Goal: Transaction & Acquisition: Subscribe to service/newsletter

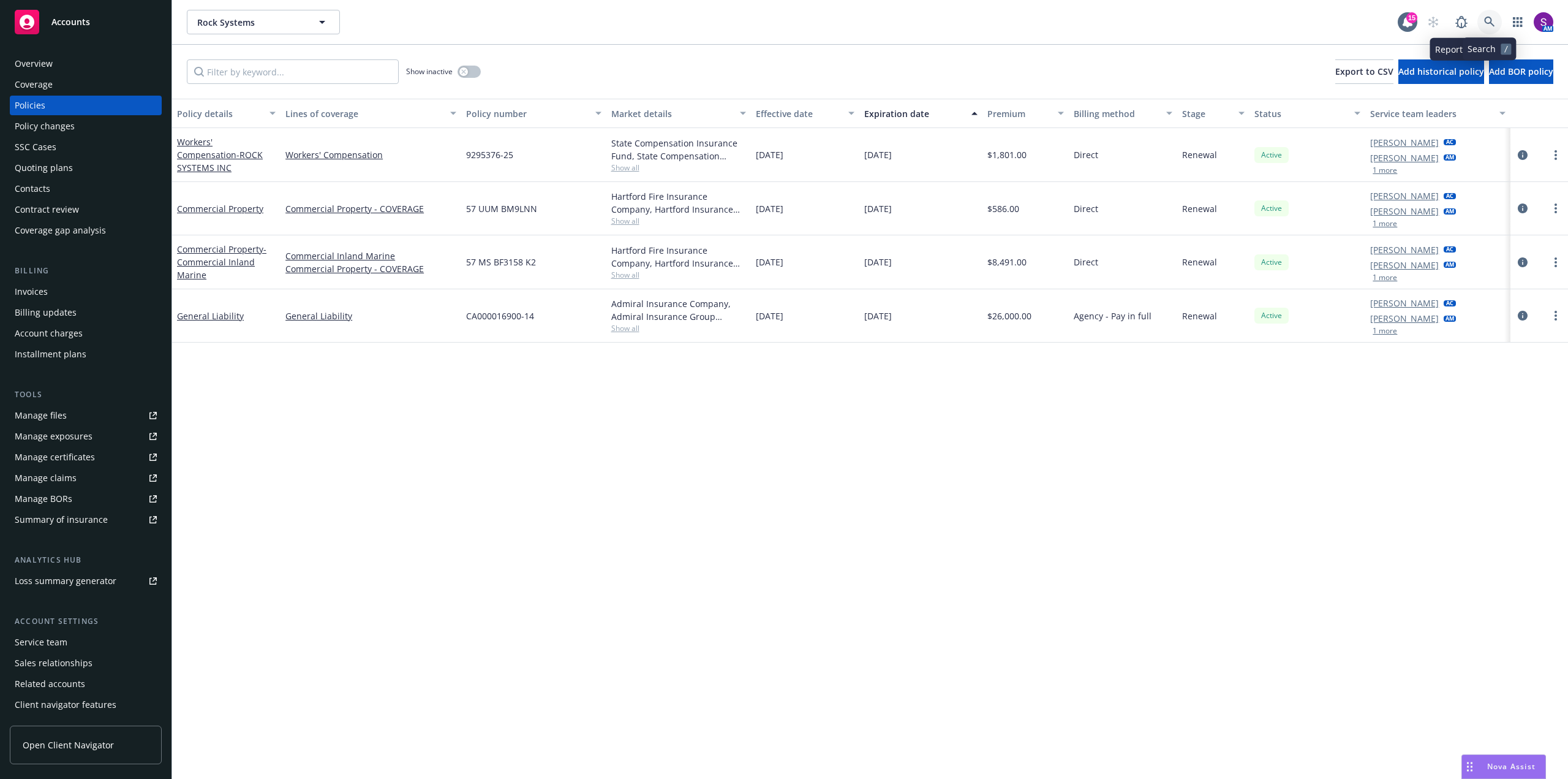
click at [1486, 12] on link at bounding box center [1489, 21] width 24 height 24
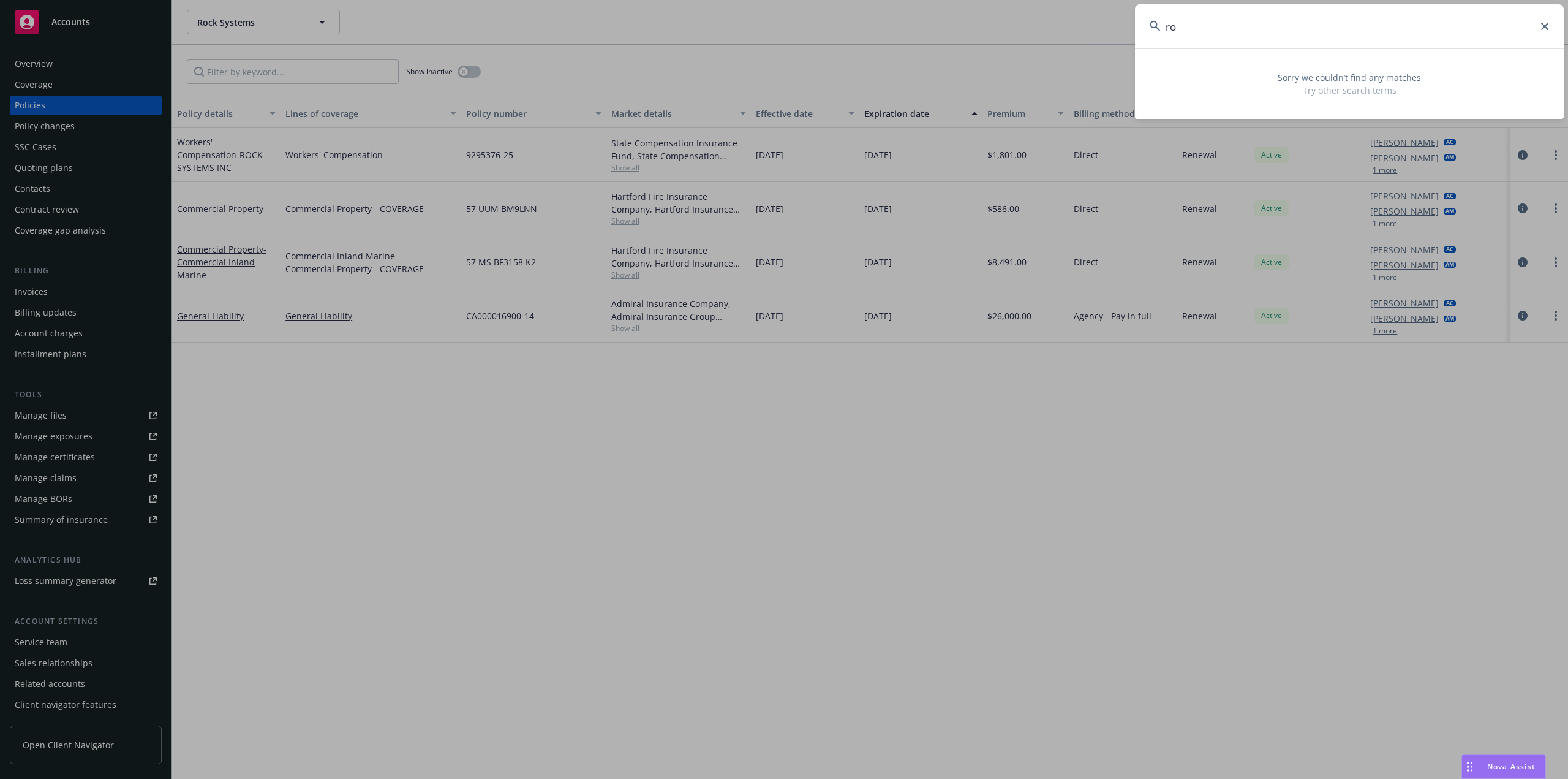
type input "r"
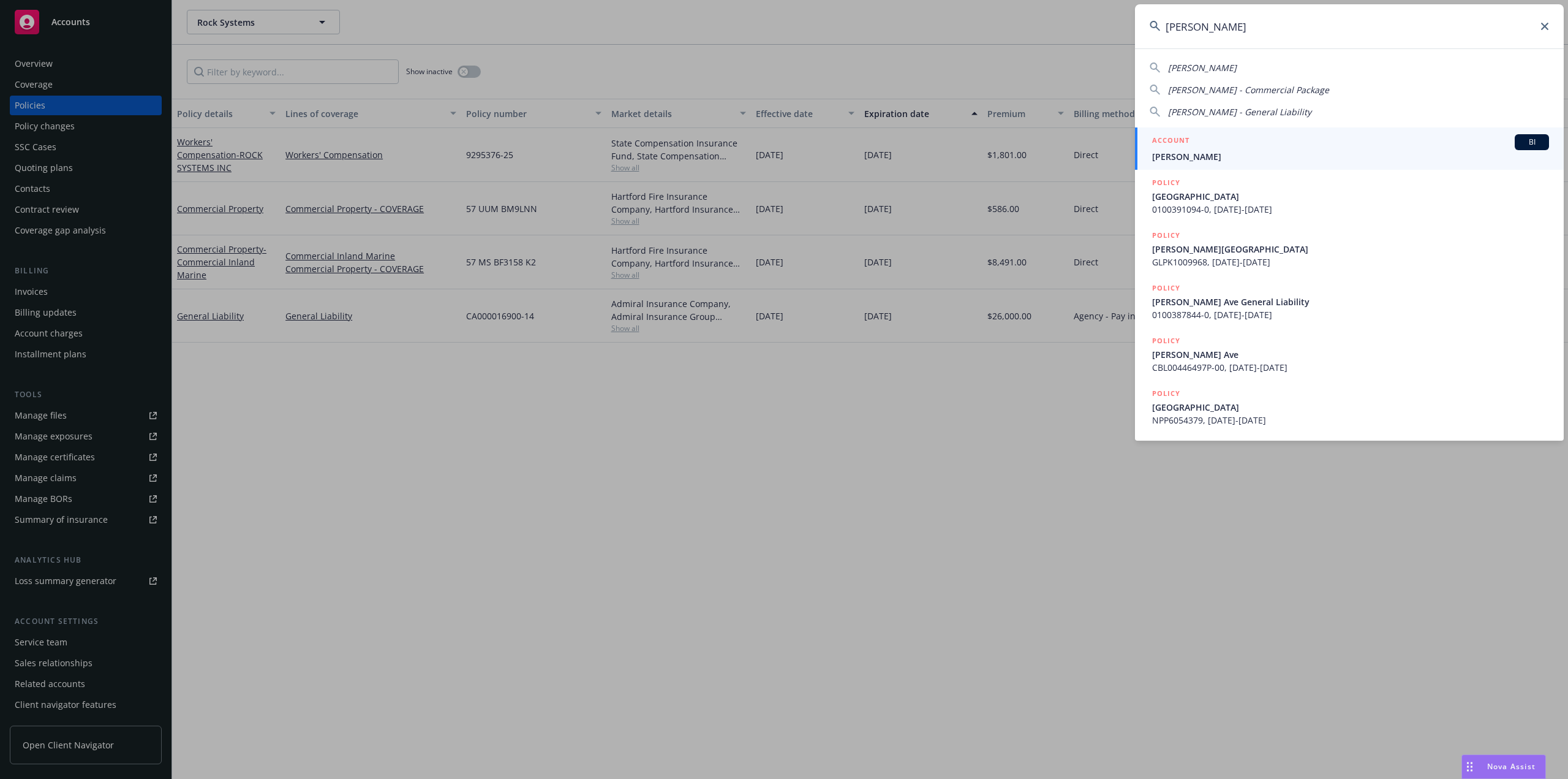
type input "steve stragnola"
click at [1277, 142] on div "ACCOUNT BI" at bounding box center [1350, 142] width 397 height 16
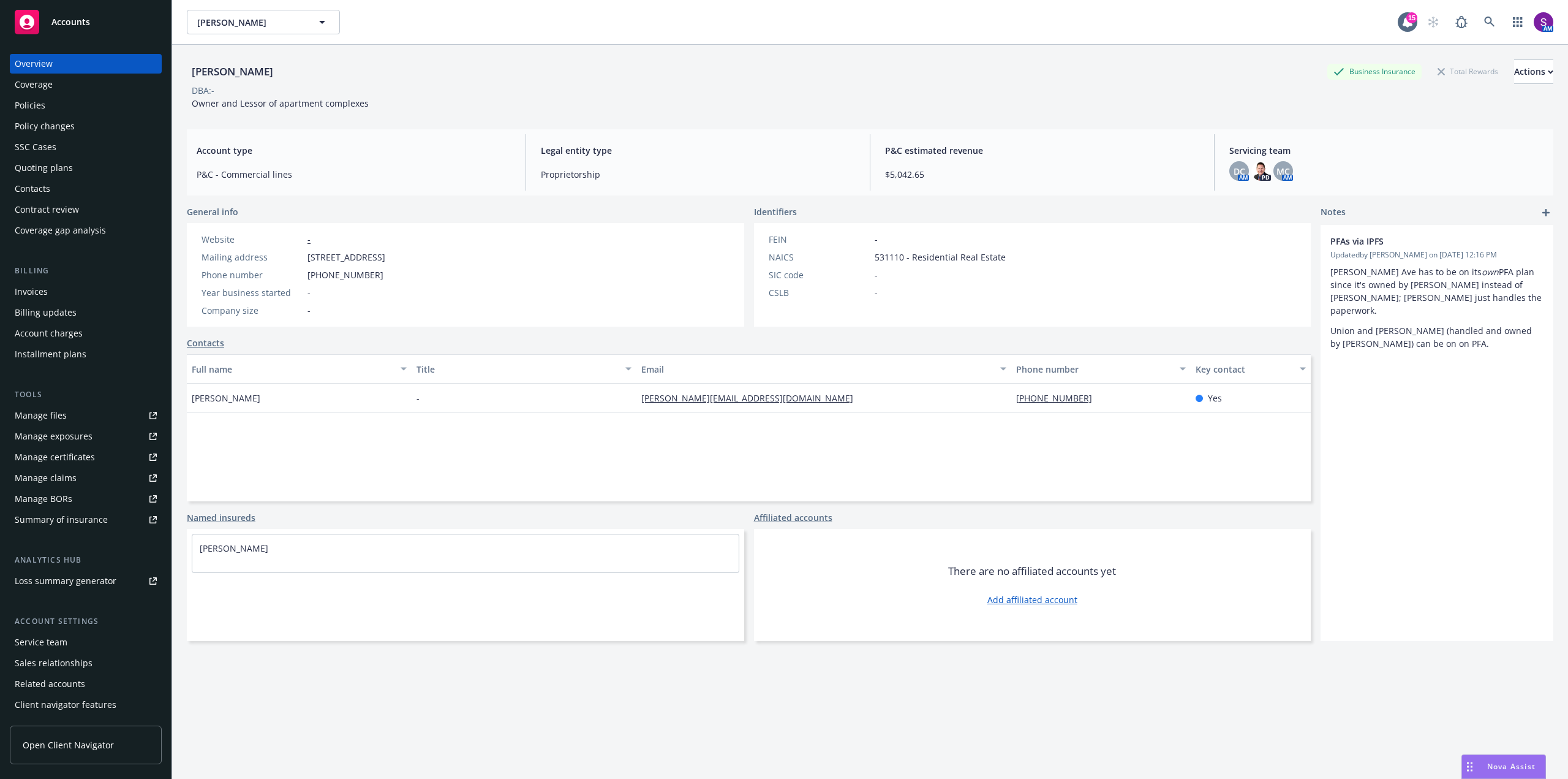
click at [41, 111] on div "Policies" at bounding box center [30, 105] width 30 height 19
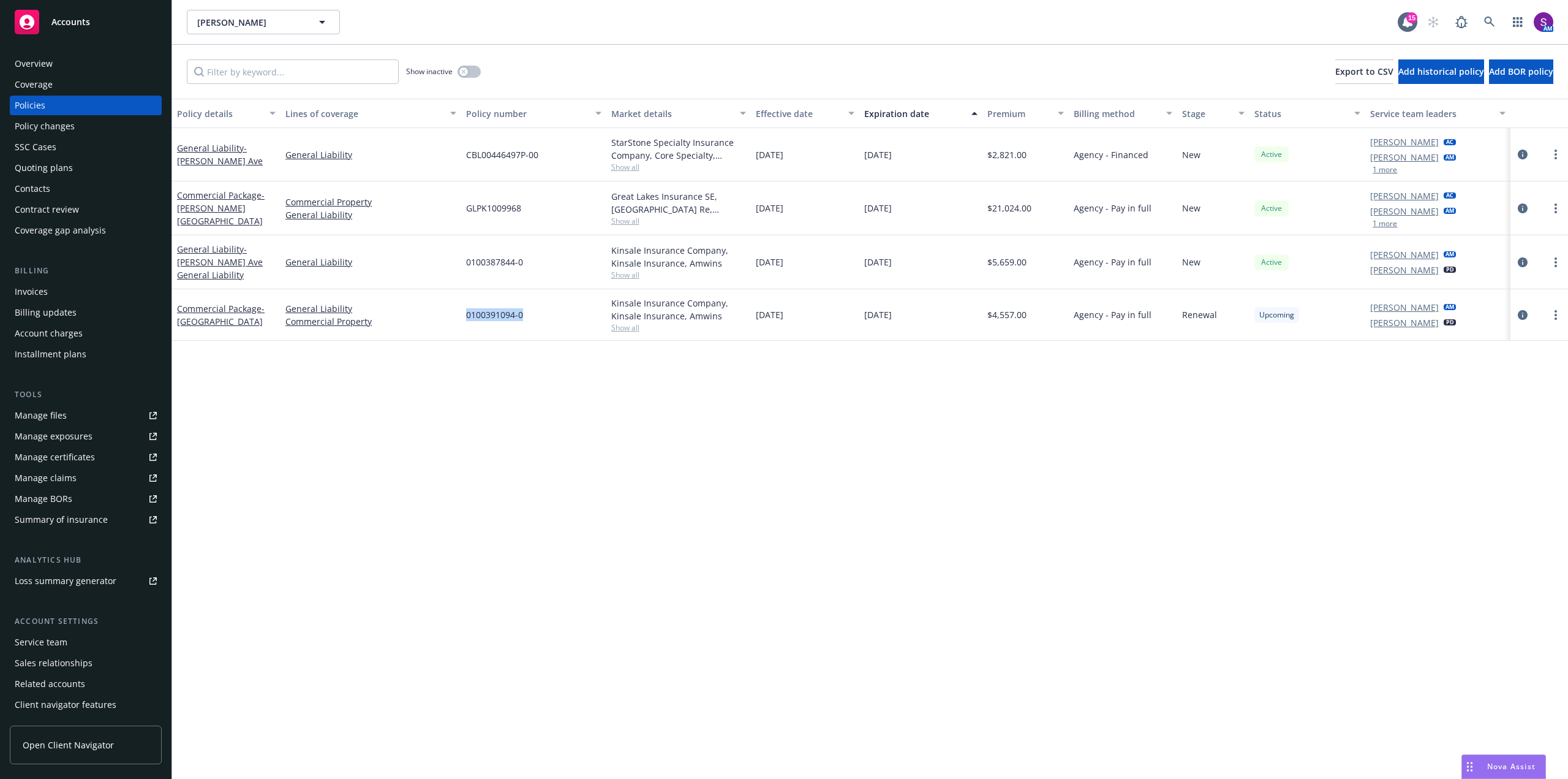
drag, startPoint x: 539, startPoint y: 317, endPoint x: 463, endPoint y: 313, distance: 76.1
click at [463, 313] on div "0100391094-0" at bounding box center [533, 315] width 144 height 51
copy span "0100391094-0"
drag, startPoint x: 524, startPoint y: 262, endPoint x: 466, endPoint y: 258, distance: 58.1
click at [466, 258] on div "0100387844-0" at bounding box center [533, 262] width 144 height 54
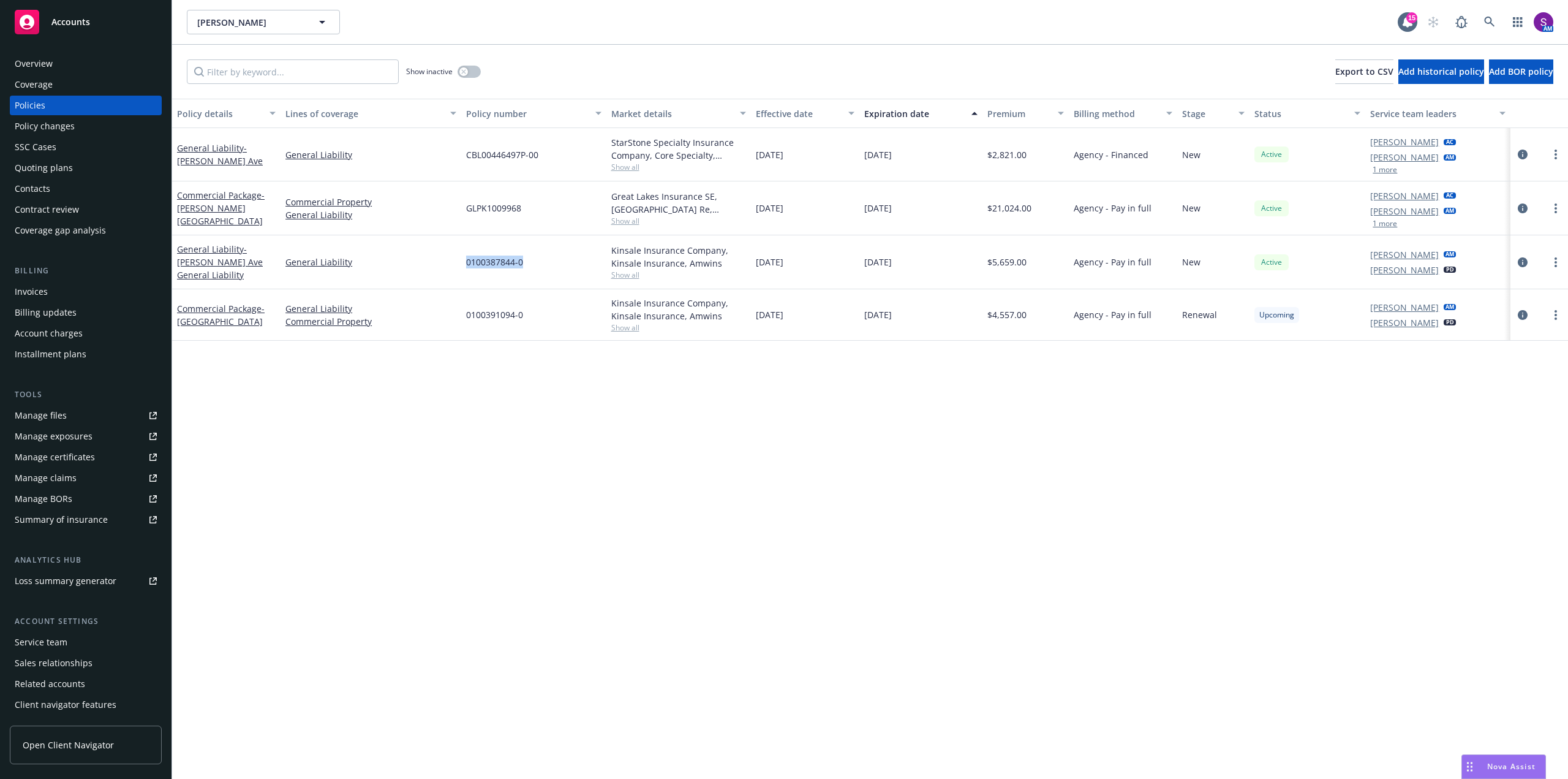
copy span "0100387844-0"
click at [1484, 19] on icon at bounding box center [1490, 22] width 11 height 11
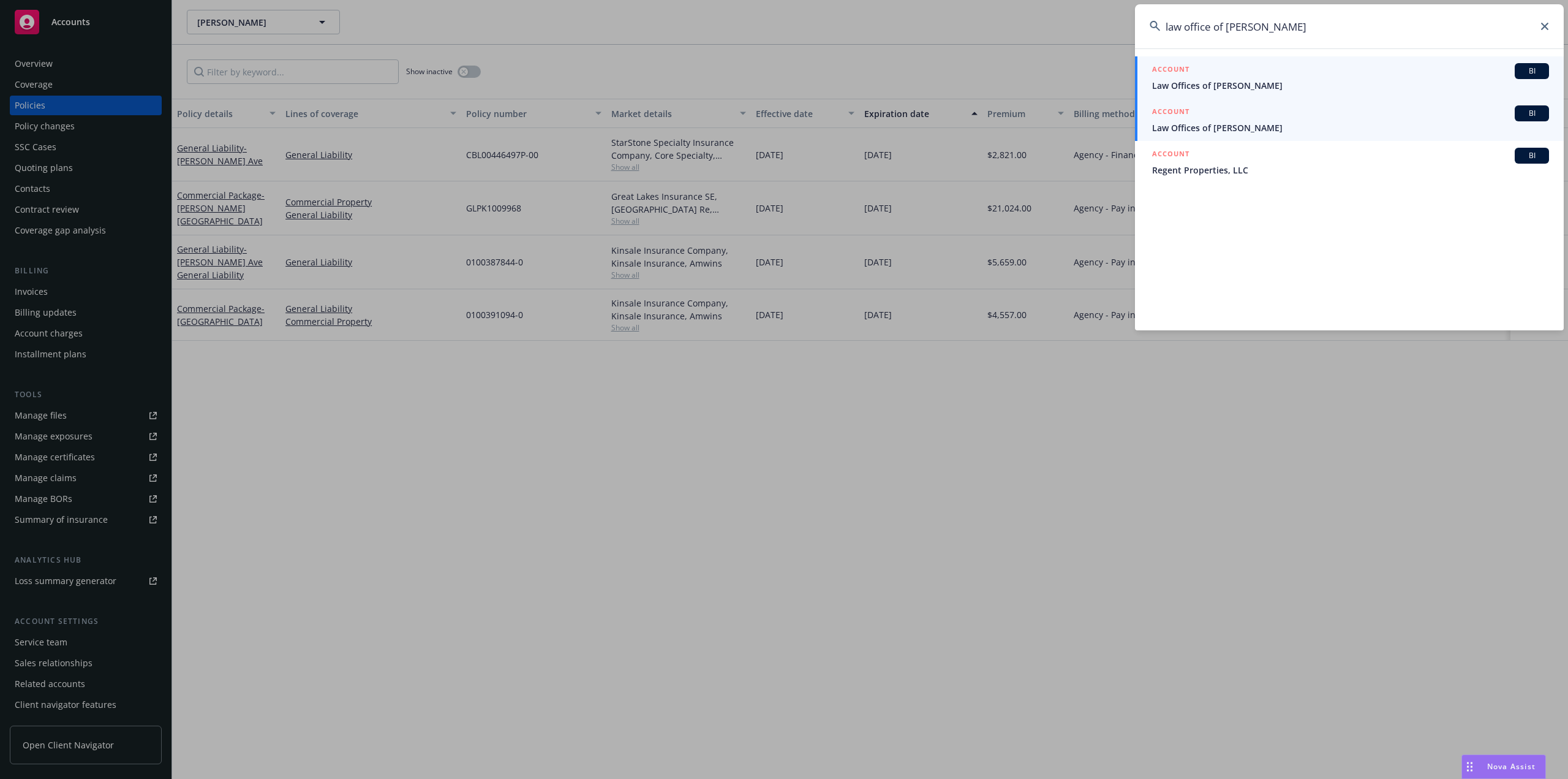
type input "law office of George"
click at [1215, 88] on span "Law Offices of George Tingo" at bounding box center [1350, 85] width 397 height 13
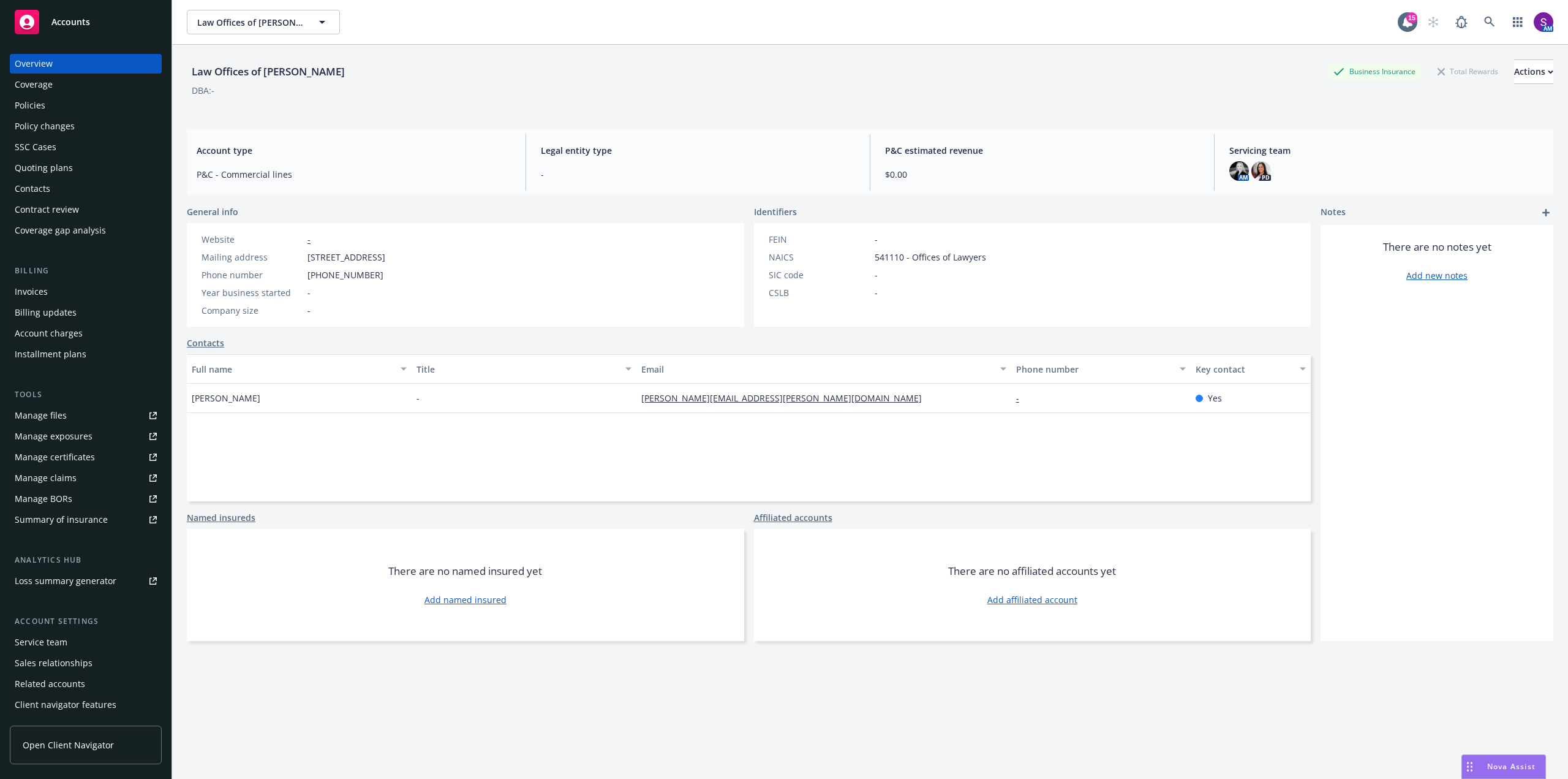
click at [27, 109] on div "Policies" at bounding box center [30, 105] width 30 height 19
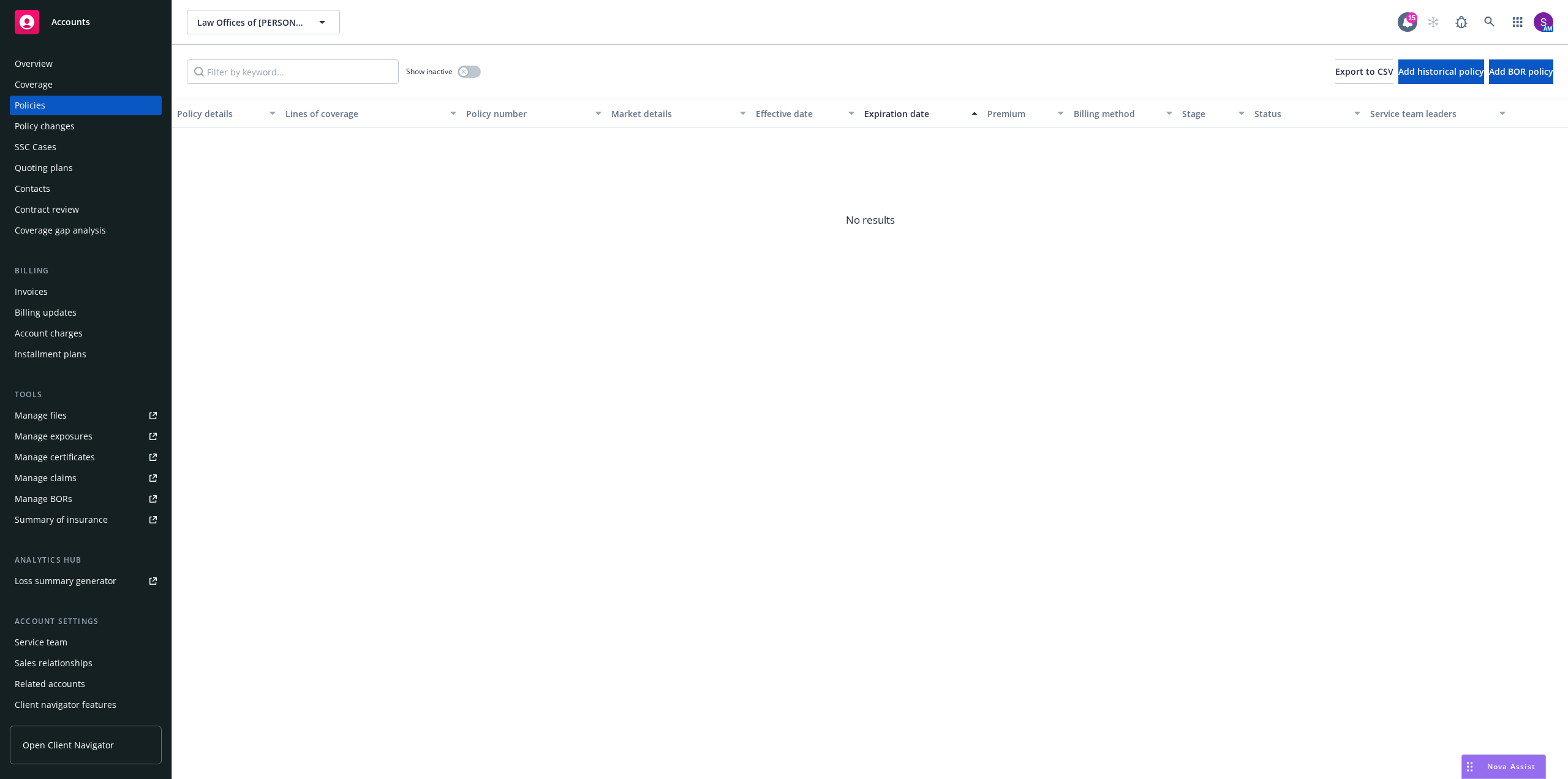
click at [75, 162] on div "Quoting plans" at bounding box center [86, 168] width 142 height 19
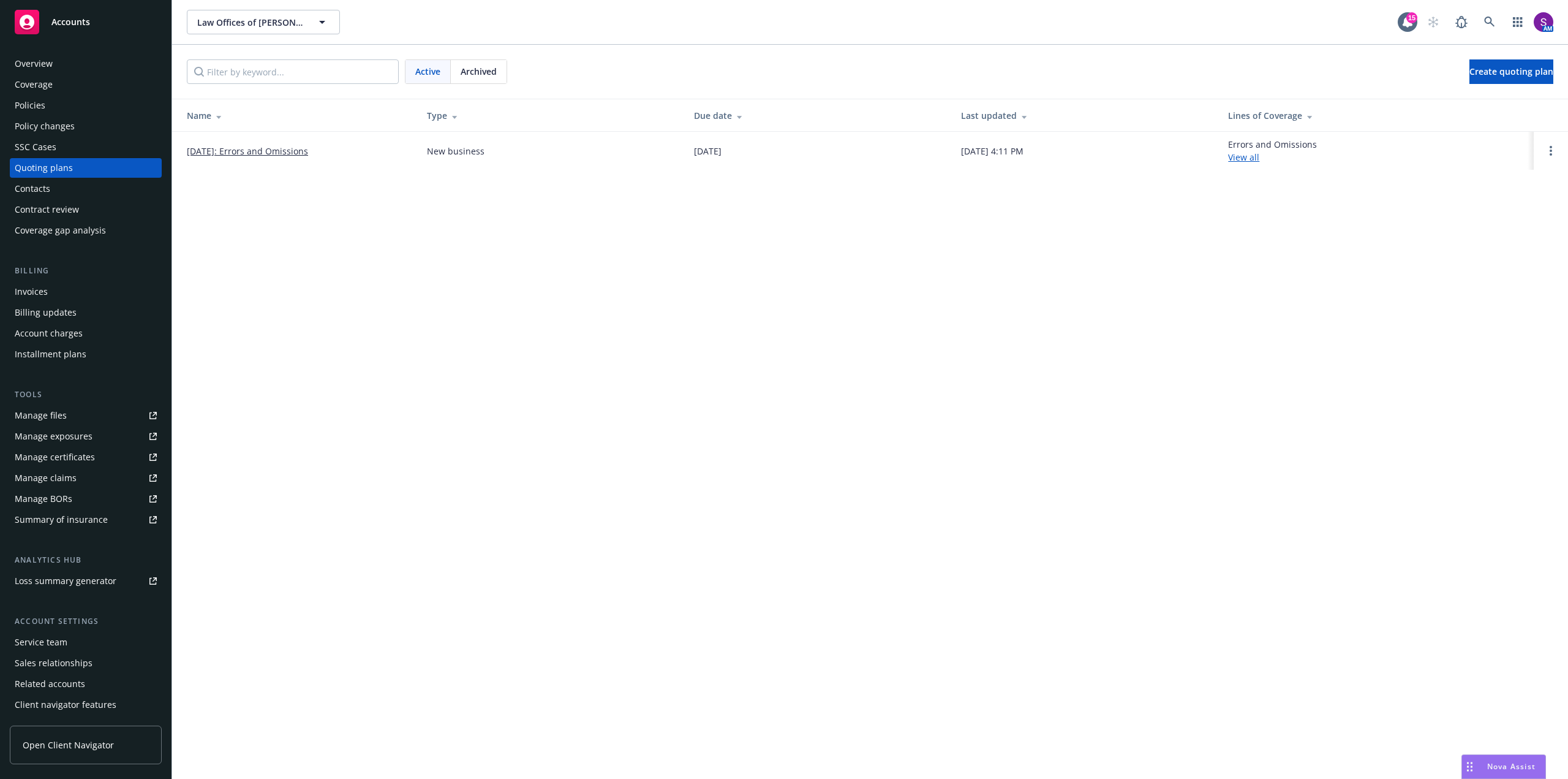
click at [295, 153] on link "08/14/2025: Errors and Omissions" at bounding box center [247, 151] width 122 height 13
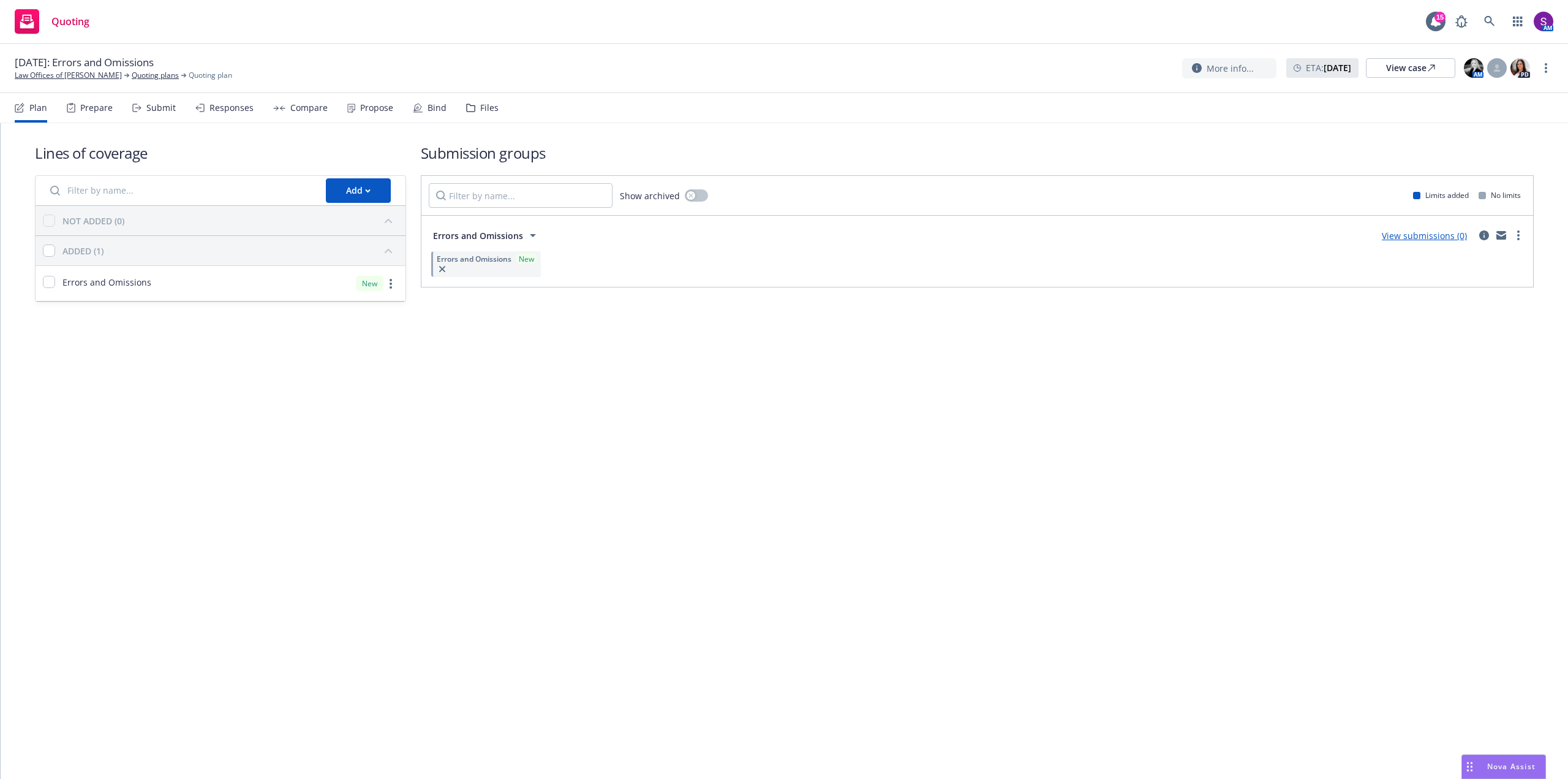
click at [101, 115] on div "Prepare" at bounding box center [90, 108] width 46 height 30
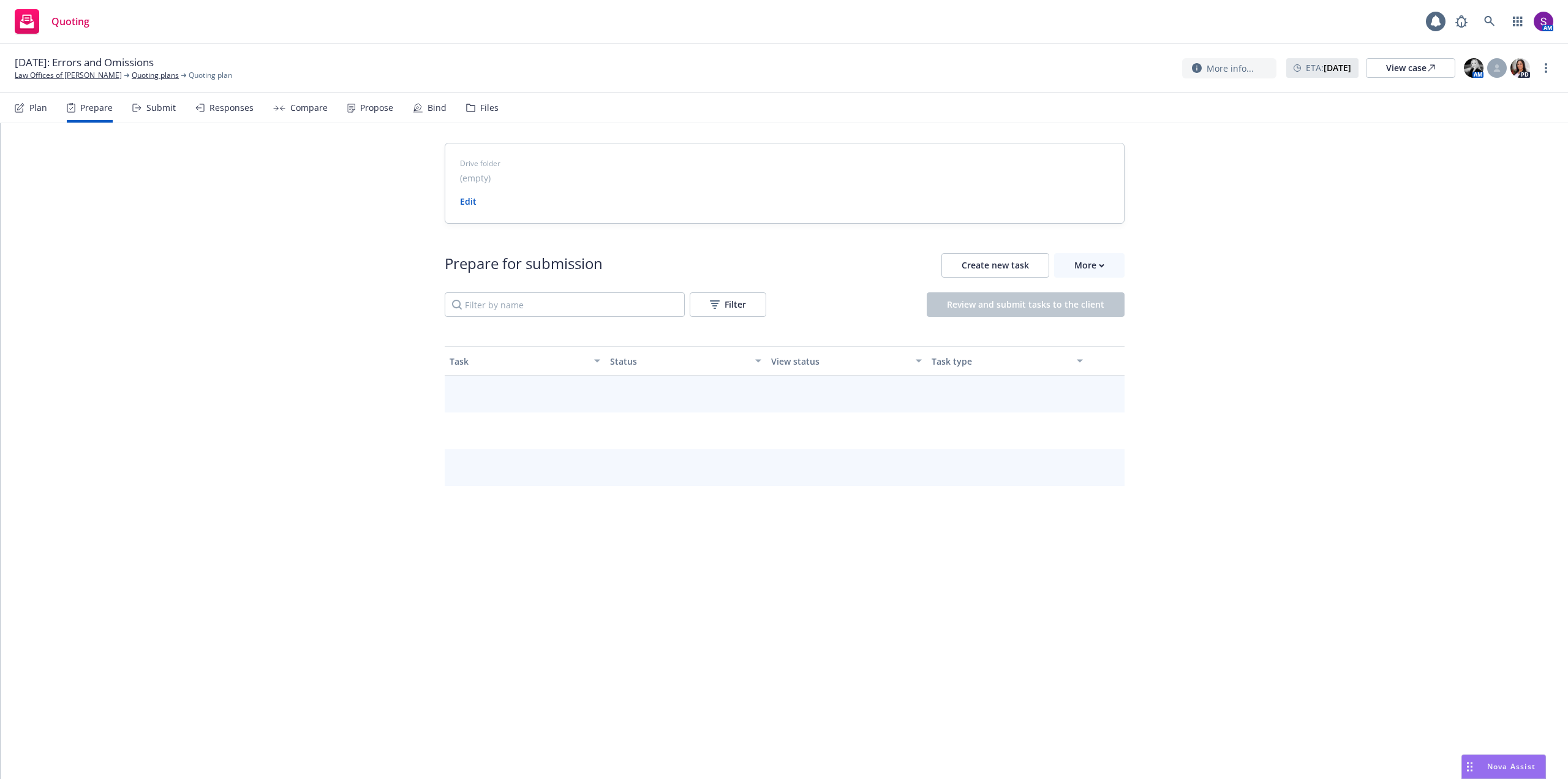
click at [164, 113] on div "Submit" at bounding box center [161, 108] width 30 height 10
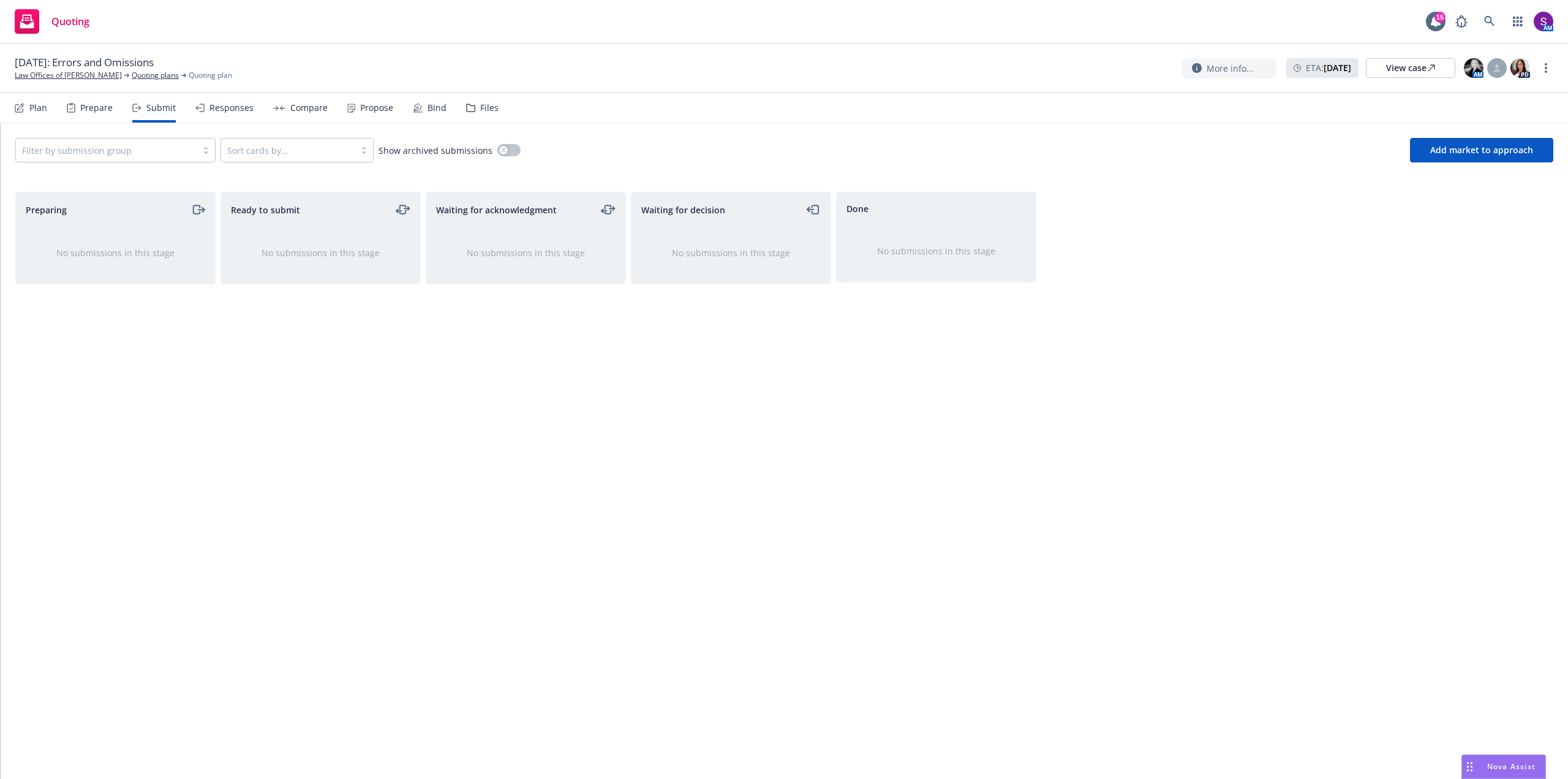
click at [31, 113] on div "Plan" at bounding box center [39, 108] width 18 height 10
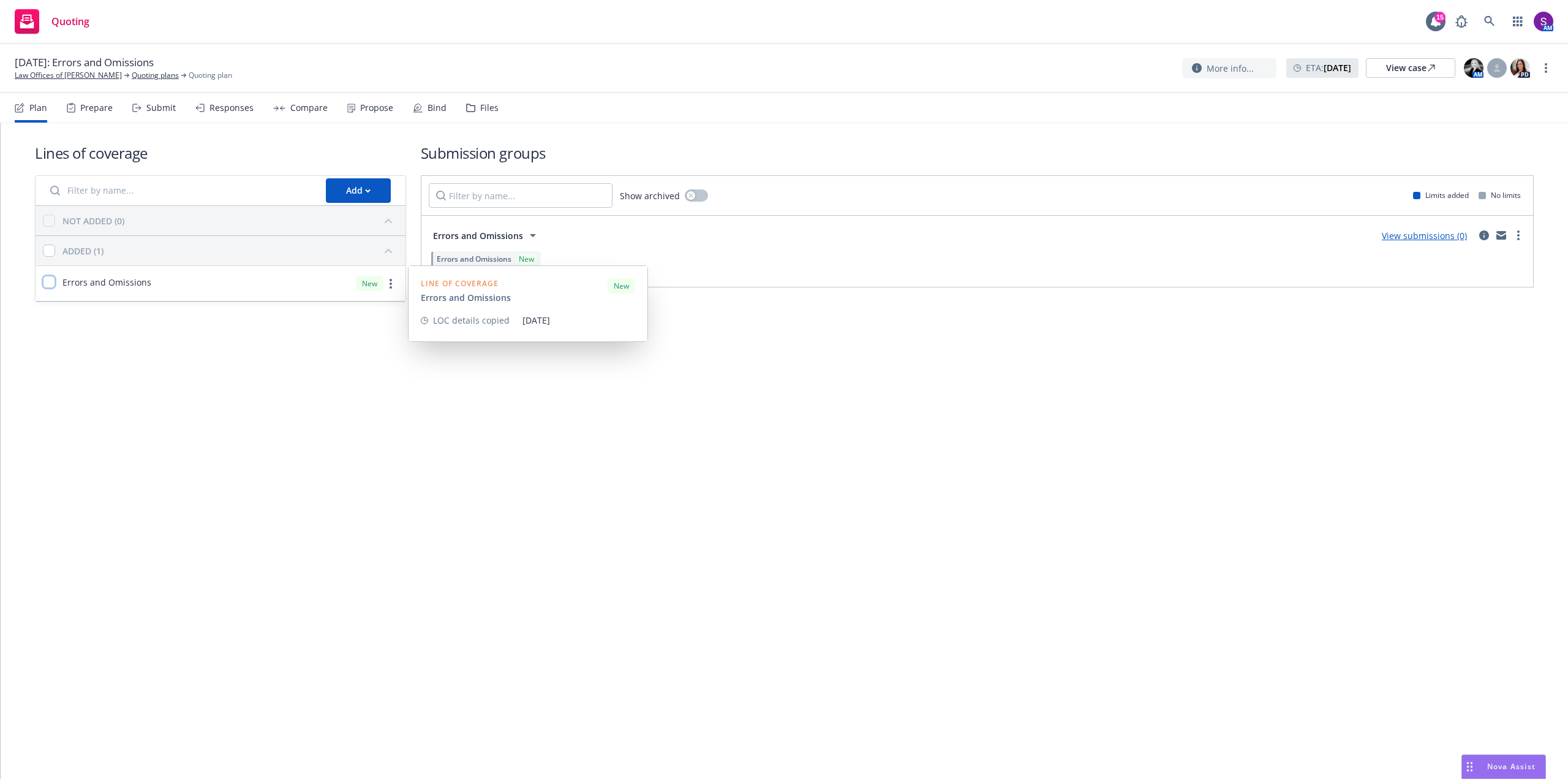
click at [51, 281] on input "checkbox" at bounding box center [49, 282] width 12 height 12
checkbox input "true"
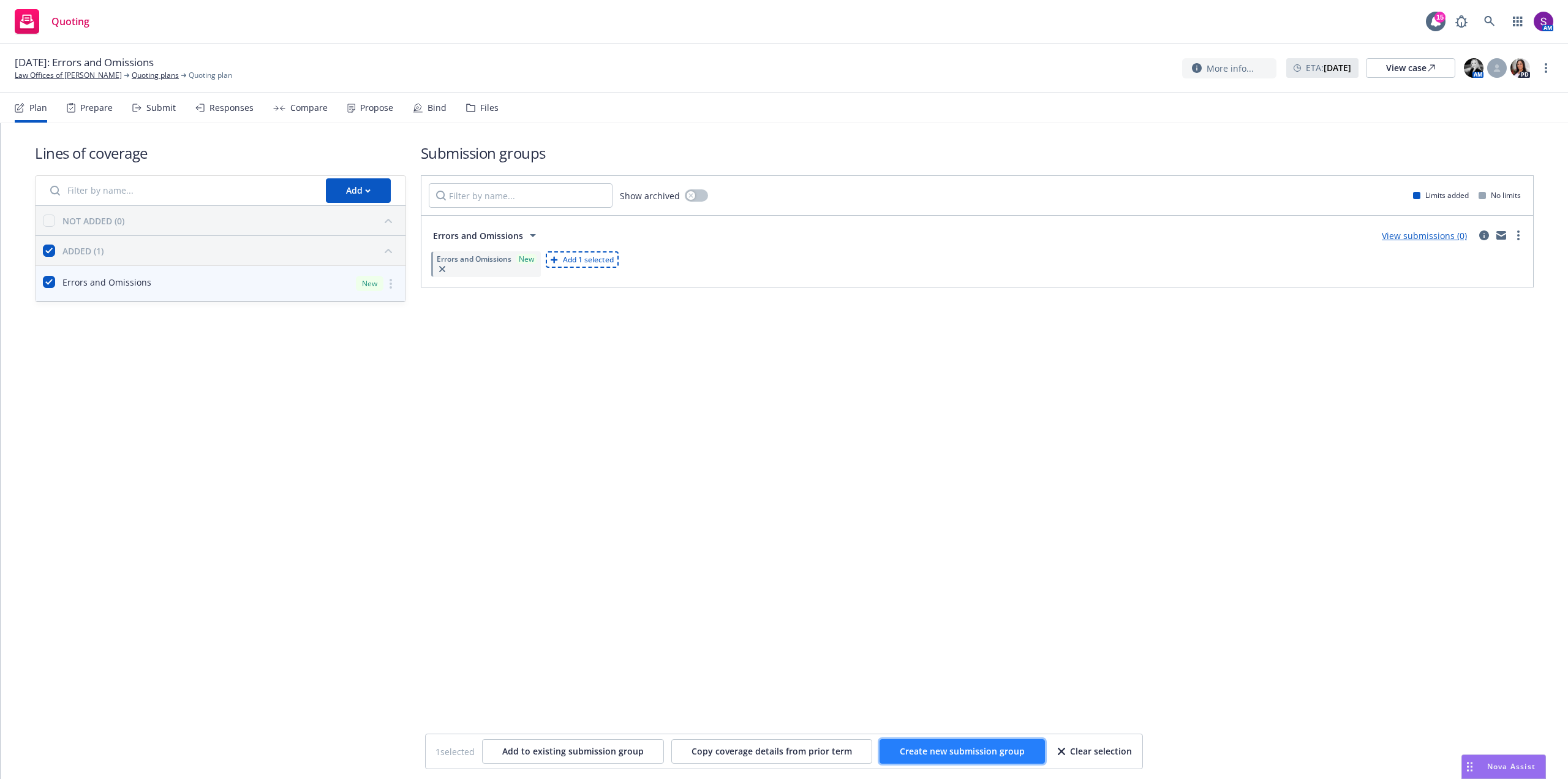
click at [947, 751] on span "Create new submission group" at bounding box center [962, 751] width 125 height 12
checkbox input "false"
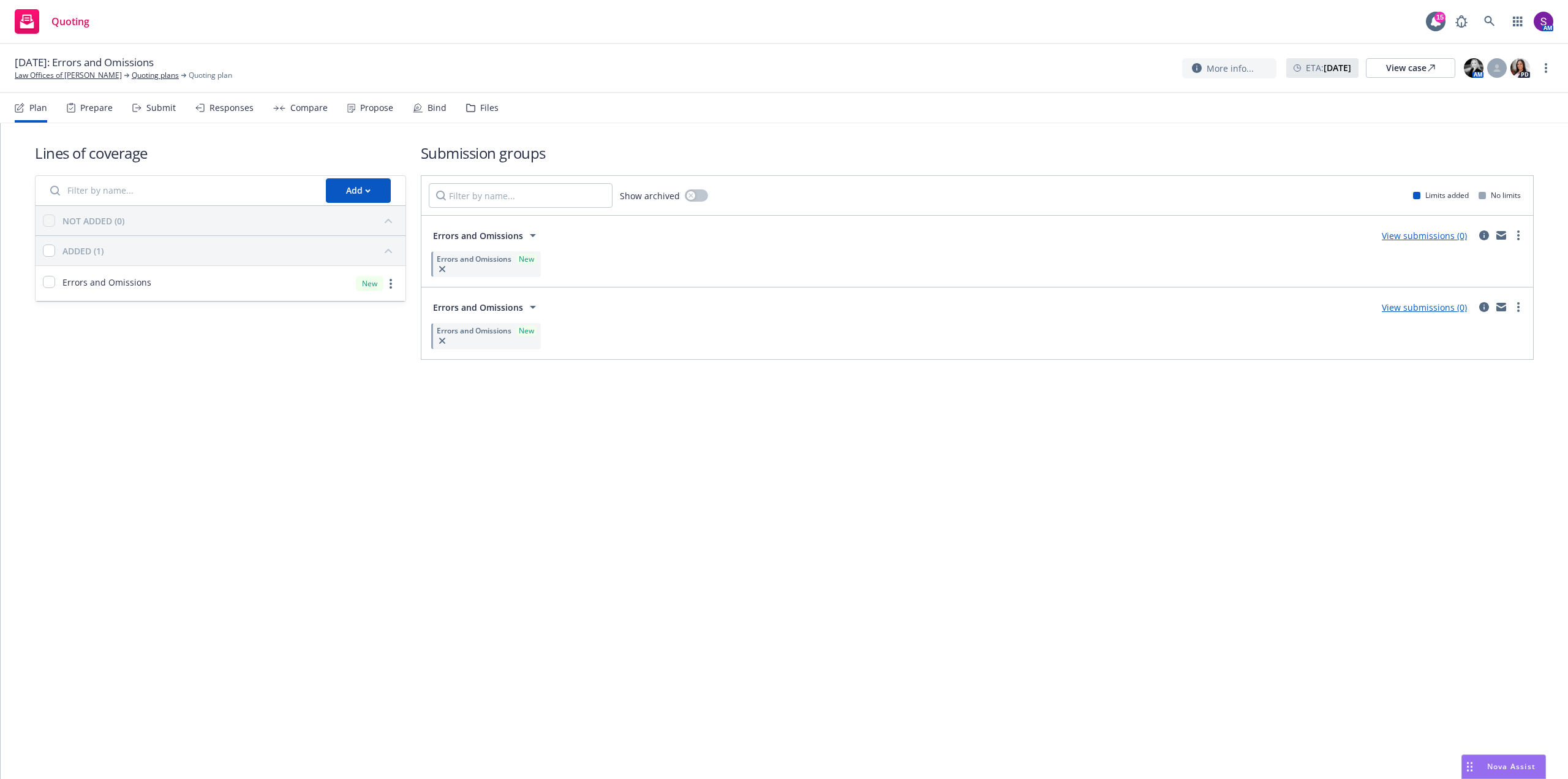
click at [96, 111] on div "Prepare" at bounding box center [96, 108] width 32 height 10
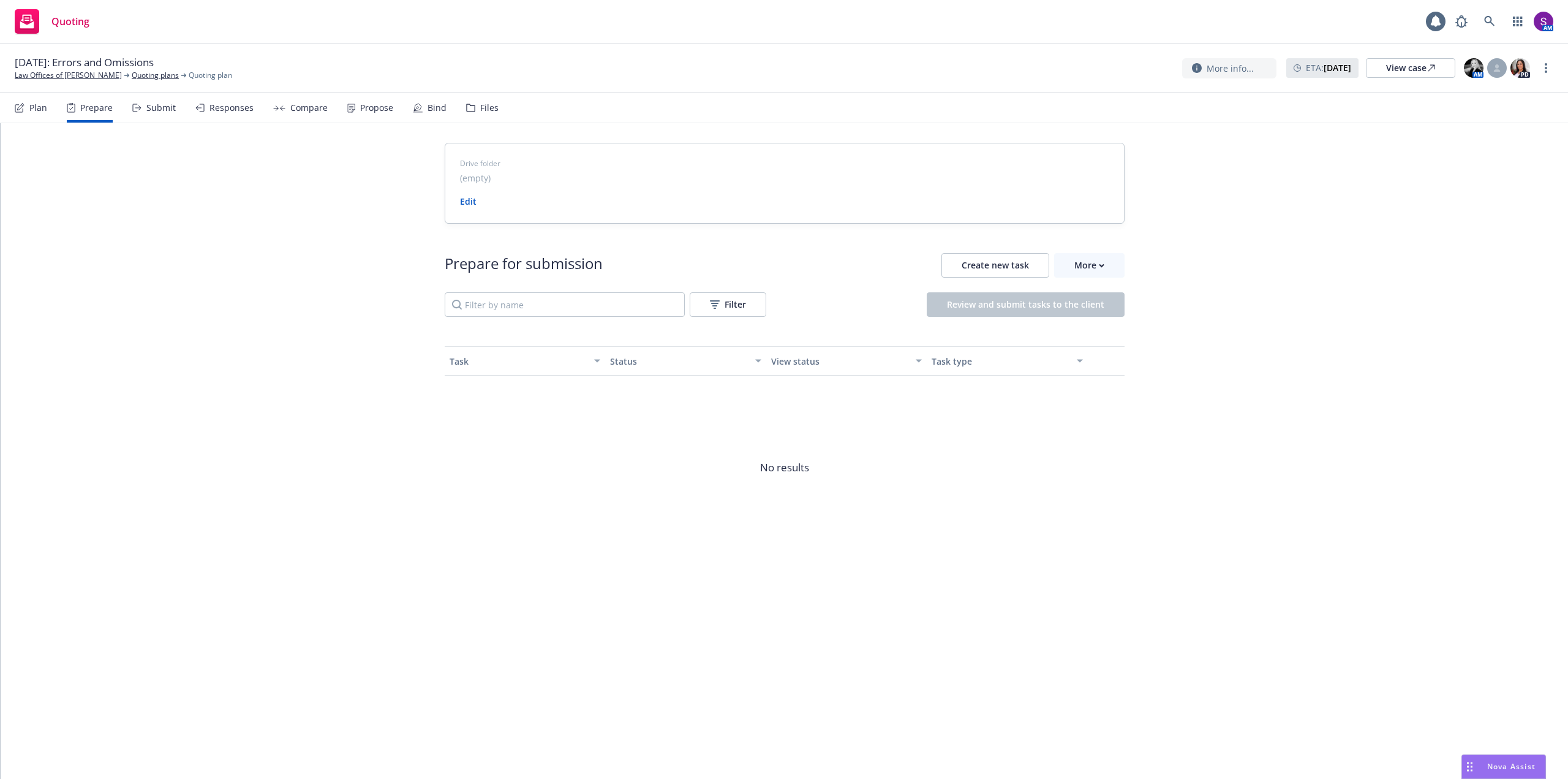
click at [167, 111] on div "Submit" at bounding box center [161, 108] width 30 height 10
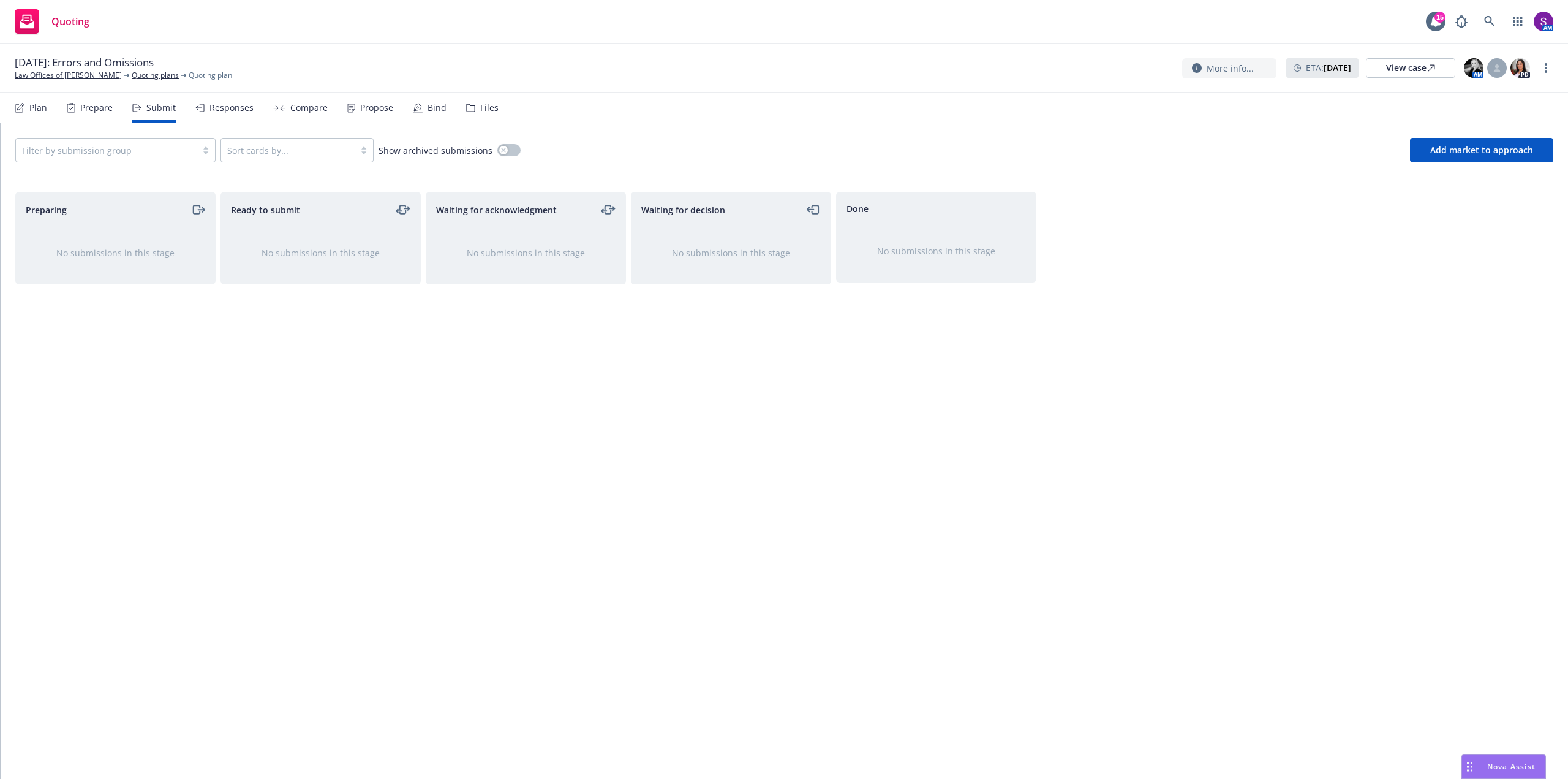
click at [182, 152] on div at bounding box center [106, 150] width 169 height 15
click at [86, 184] on span "Errors and Omissions" at bounding box center [72, 181] width 89 height 13
click at [1488, 154] on span "Add market to approach" at bounding box center [1482, 149] width 103 height 12
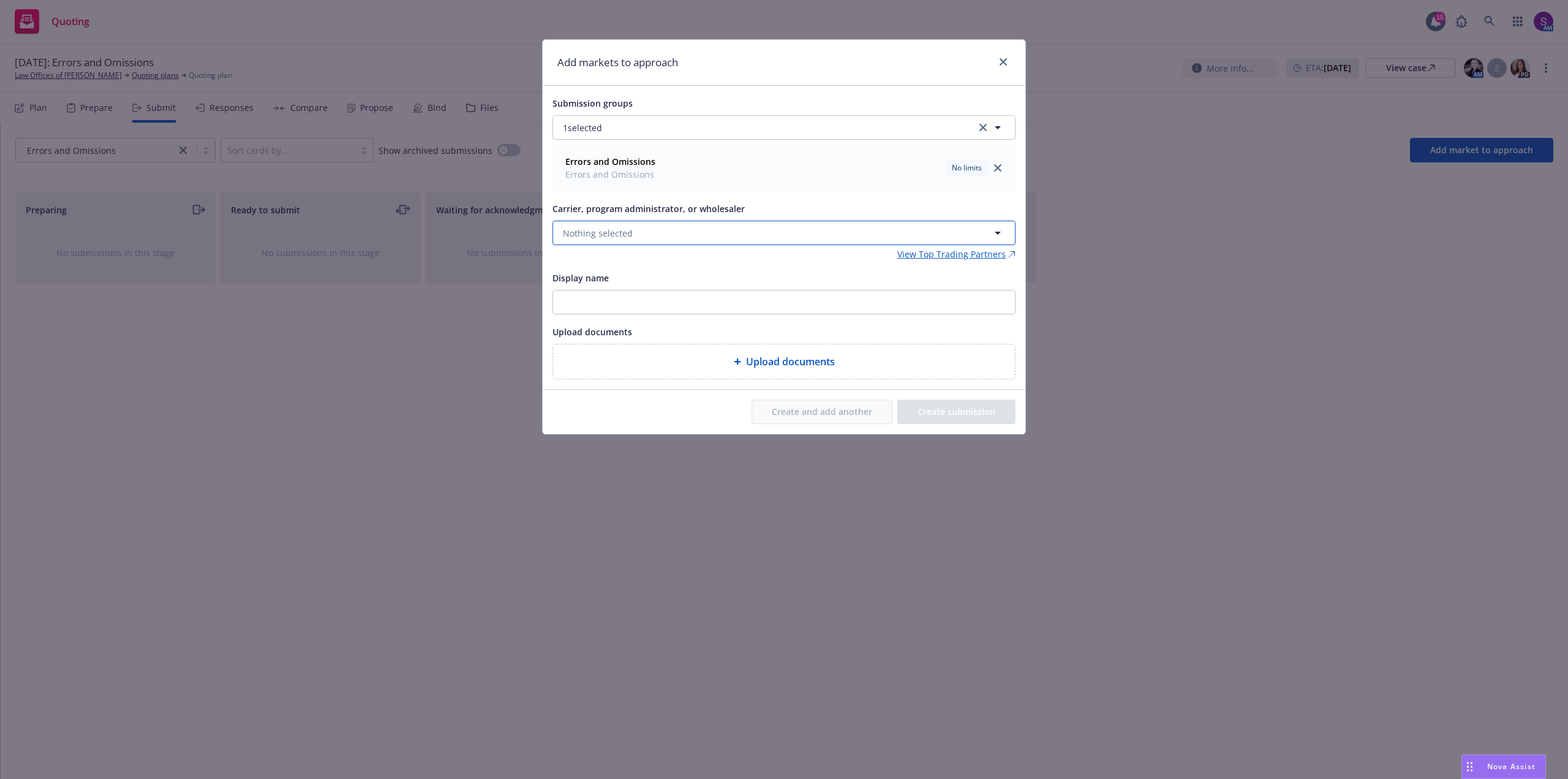
click at [623, 231] on span "Nothing selected" at bounding box center [598, 233] width 70 height 13
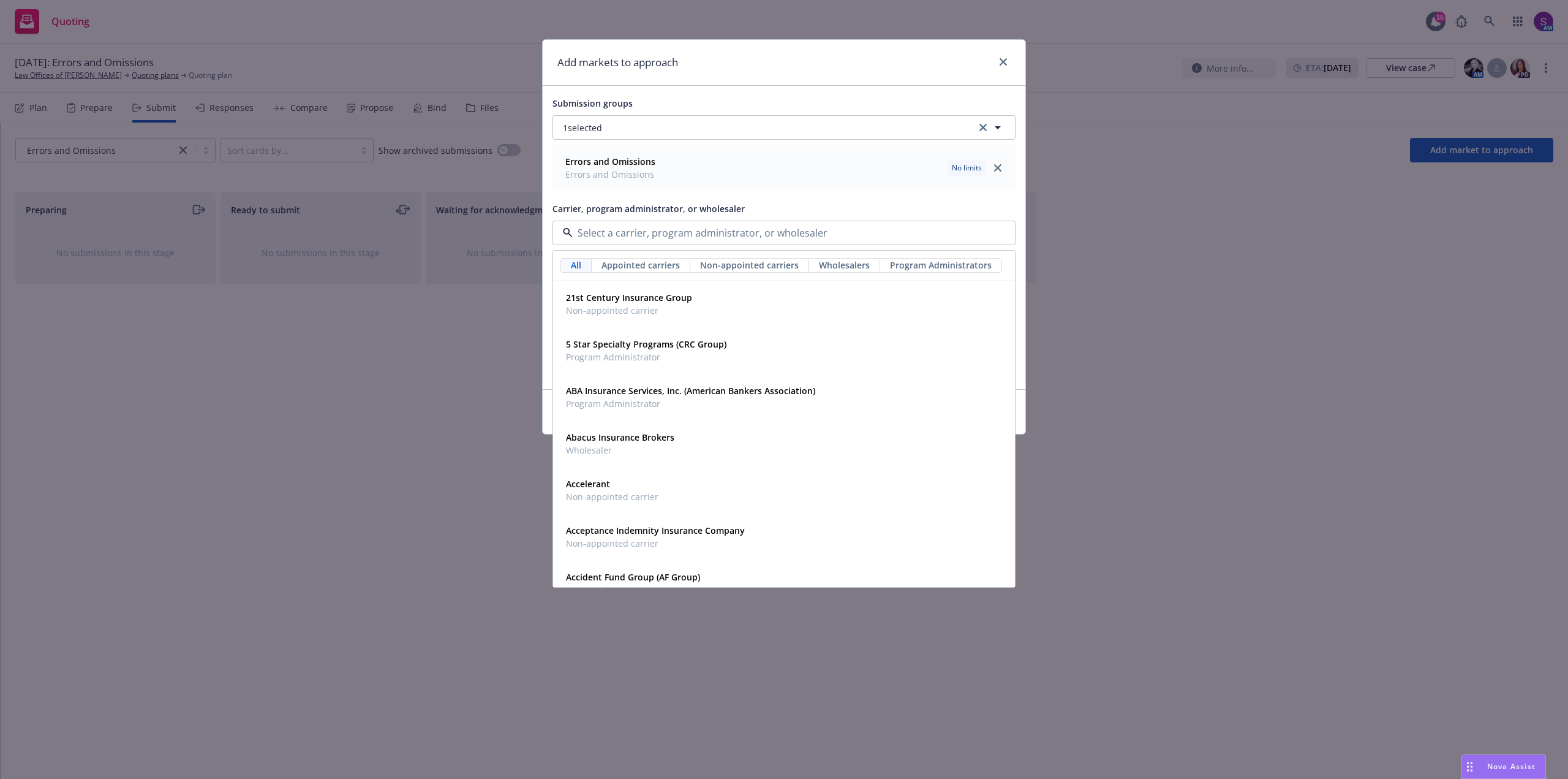
click at [821, 268] on span "Wholesalers" at bounding box center [844, 265] width 51 height 13
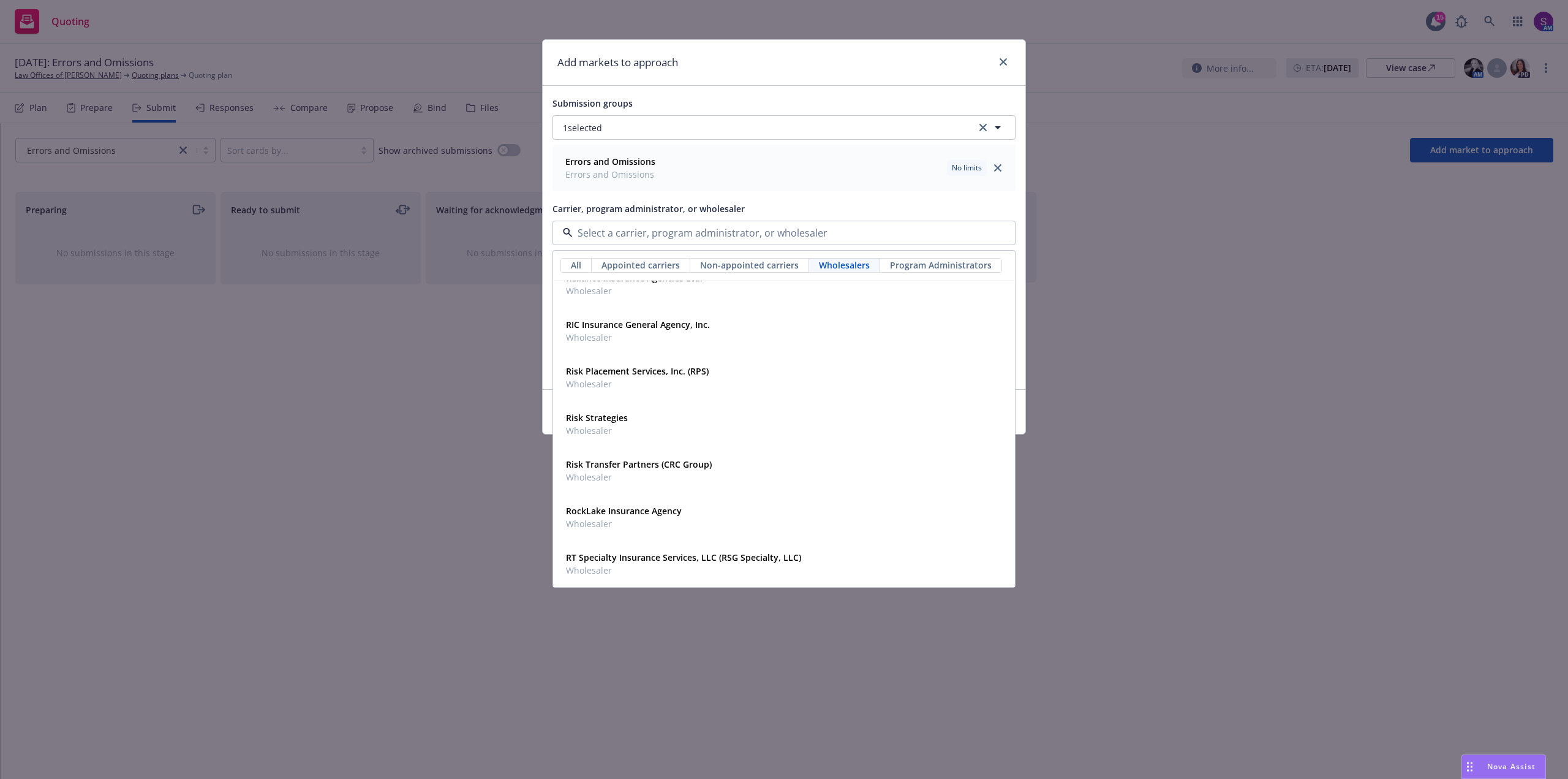
scroll to position [5147, 0]
click at [620, 517] on span "Wholesaler" at bounding box center [683, 518] width 235 height 13
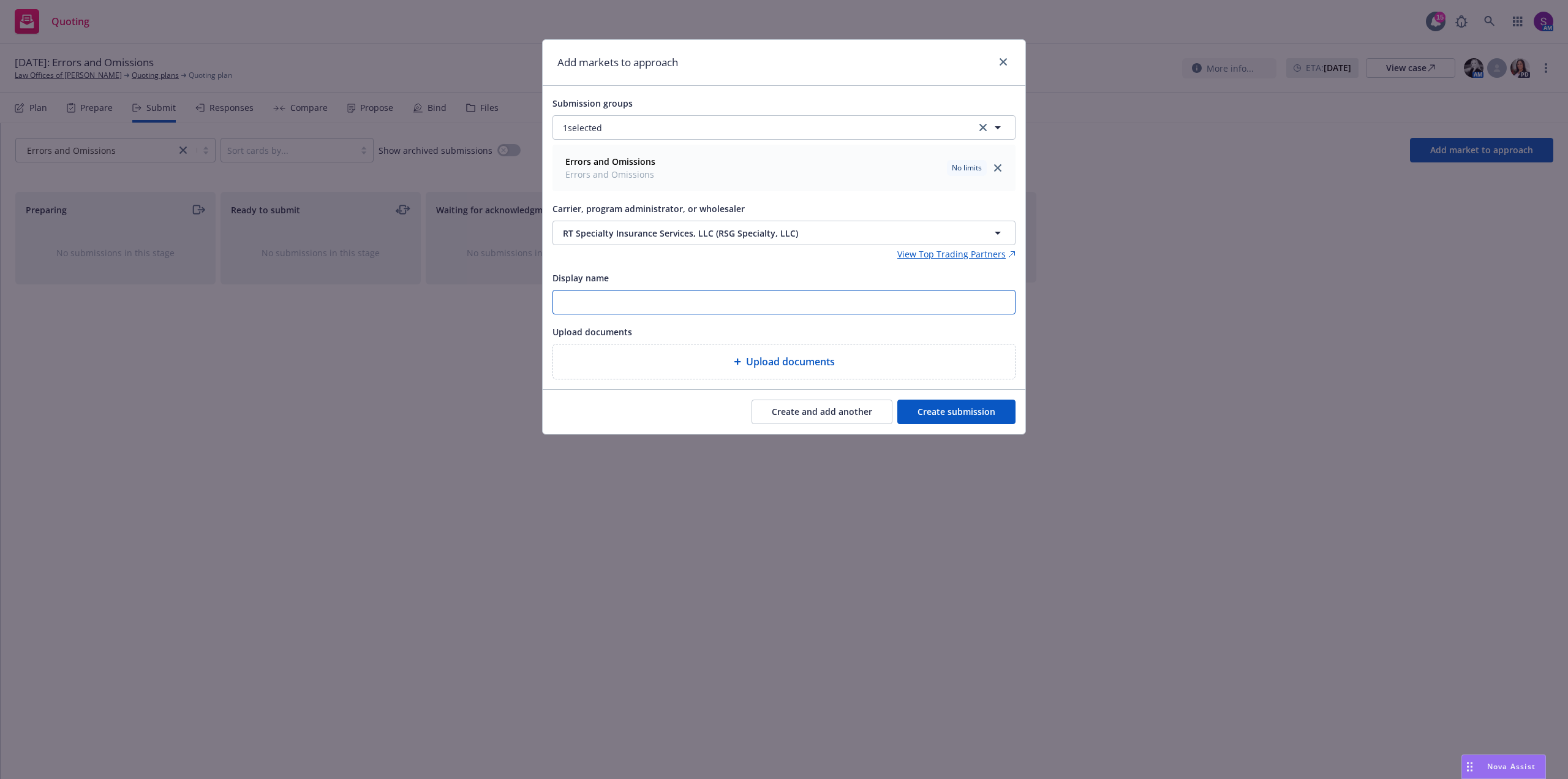
click at [688, 301] on input "Display name" at bounding box center [784, 302] width 462 height 24
type input "Lawyers professional"
click at [962, 414] on button "Create submission" at bounding box center [956, 411] width 118 height 24
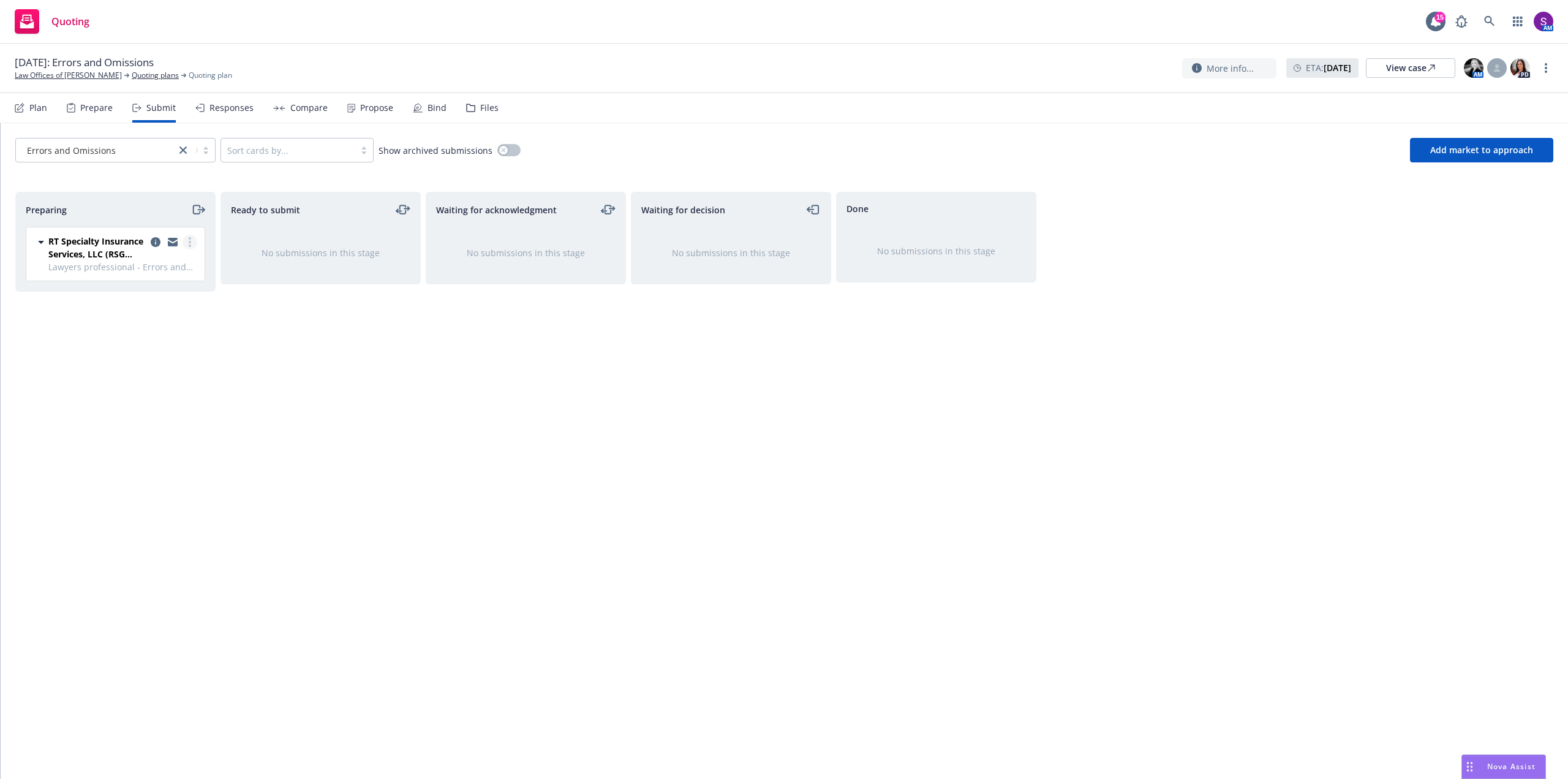
click at [193, 241] on link "more" at bounding box center [189, 242] width 15 height 15
click at [161, 341] on span "Add accepted decision" at bounding box center [135, 340] width 122 height 12
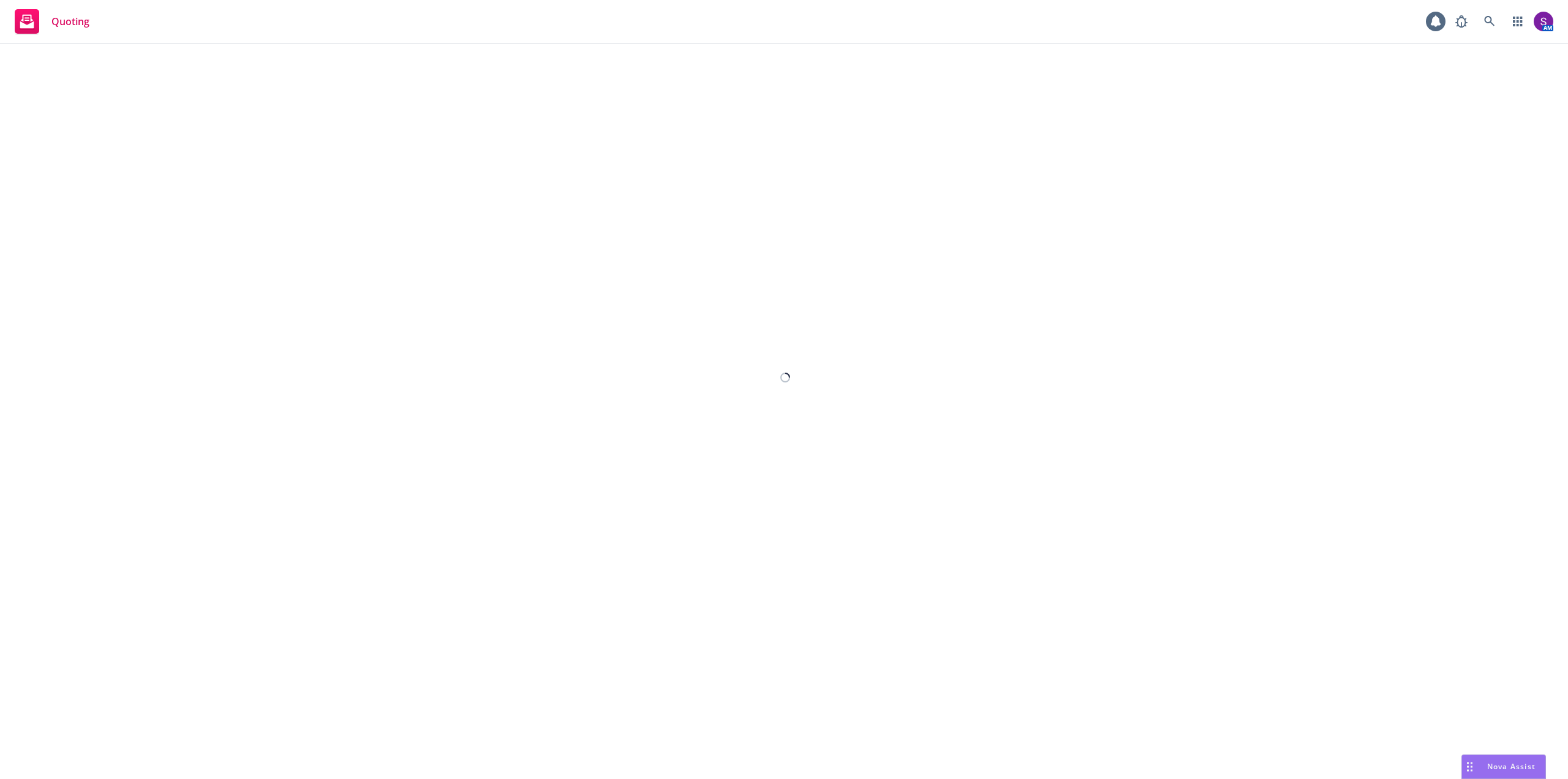
select select "12"
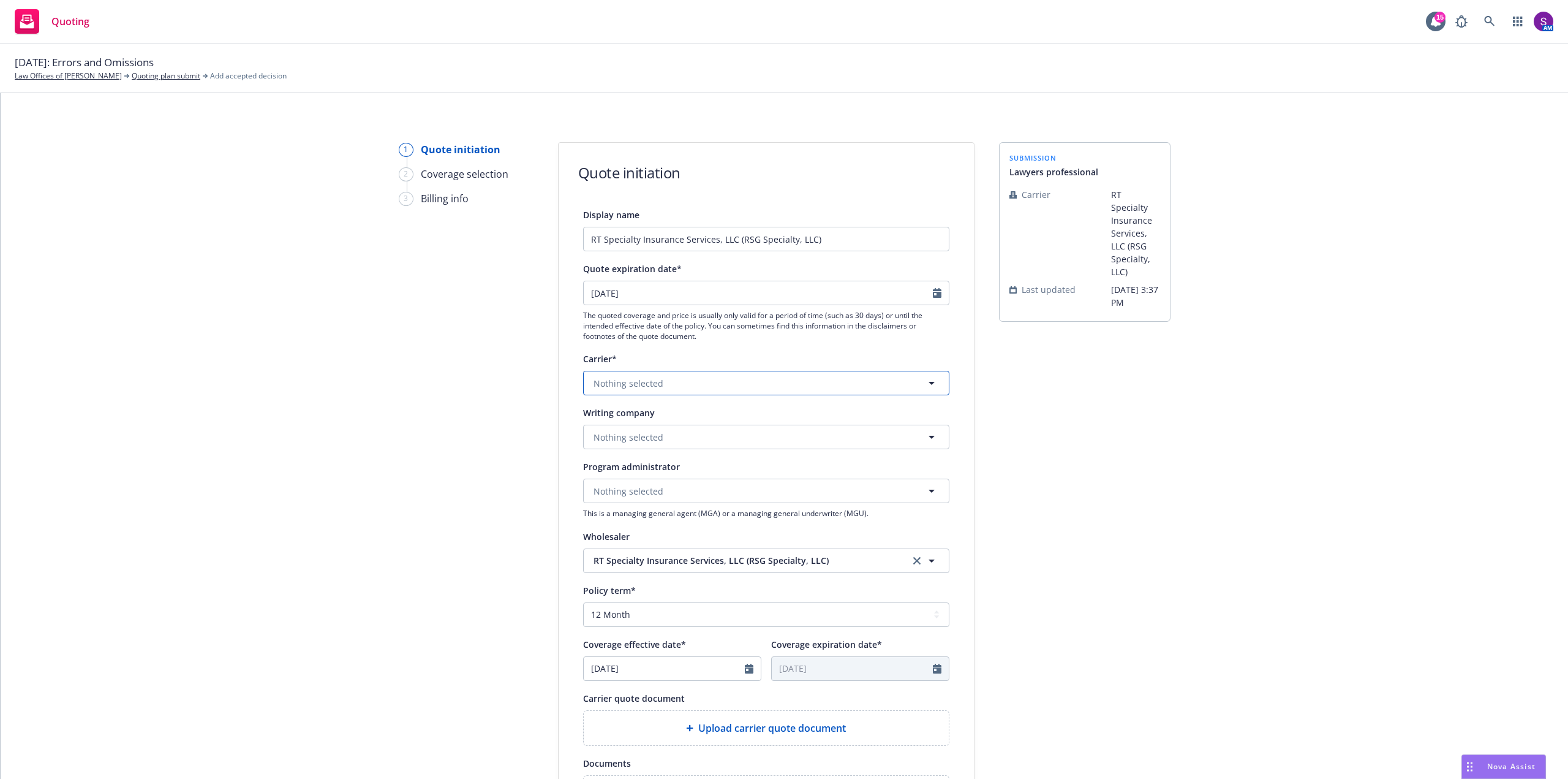
click at [623, 382] on span "Nothing selected" at bounding box center [628, 383] width 70 height 13
type input "core"
click at [455, 423] on div "1 Quote initiation 2 Coverage selection 3 Billing info" at bounding box center [466, 553] width 135 height 822
click at [690, 435] on button "Nothing selected" at bounding box center [766, 436] width 366 height 24
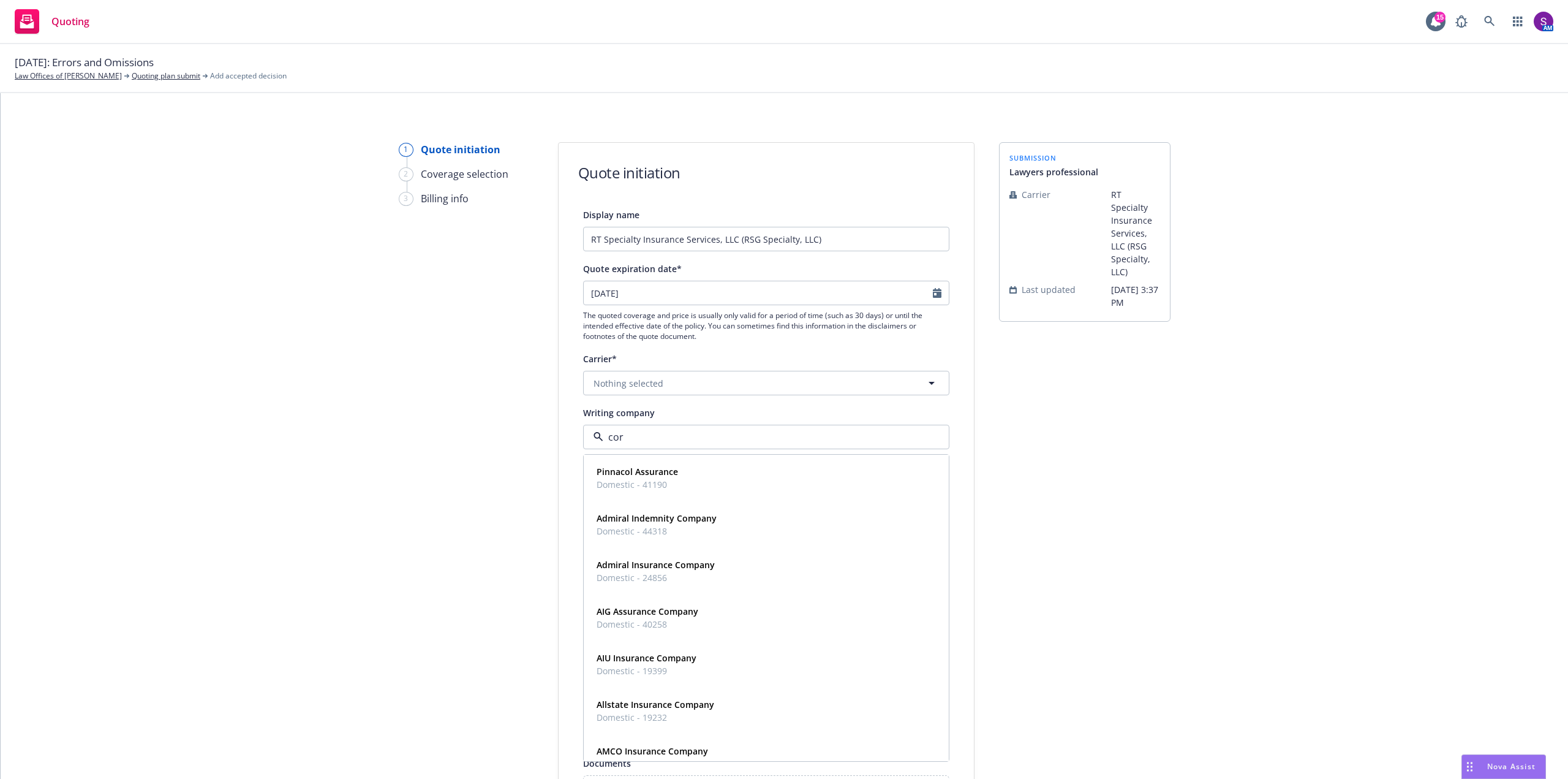
type input "core"
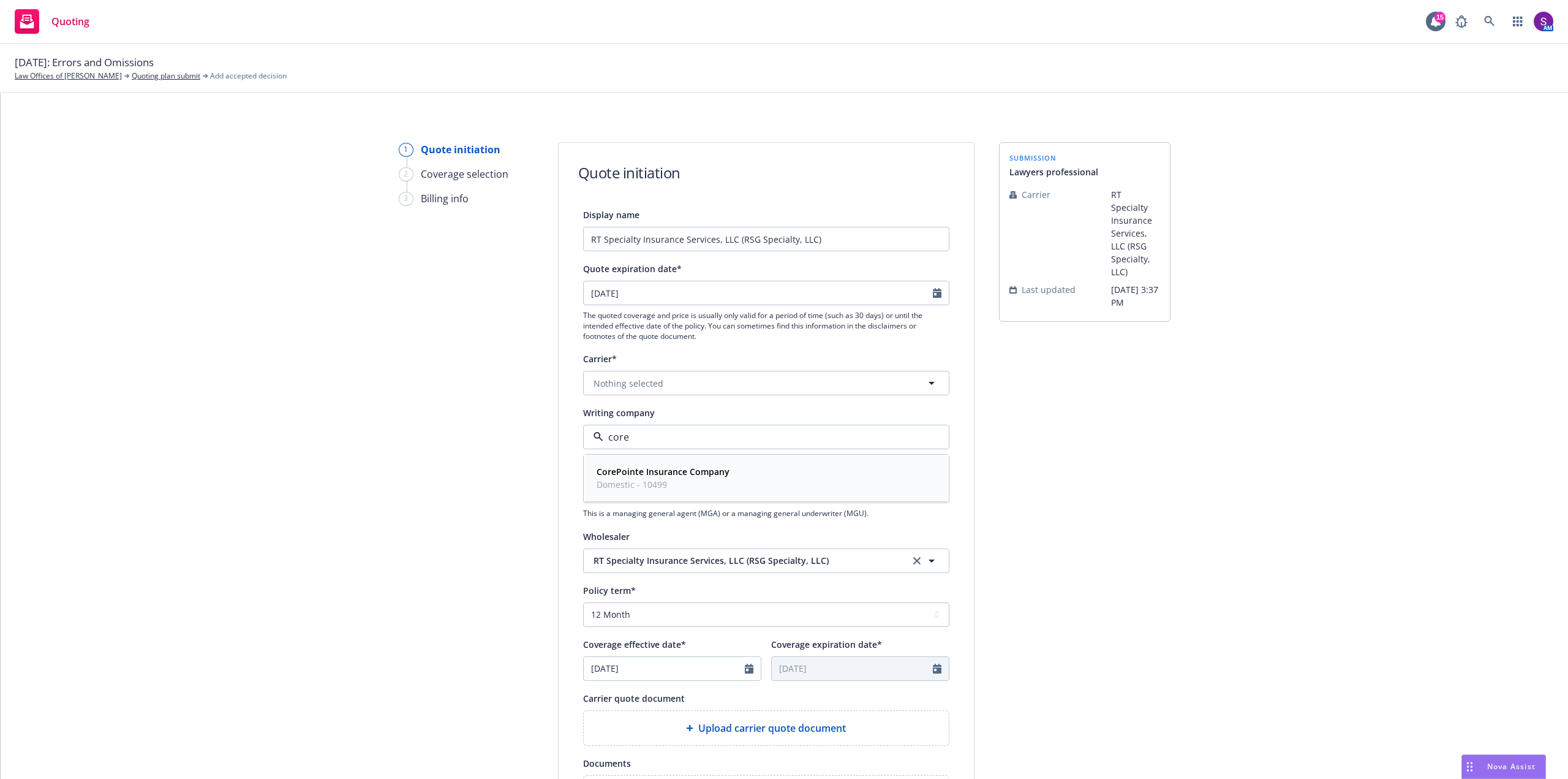
click at [672, 470] on strong "CorePointe Insurance Company" at bounding box center [663, 471] width 133 height 12
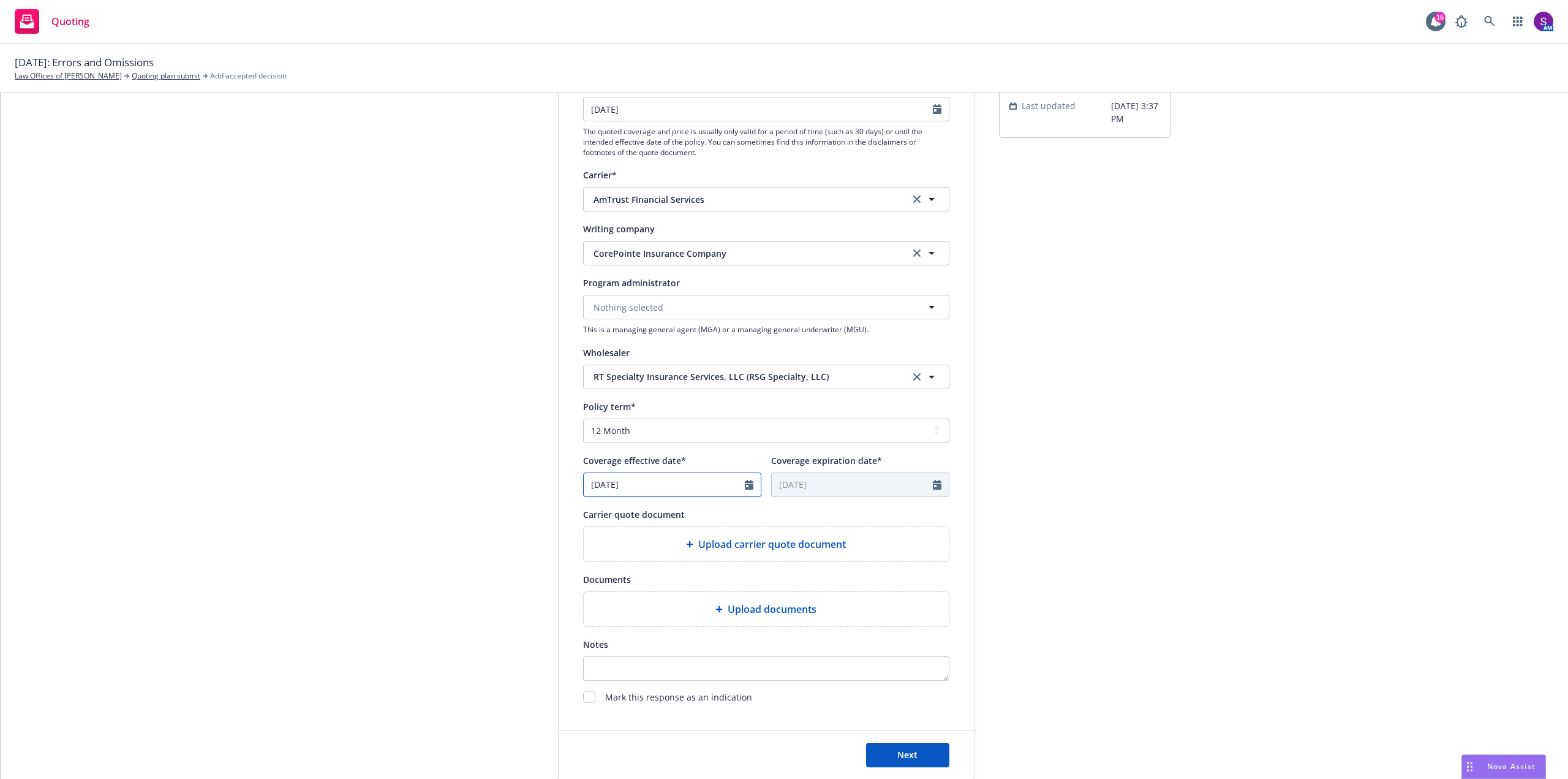
click at [745, 482] on icon "Calendar" at bounding box center [749, 485] width 8 height 10
click at [717, 511] on icon "button" at bounding box center [719, 514] width 8 height 8
select select "9"
click at [613, 550] on span "1" at bounding box center [618, 556] width 19 height 15
type input "09/01/2025"
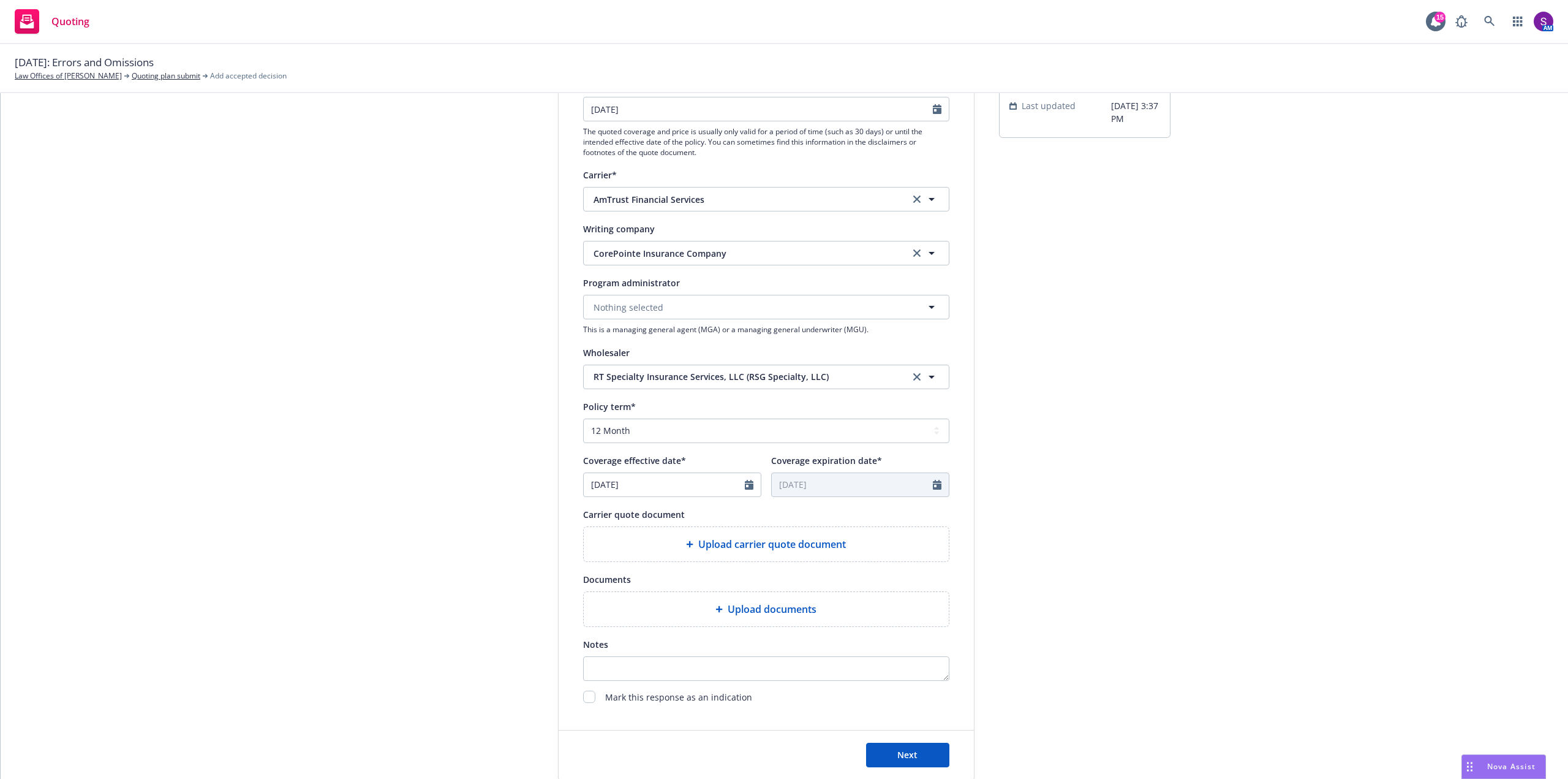
type input "09/01/2026"
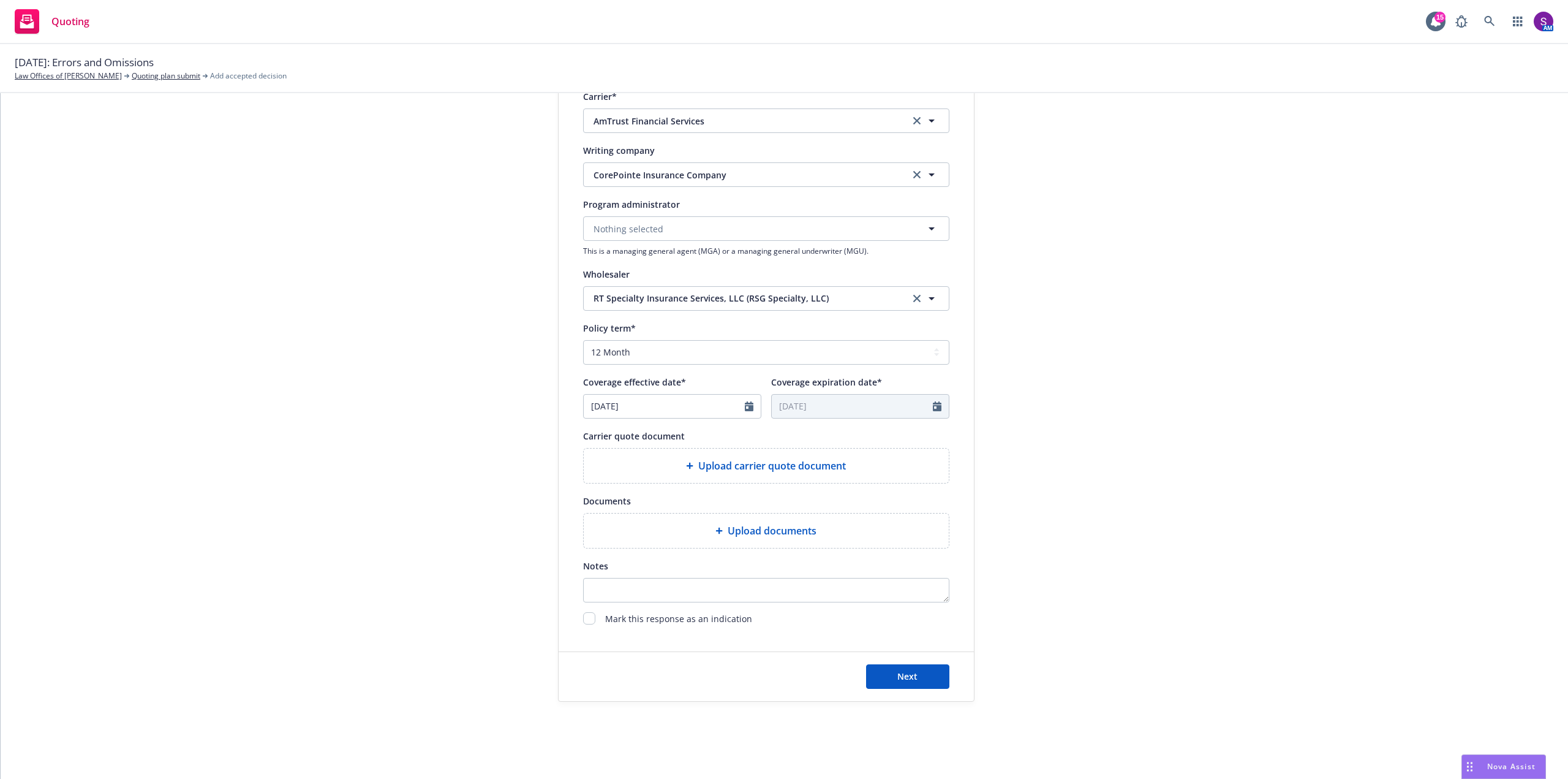
scroll to position [263, 0]
click at [699, 462] on span "Upload carrier quote document" at bounding box center [773, 464] width 148 height 15
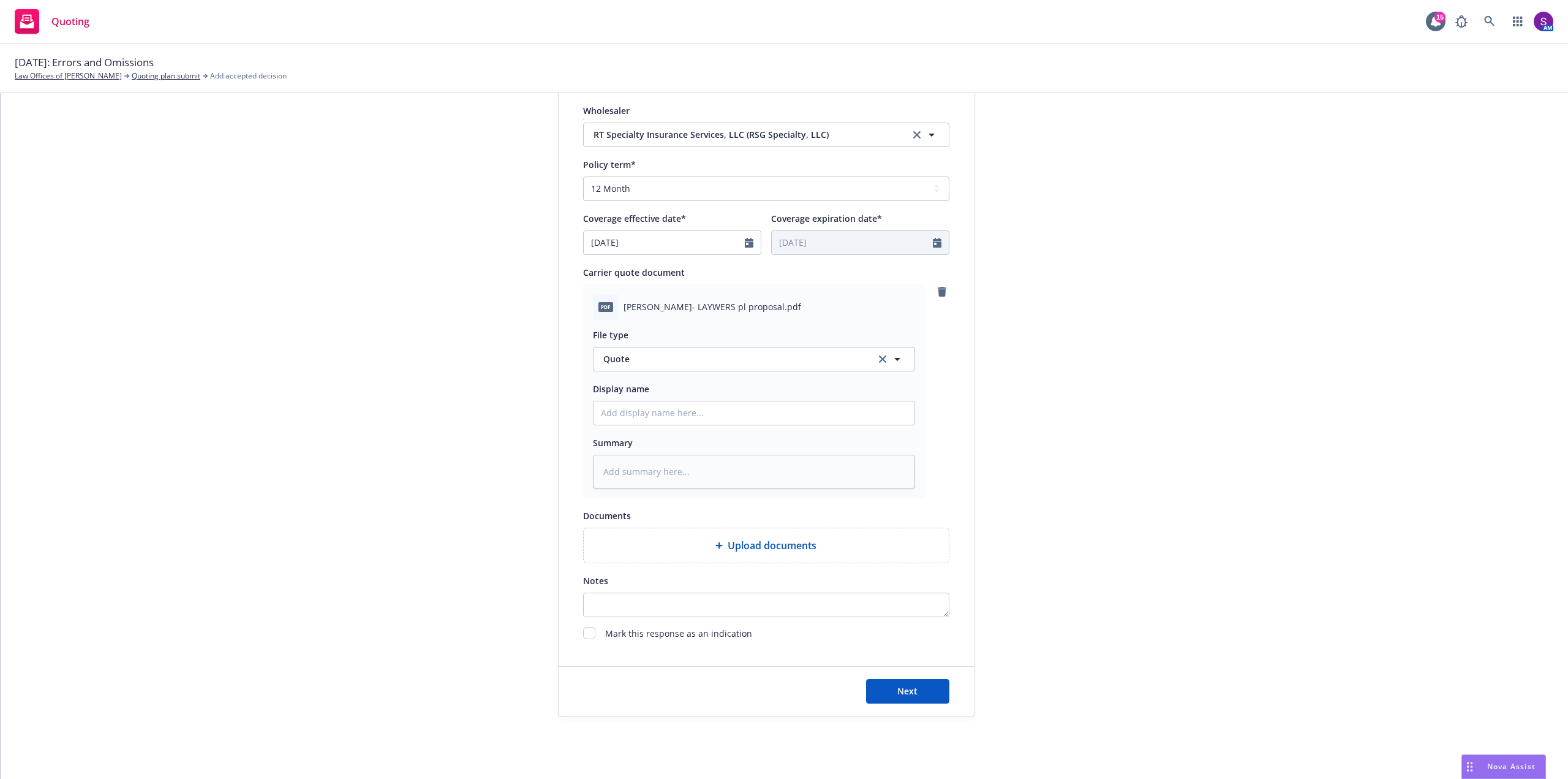
scroll to position [442, 0]
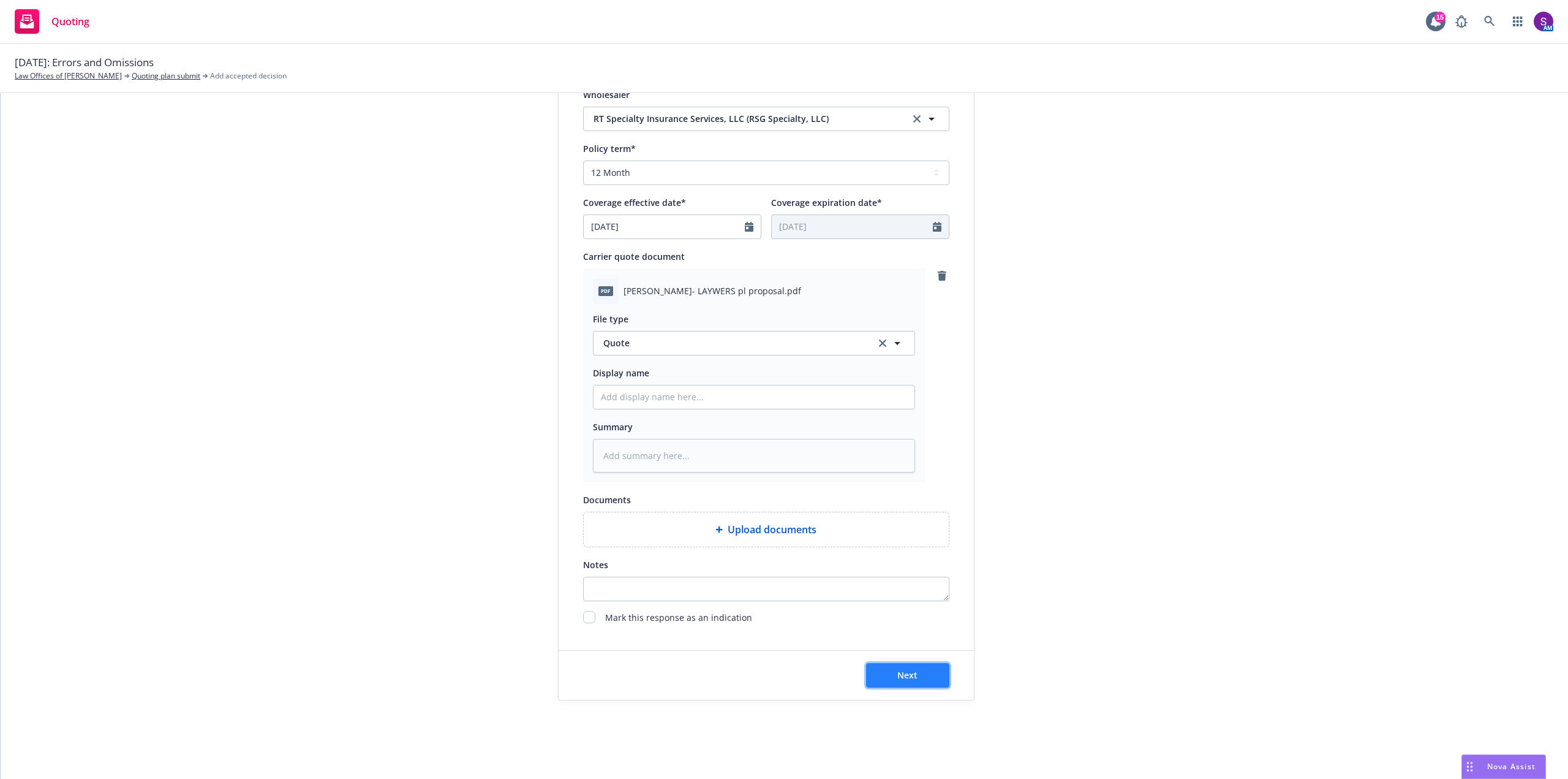
click at [907, 677] on span "Next" at bounding box center [907, 675] width 20 height 12
type textarea "x"
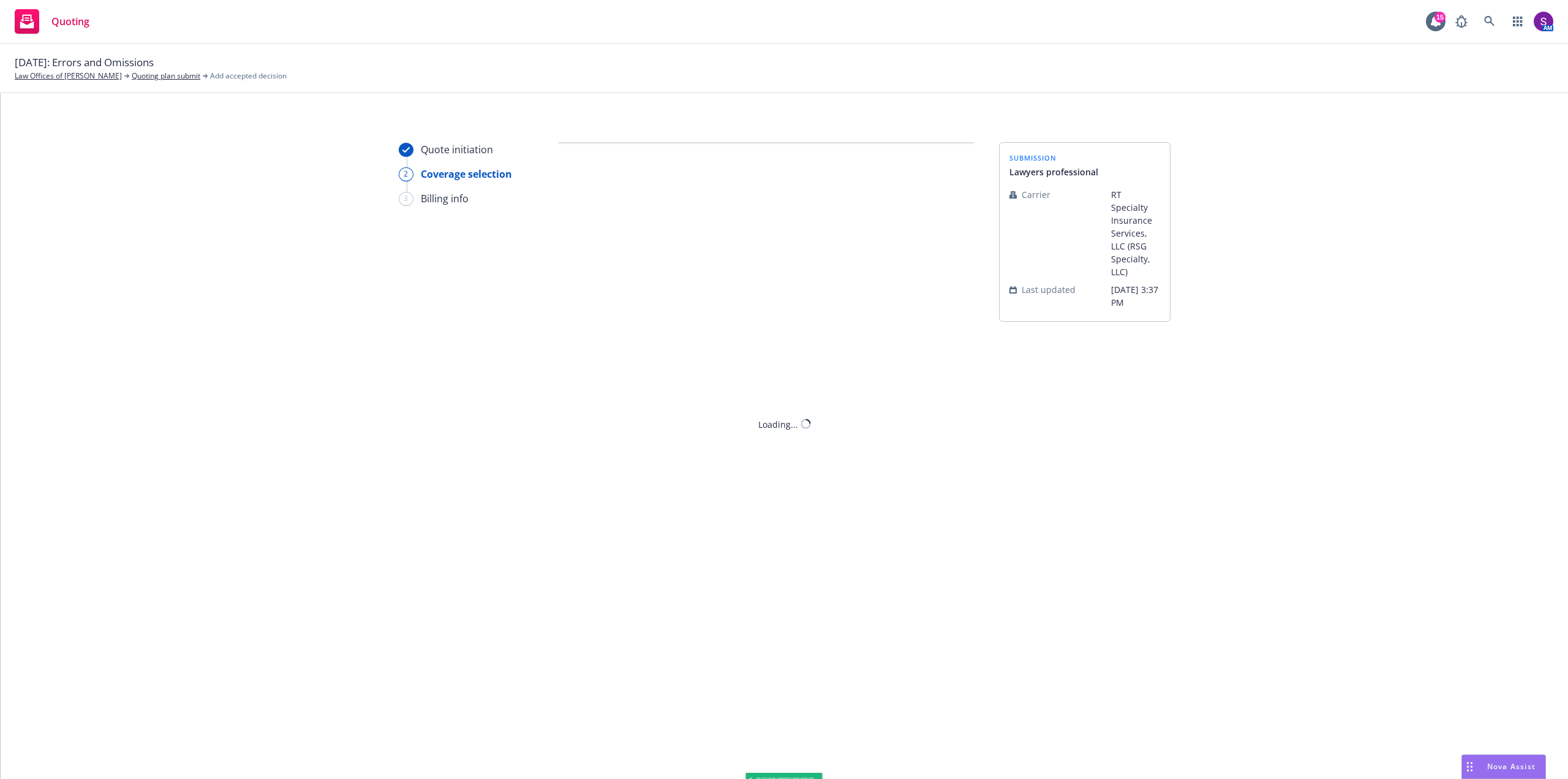
scroll to position [0, 0]
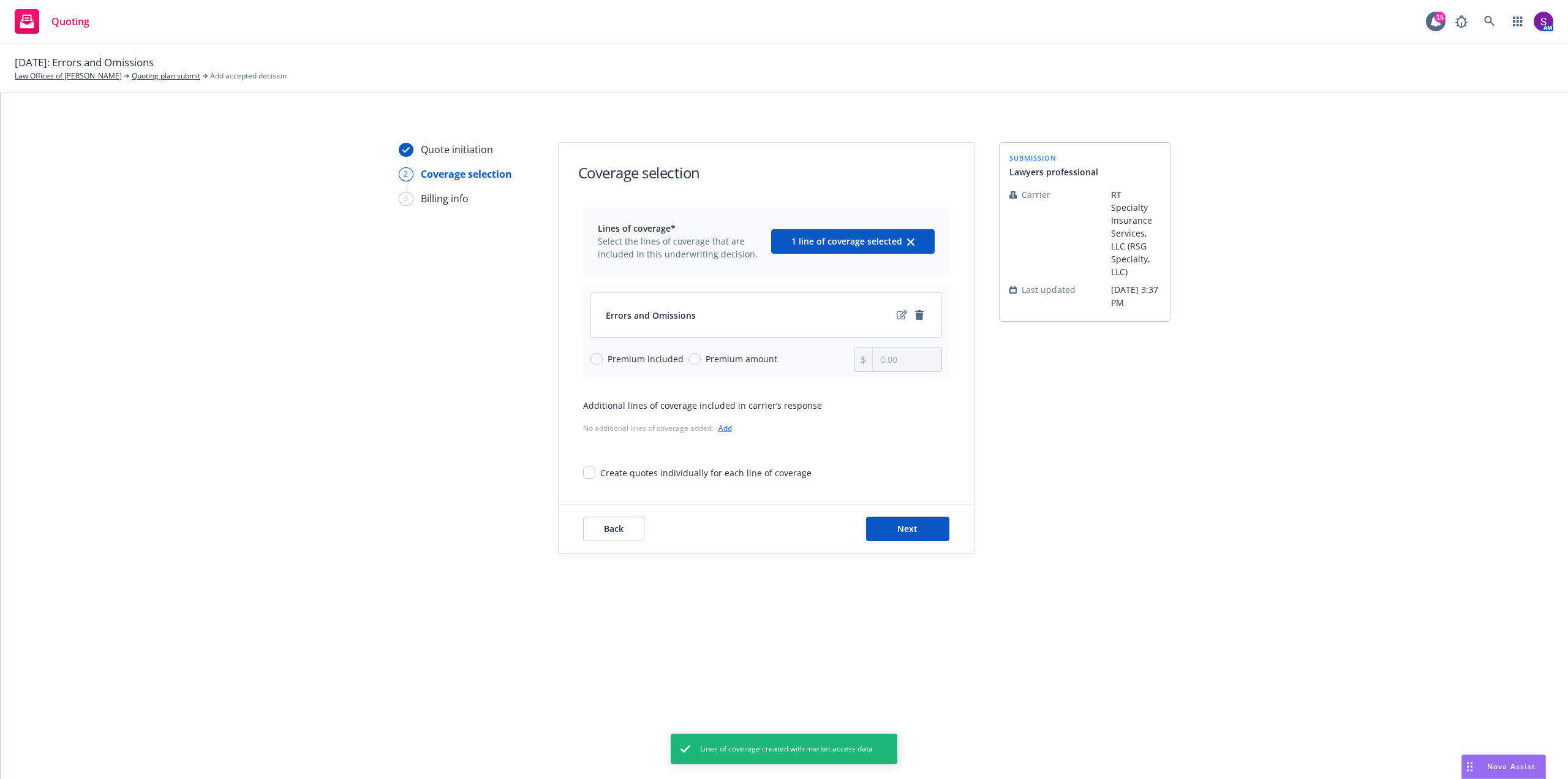
click at [607, 358] on span "Premium included" at bounding box center [643, 359] width 81 height 13
click at [603, 358] on input "Premium included" at bounding box center [597, 359] width 12 height 12
radio input "true"
click at [915, 529] on span "Next" at bounding box center [907, 528] width 20 height 12
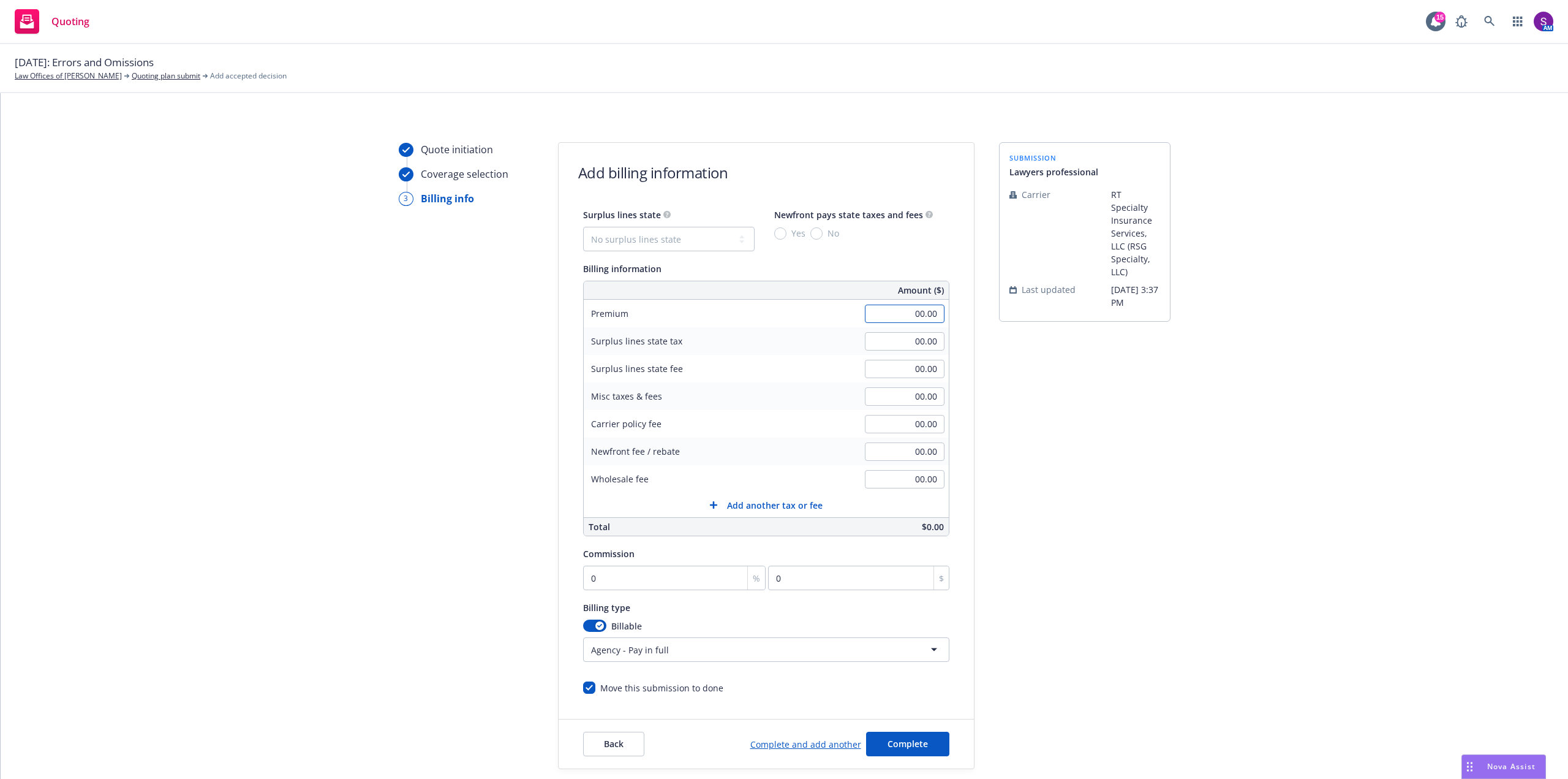
click at [918, 318] on input "00.00" at bounding box center [905, 314] width 79 height 19
type input "2,089.00"
click at [924, 479] on input "00.00" at bounding box center [905, 479] width 79 height 19
type input "8"
type input "500.00"
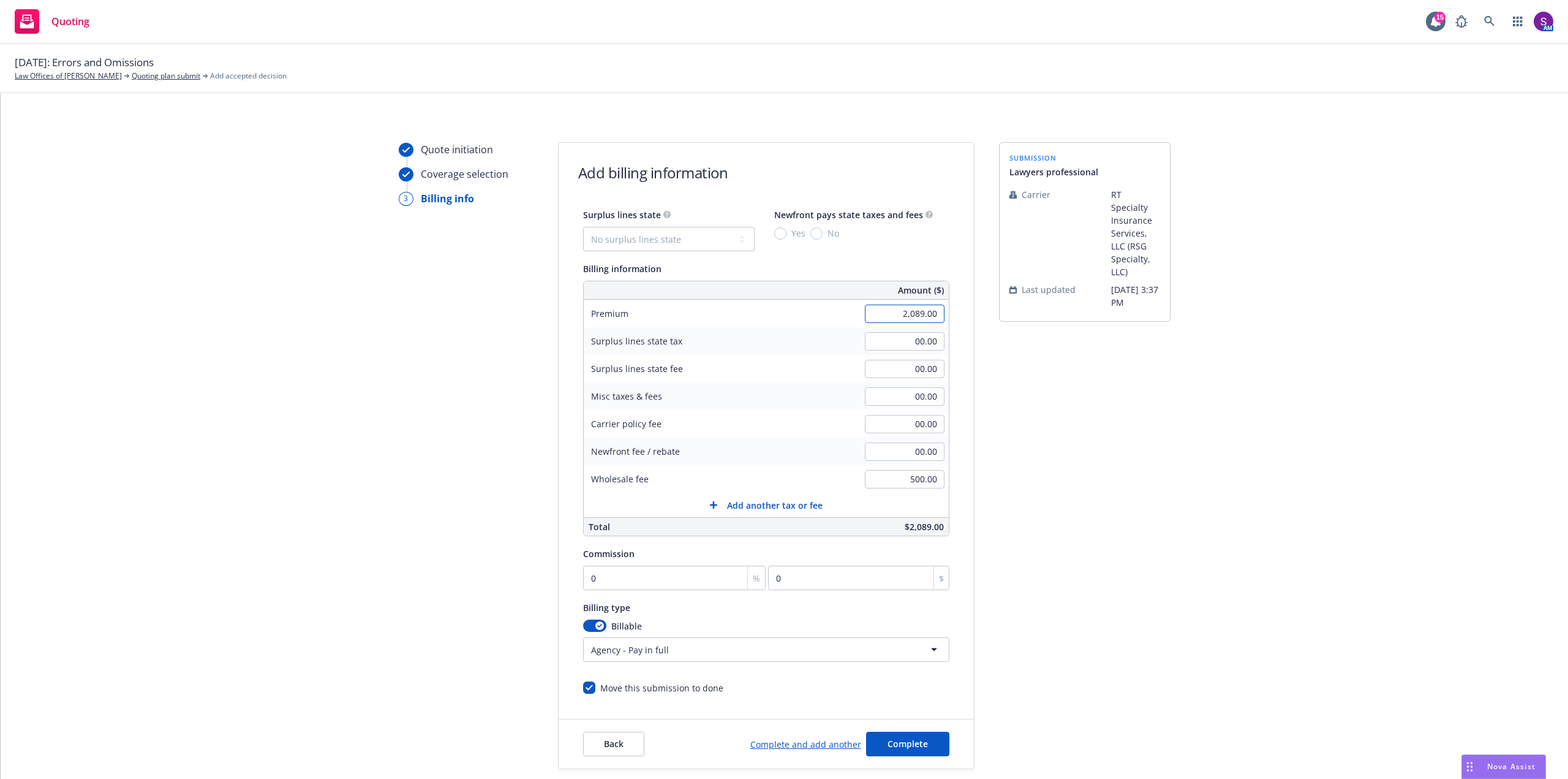
click at [907, 310] on input "2,089.00" at bounding box center [905, 314] width 79 height 19
type input "2,983.00"
click at [755, 376] on div "Surplus lines state fee" at bounding box center [676, 368] width 184 height 28
click at [598, 579] on input "0" at bounding box center [674, 577] width 183 height 24
type input "1"
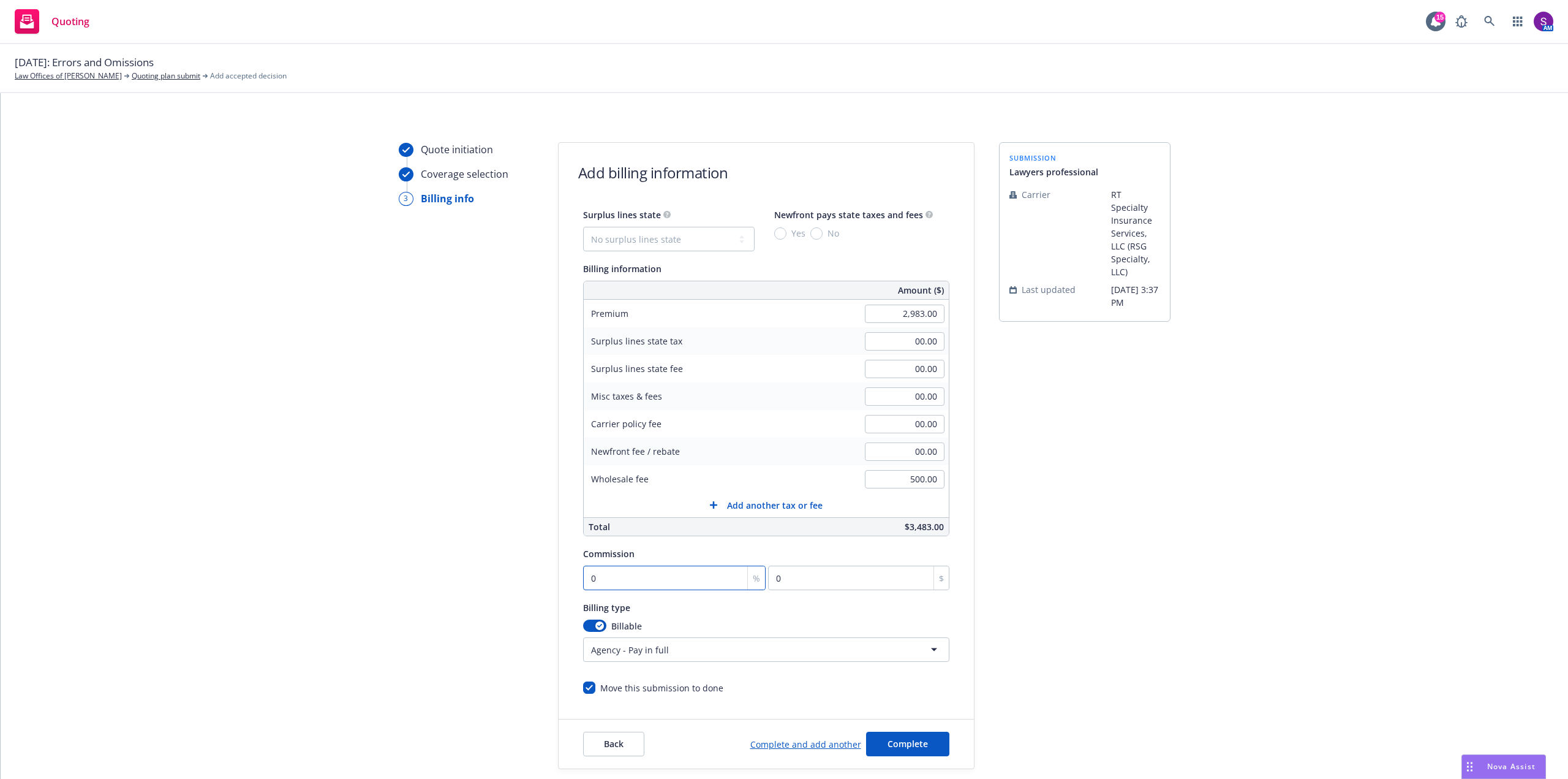
type input "29.83"
type input "12"
type input "357.96"
type input "12"
click at [278, 409] on div "Quote initiation Coverage selection 3 Billing info Add billing information Surp…" at bounding box center [784, 456] width 1538 height 627
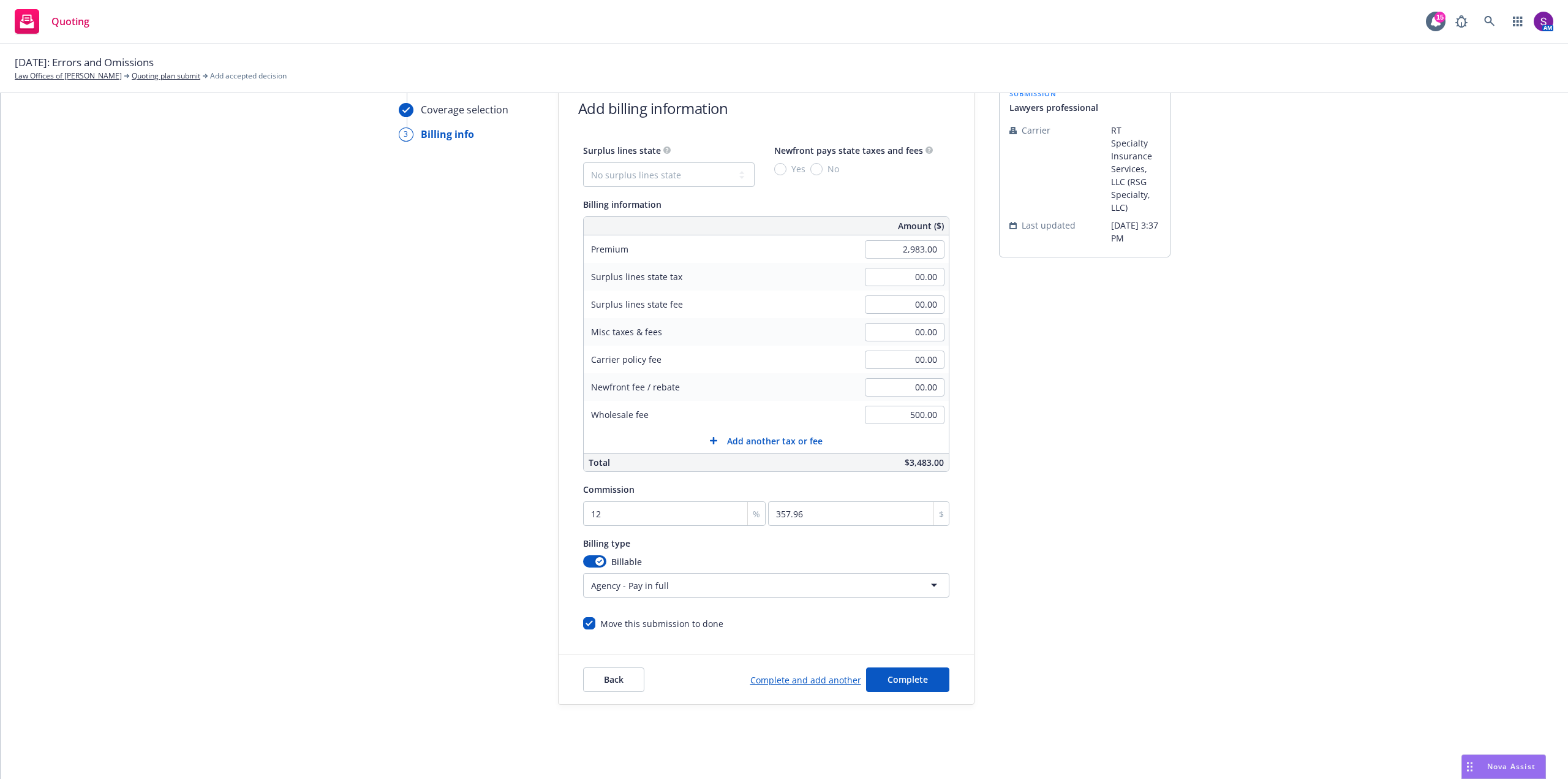
scroll to position [68, 0]
click at [893, 673] on span "Complete" at bounding box center [907, 675] width 41 height 12
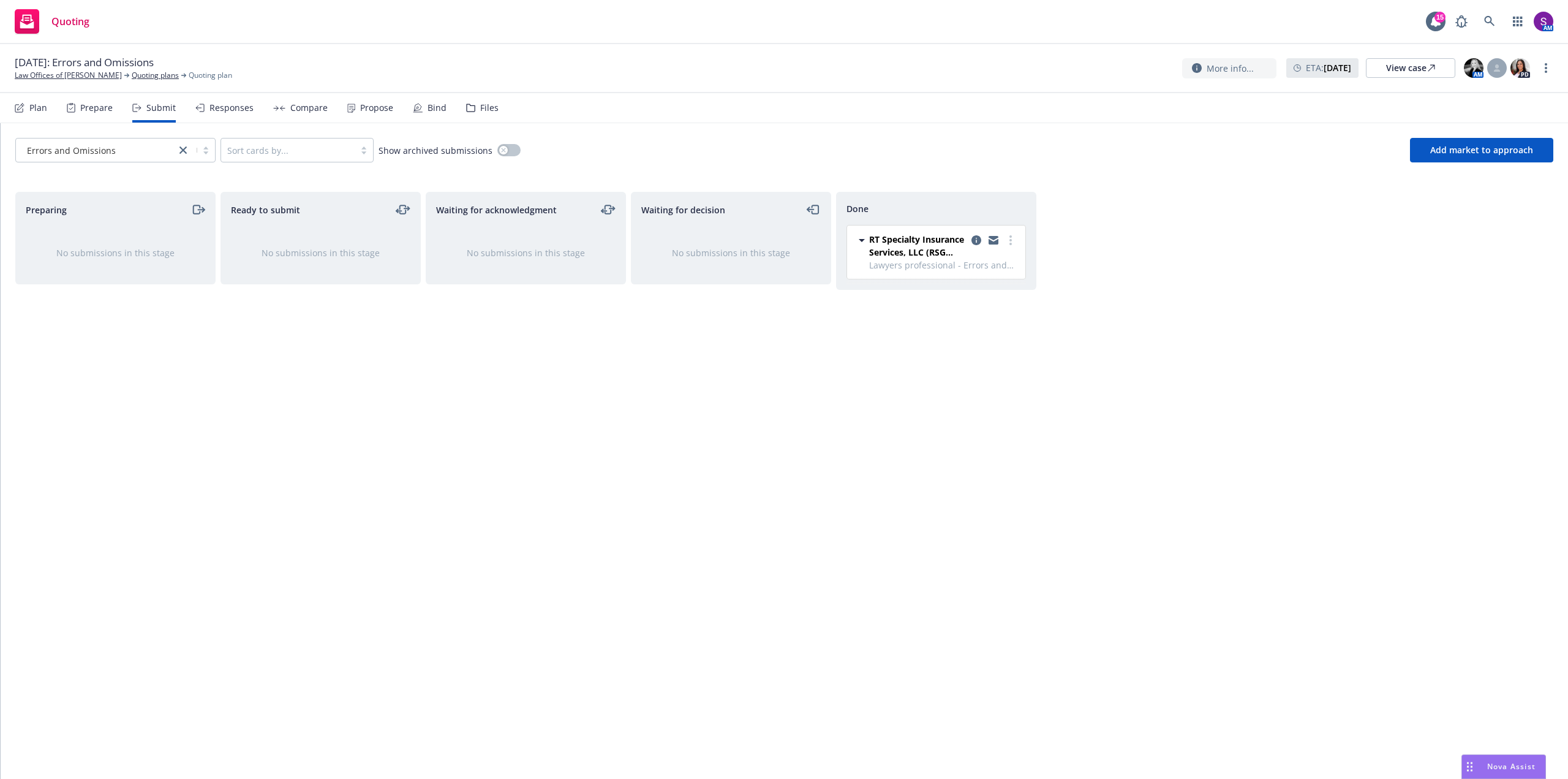
click at [227, 115] on div "Responses" at bounding box center [225, 108] width 58 height 30
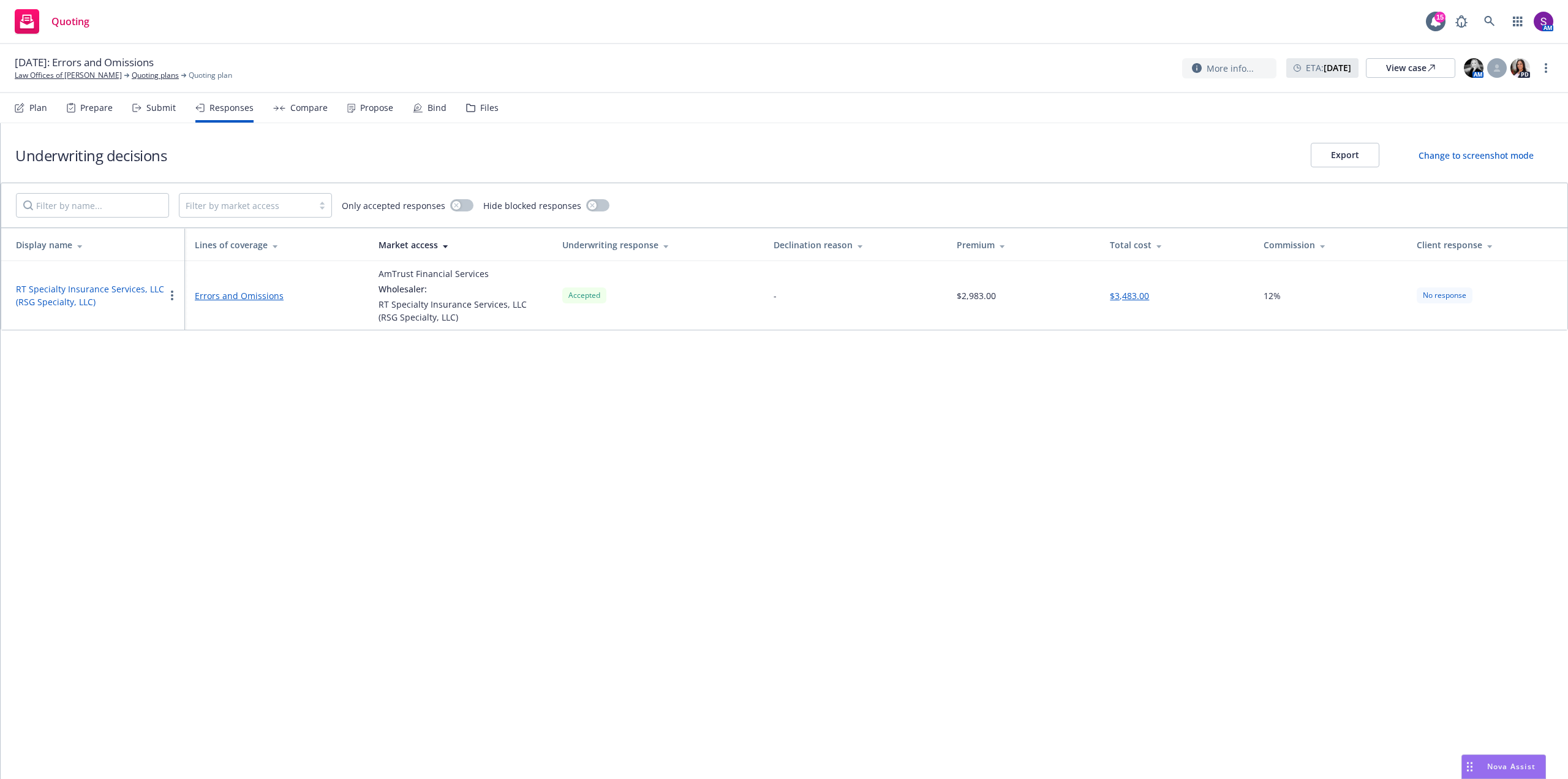
click at [369, 111] on div "Propose" at bounding box center [377, 108] width 33 height 10
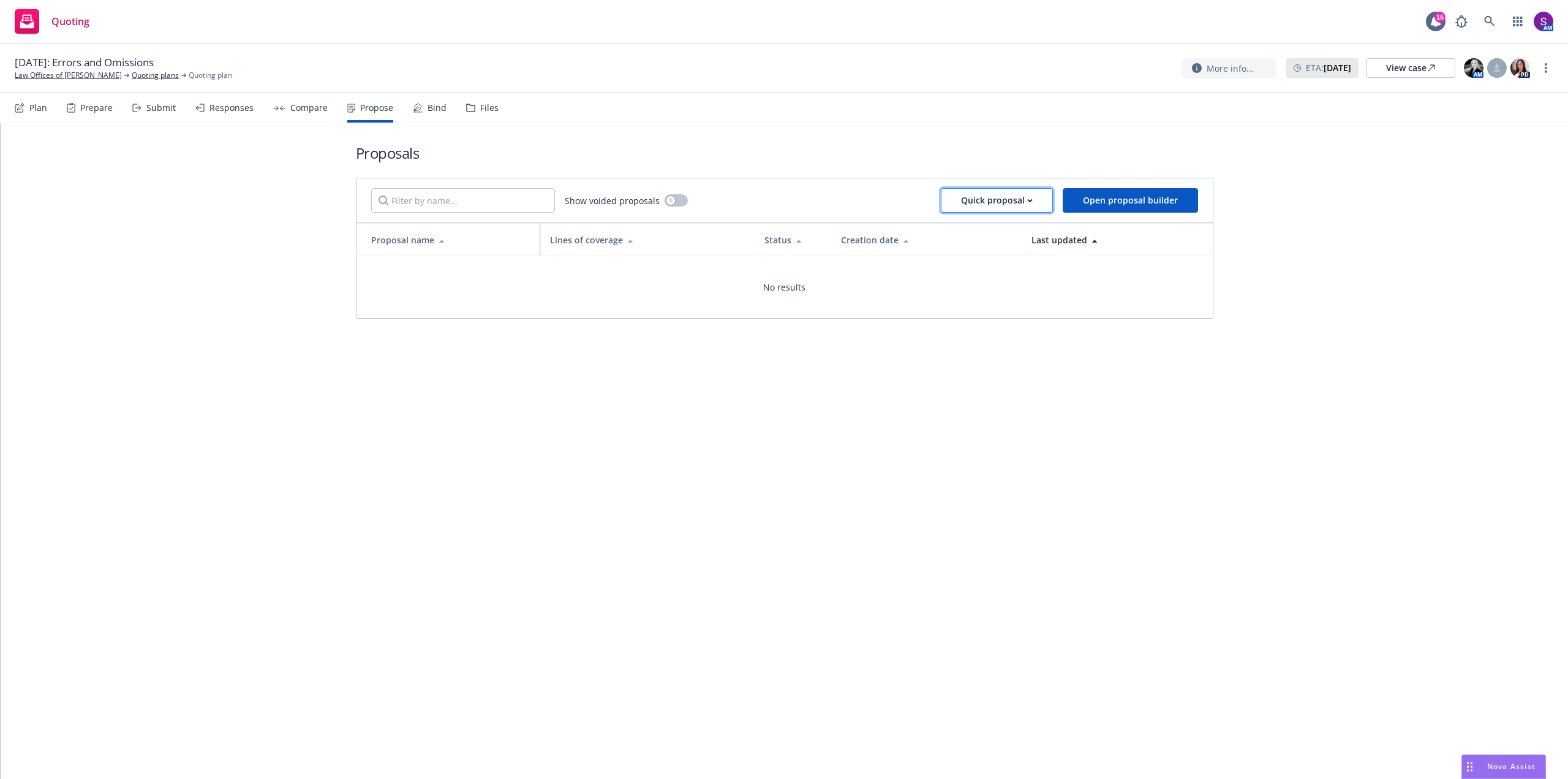
click at [1011, 201] on div "Quick proposal" at bounding box center [997, 200] width 72 height 24
click at [1102, 205] on span "Open proposal builder" at bounding box center [1130, 200] width 95 height 12
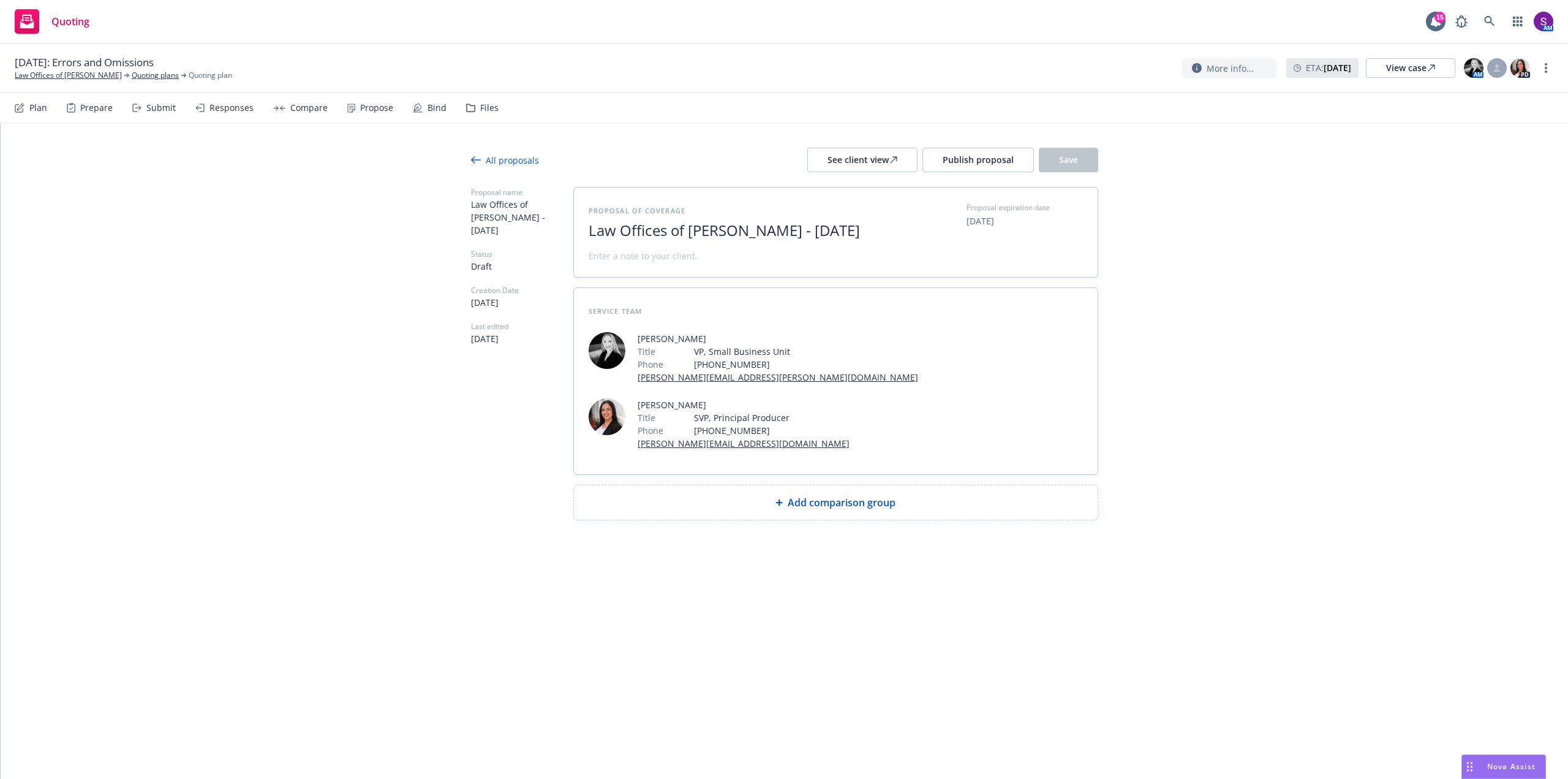
click at [775, 495] on div "Add comparison group" at bounding box center [836, 502] width 504 height 15
type textarea "x"
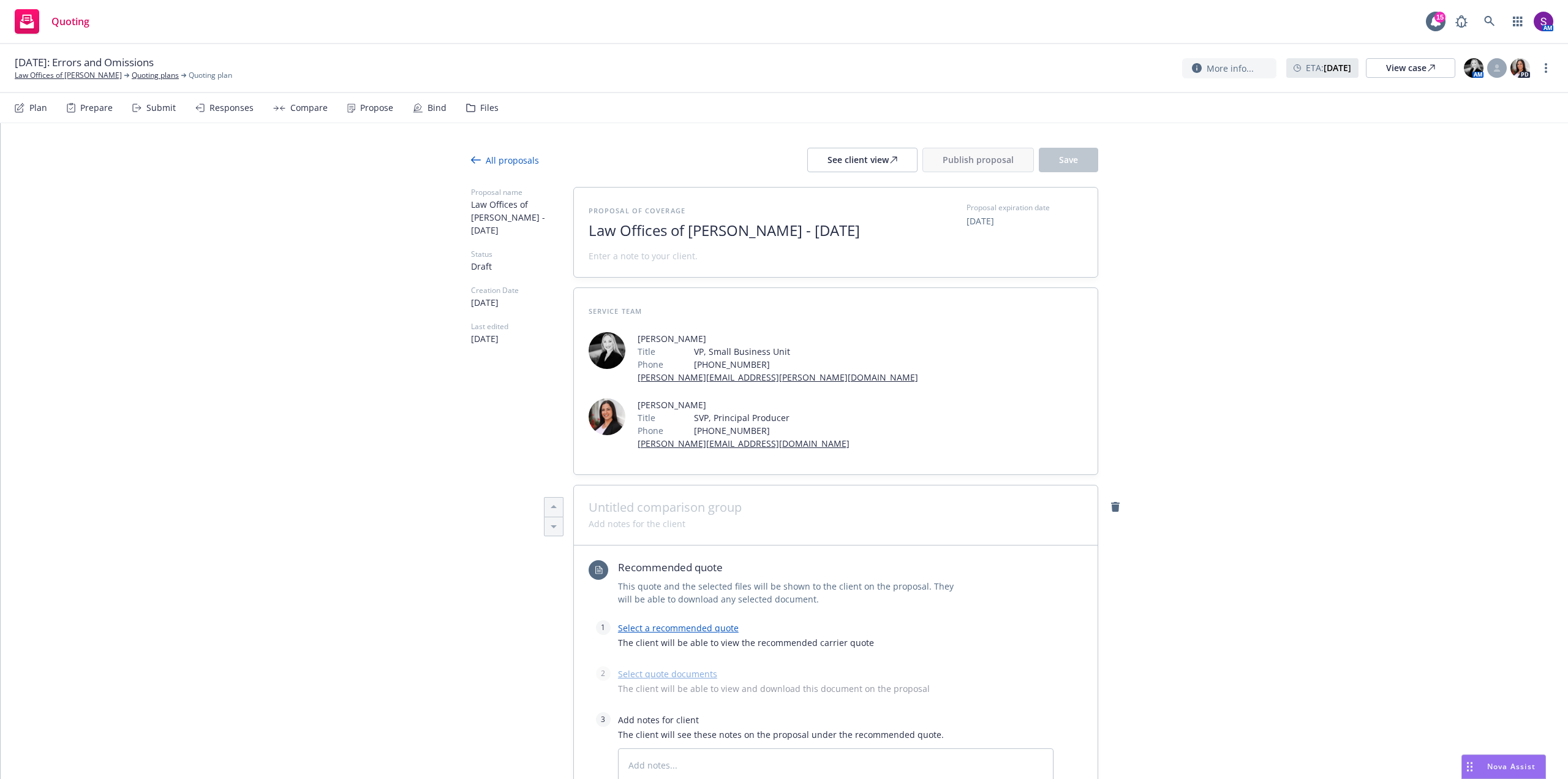
click at [682, 500] on span at bounding box center [835, 507] width 494 height 15
click at [703, 622] on link "Select a recommended quote" at bounding box center [678, 628] width 121 height 12
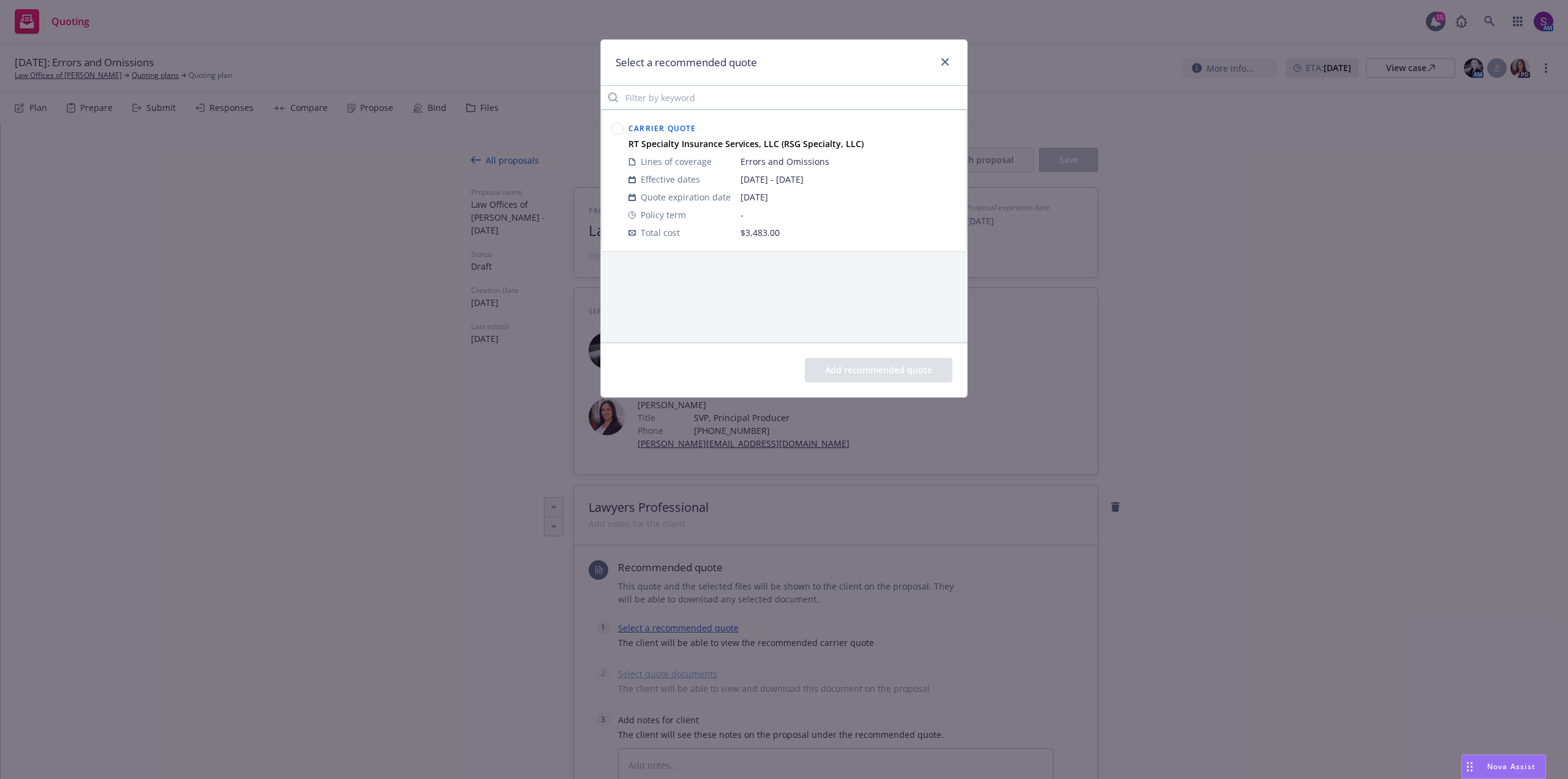
click at [622, 127] on circle at bounding box center [618, 129] width 12 height 12
click at [902, 367] on button "Add recommended quote" at bounding box center [879, 370] width 148 height 24
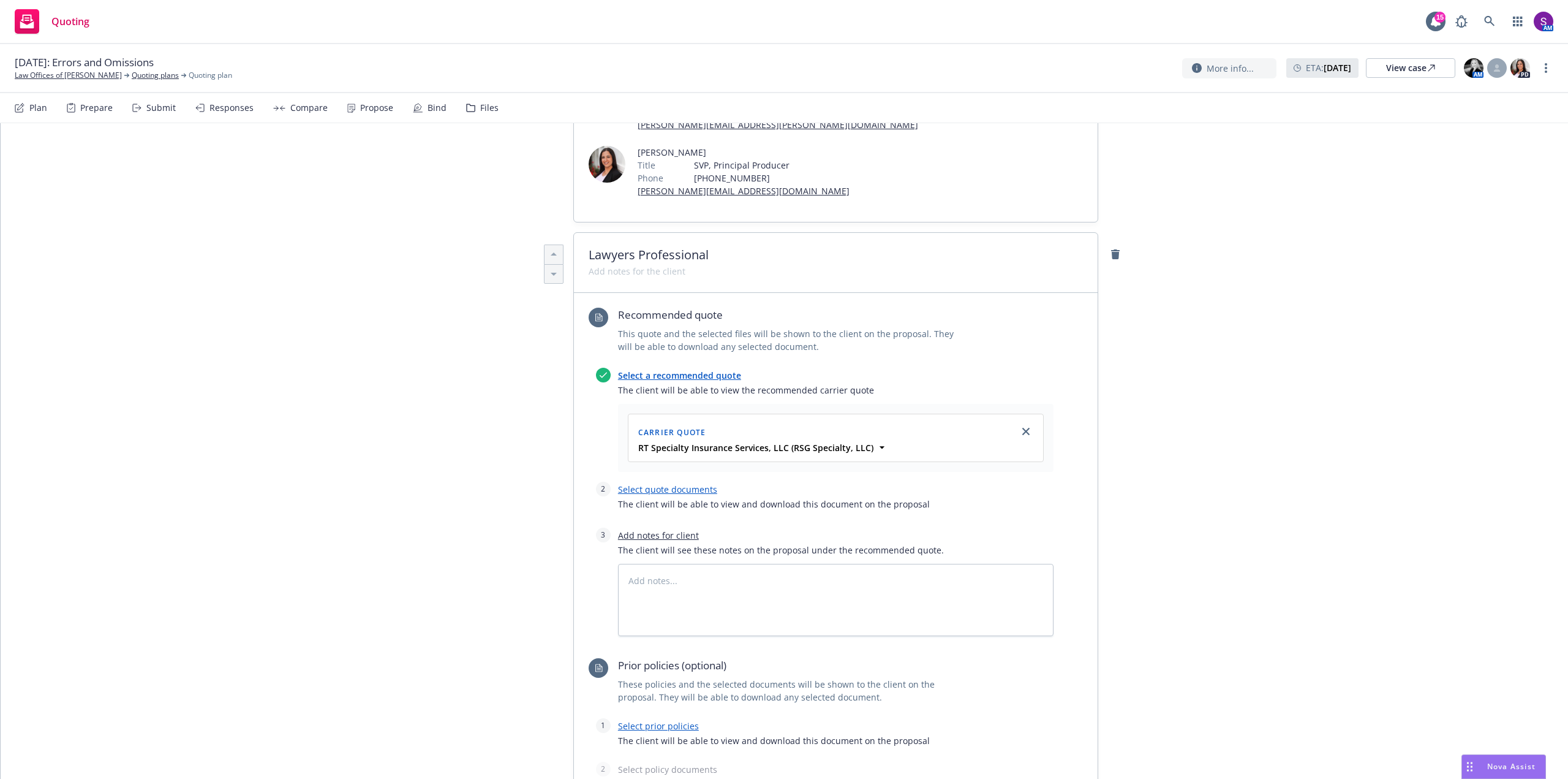
scroll to position [306, 0]
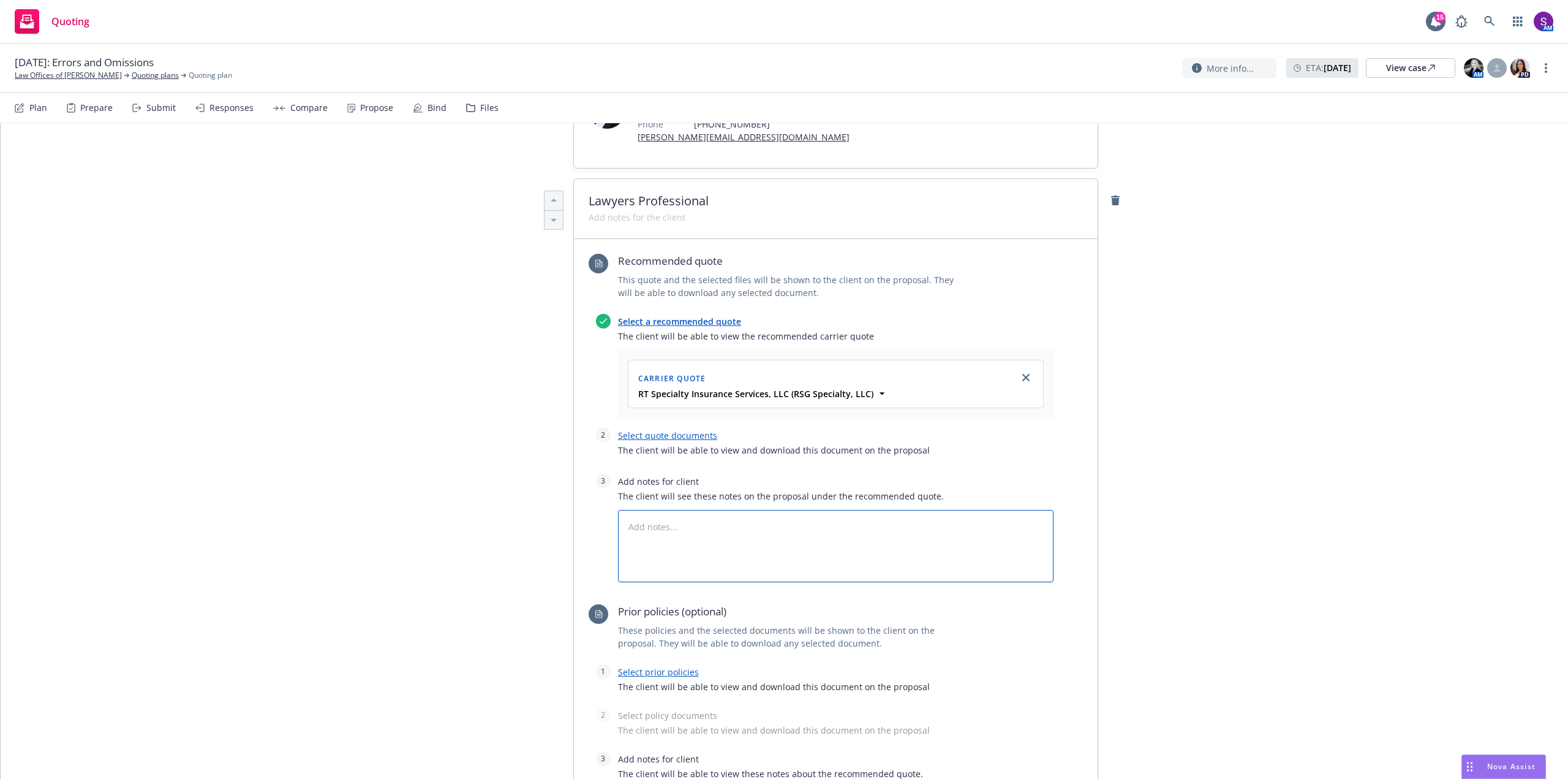
click at [659, 510] on textarea at bounding box center [835, 546] width 435 height 73
click at [633, 510] on textarea "To enrich screen reader interactions, please activate Accessibility in Grammarl…" at bounding box center [835, 546] width 435 height 73
paste textarea "SUBJECTIVITIES: 1. CorePointe Bridge Application 2. AOP breakdown does not equa…"
type textarea "x"
type textarea "SUBJECTIVITIES: 1. CorePointe Bridge Application 2. AOP breakdown does not equa…"
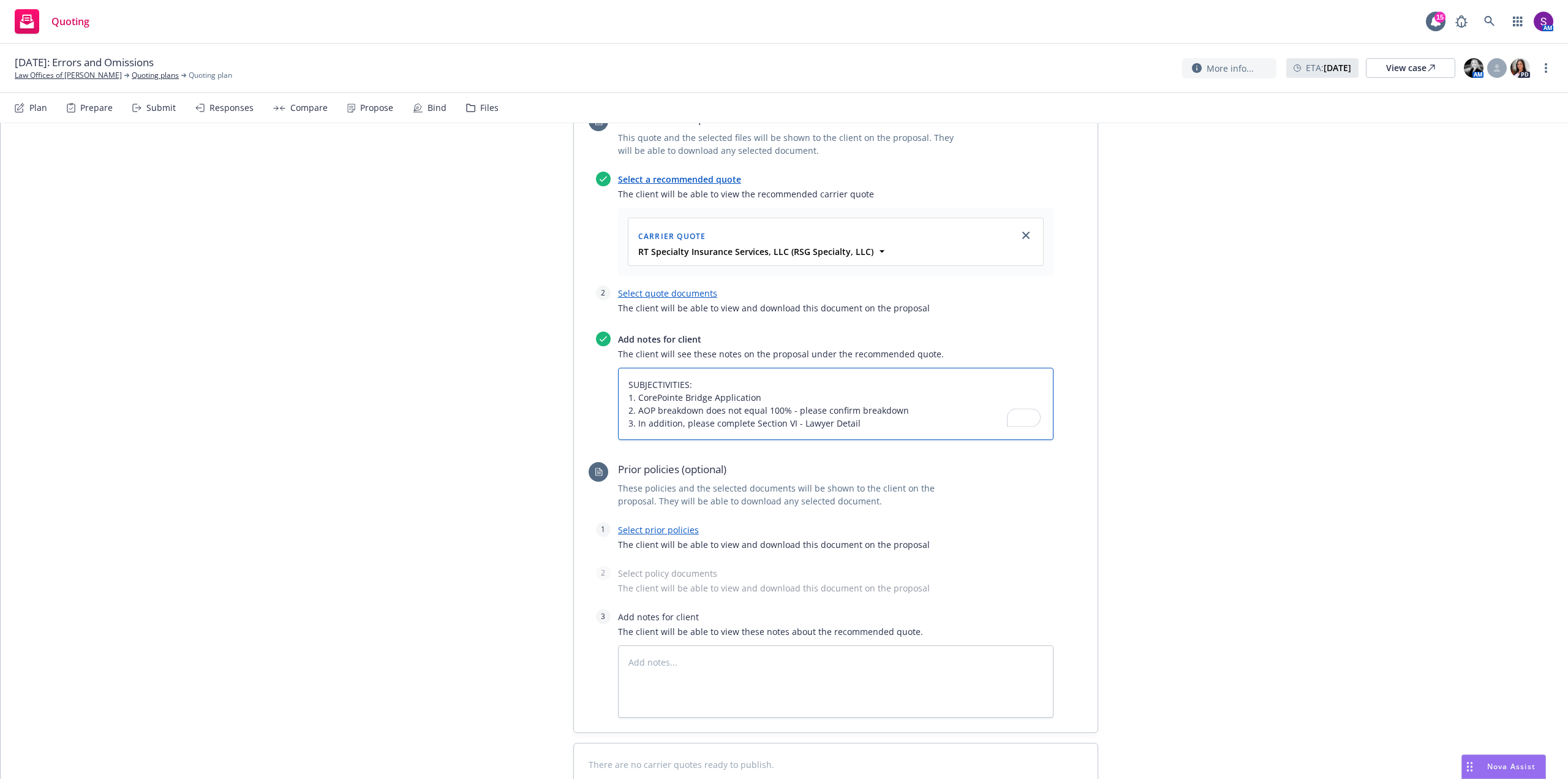
scroll to position [463, 0]
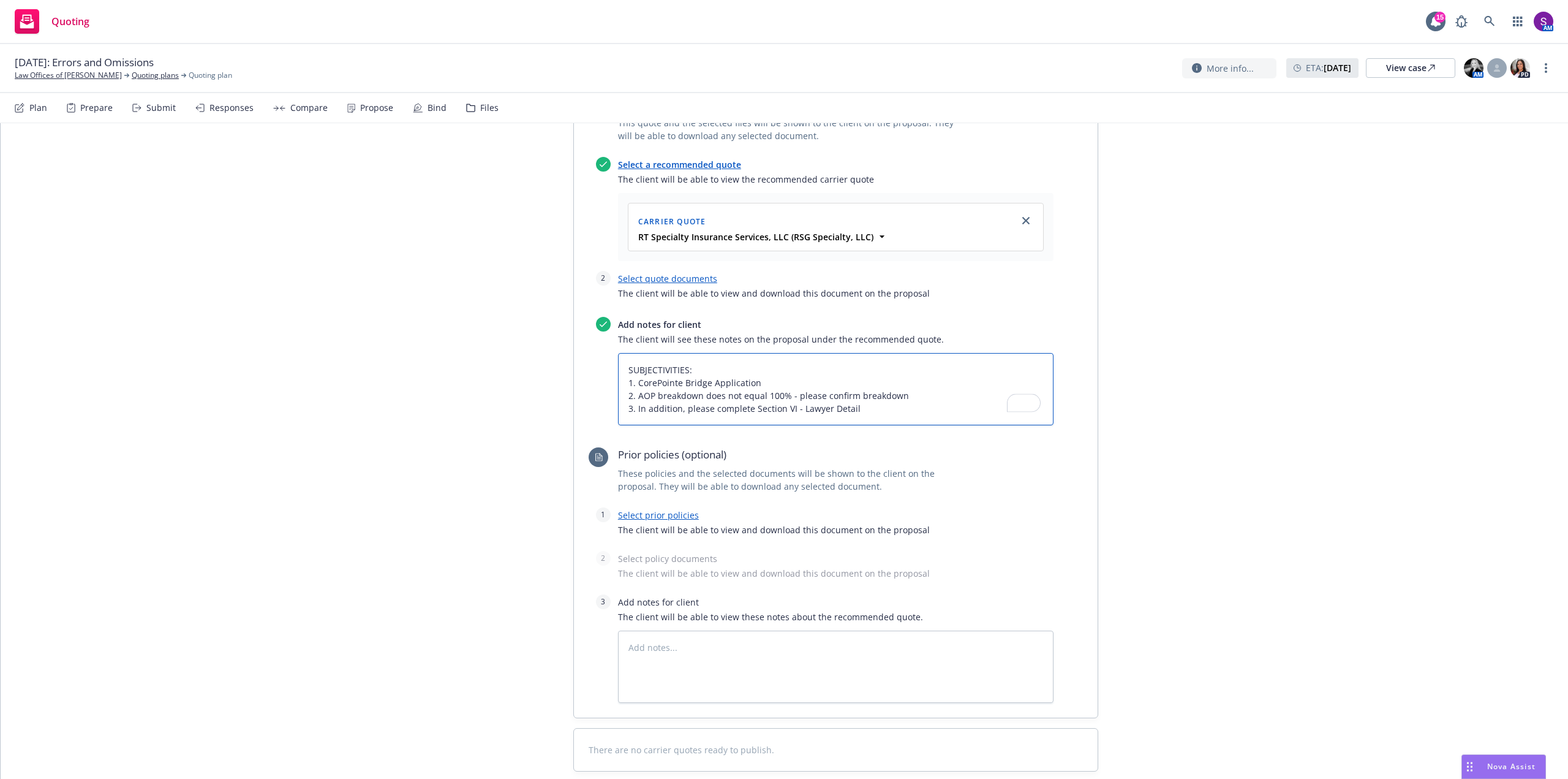
click at [625, 353] on textarea "SUBJECTIVITIES: 1. CorePointe Bridge Application 2. AOP breakdown does not equa…" at bounding box center [835, 389] width 435 height 73
type textarea "x"
type textarea "RSUBJECTIVITIES: 1. CorePointe Bridge Application 2. AOP breakdown does not equ…"
type textarea "x"
type textarea "ReSUBJECTIVITIES: 1. CorePointe Bridge Application 2. AOP breakdown does not eq…"
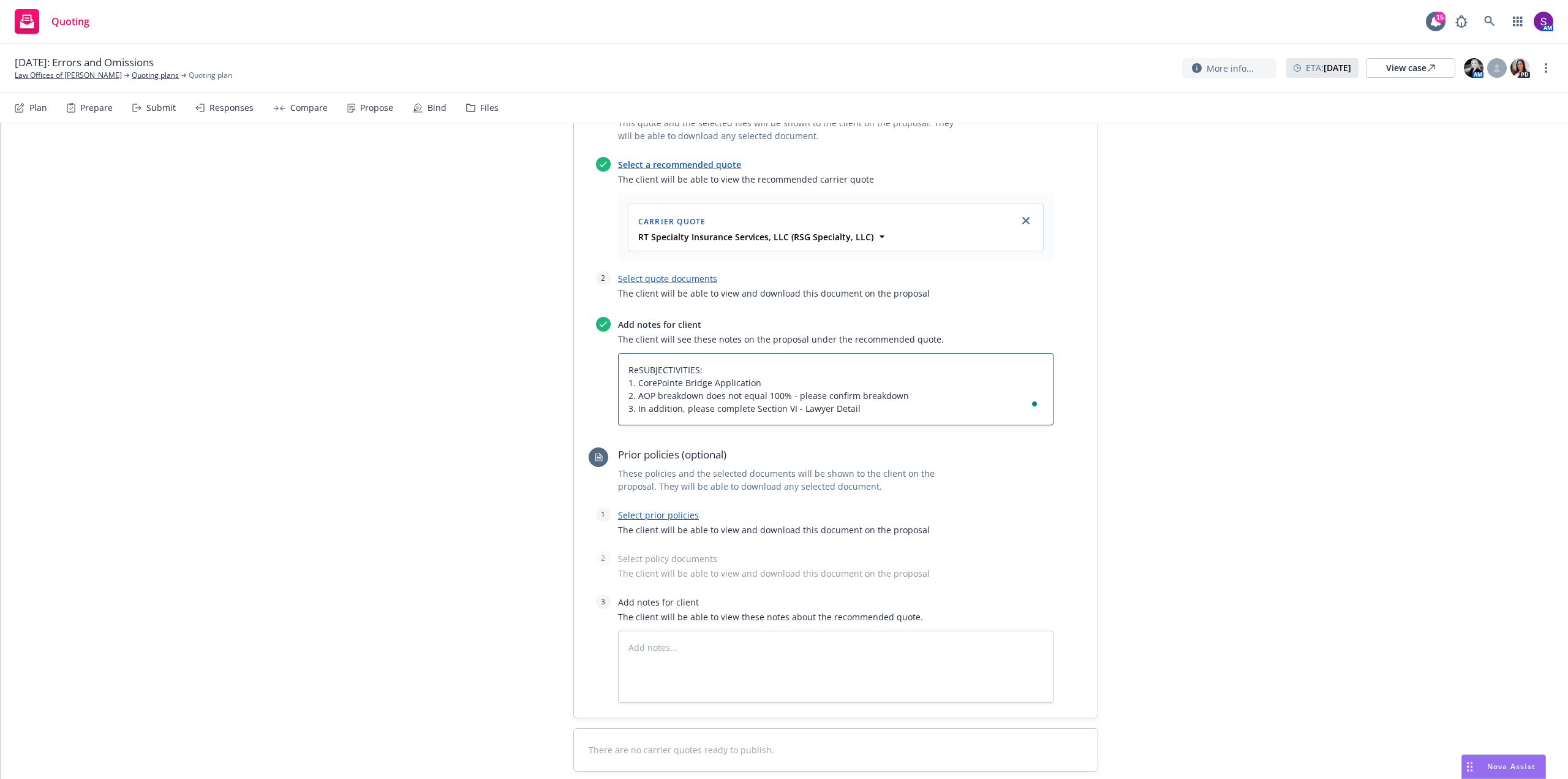
type textarea "x"
type textarea "ReqSUBJECTIVITIES: 1. CorePointe Bridge Application 2. AOP breakdown does not e…"
type textarea "x"
type textarea "RequSUBJECTIVITIES: 1. CorePointe Bridge Application 2. AOP breakdown does not …"
type textarea "x"
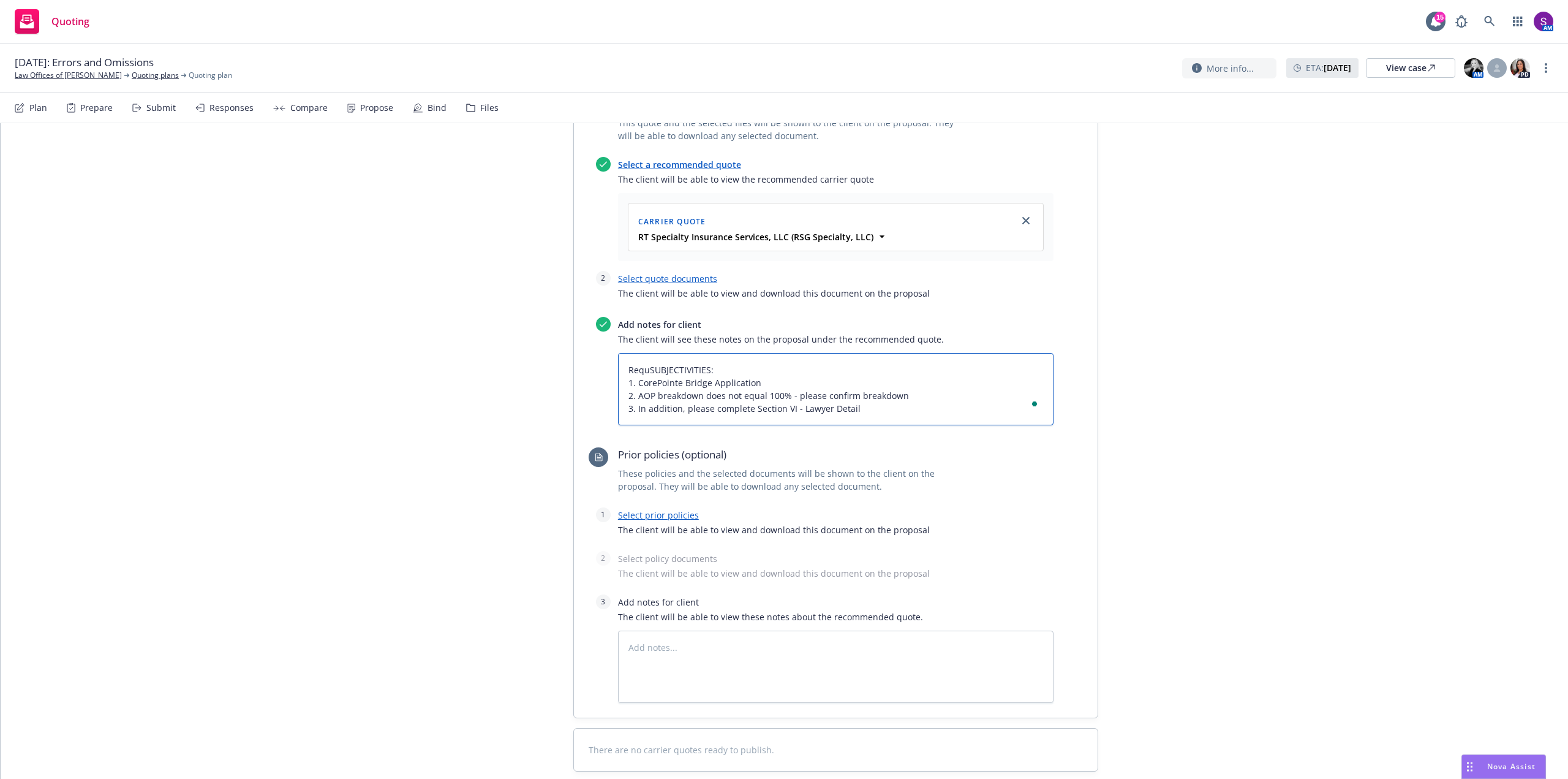
type textarea "RequiSUBJECTIVITIES: 1. CorePointe Bridge Application 2. AOP breakdown does not…"
type textarea "x"
type textarea "RequirSUBJECTIVITIES: 1. CorePointe Bridge Application 2. AOP breakdown does no…"
type textarea "x"
type textarea "RequireSUBJECTIVITIES: 1. CorePointe Bridge Application 2. AOP breakdown does n…"
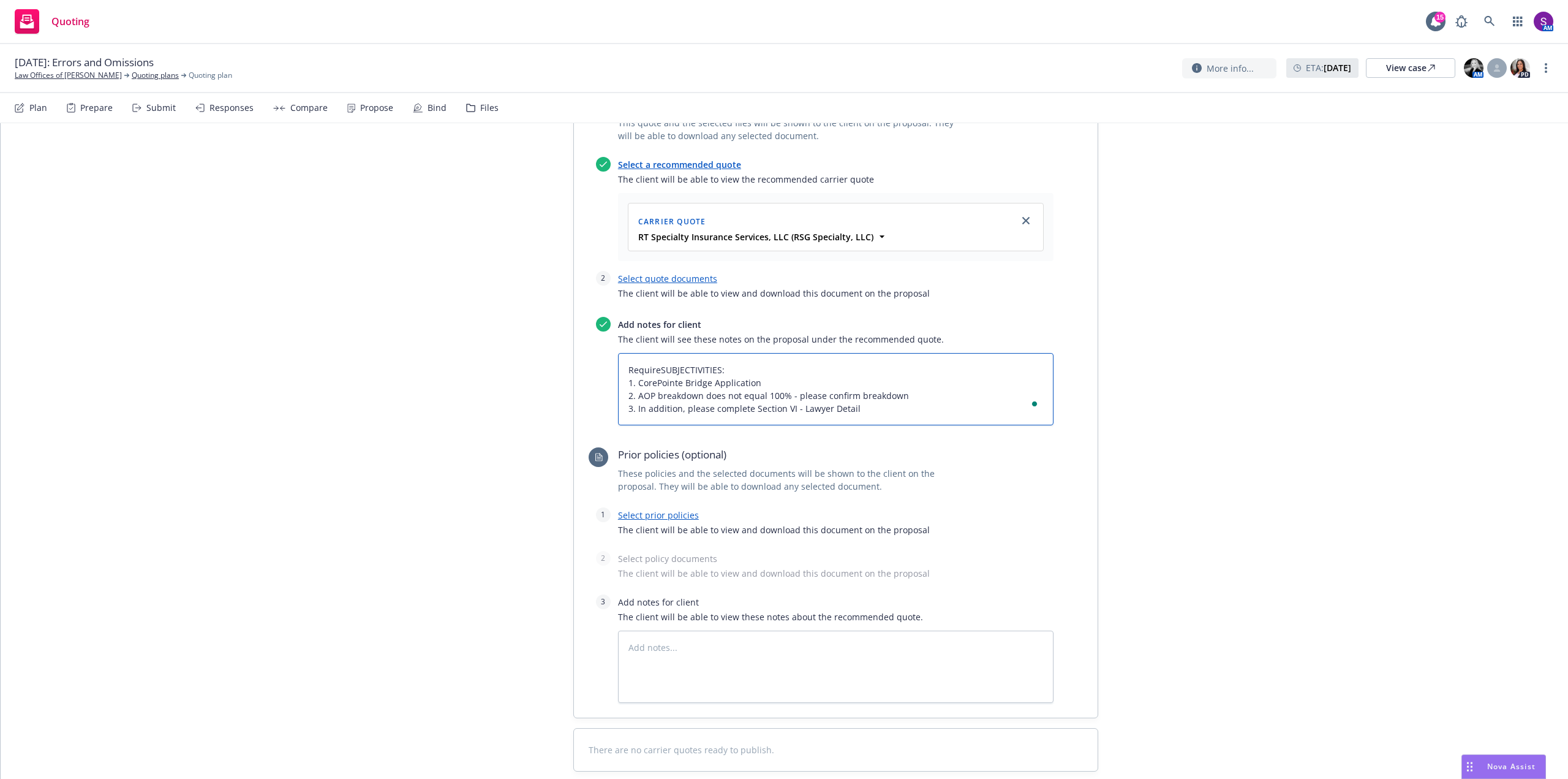
type textarea "x"
type textarea "RequiredSUBJECTIVITIES: 1. CorePointe Bridge Application 2. AOP breakdown does …"
type textarea "x"
type textarea "Required SUBJECTIVITIES: 1. CorePointe Bridge Application 2. AOP breakdown does…"
type textarea "x"
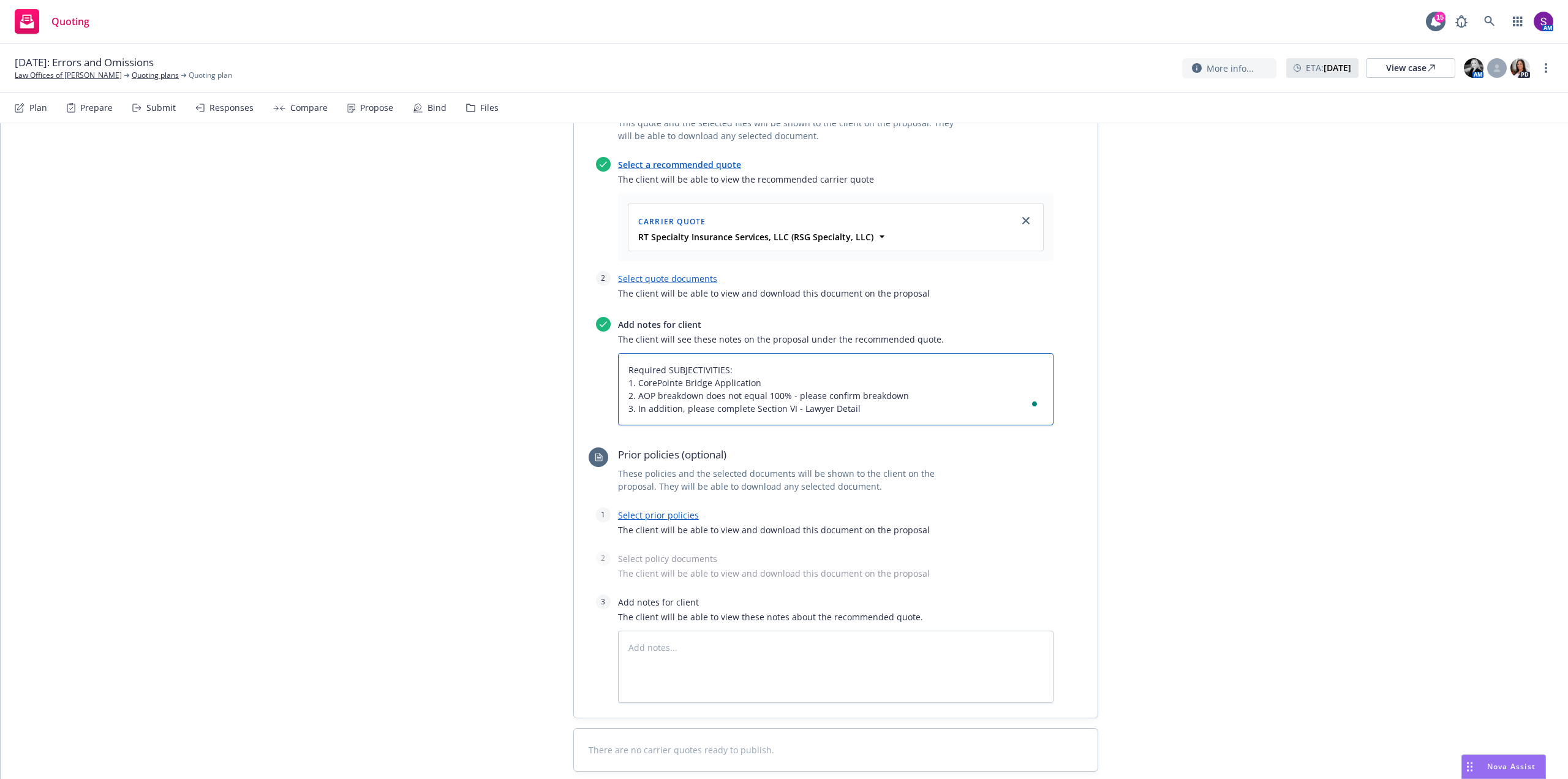
type textarea "Required tSUBJECTIVITIES: 1. CorePointe Bridge Application 2. AOP breakdown doe…"
type textarea "x"
type textarea "Required toSUBJECTIVITIES: 1. CorePointe Bridge Application 2. AOP breakdown do…"
type textarea "x"
type textarea "Required to SUBJECTIVITIES: 1. CorePointe Bridge Application 2. AOP breakdown d…"
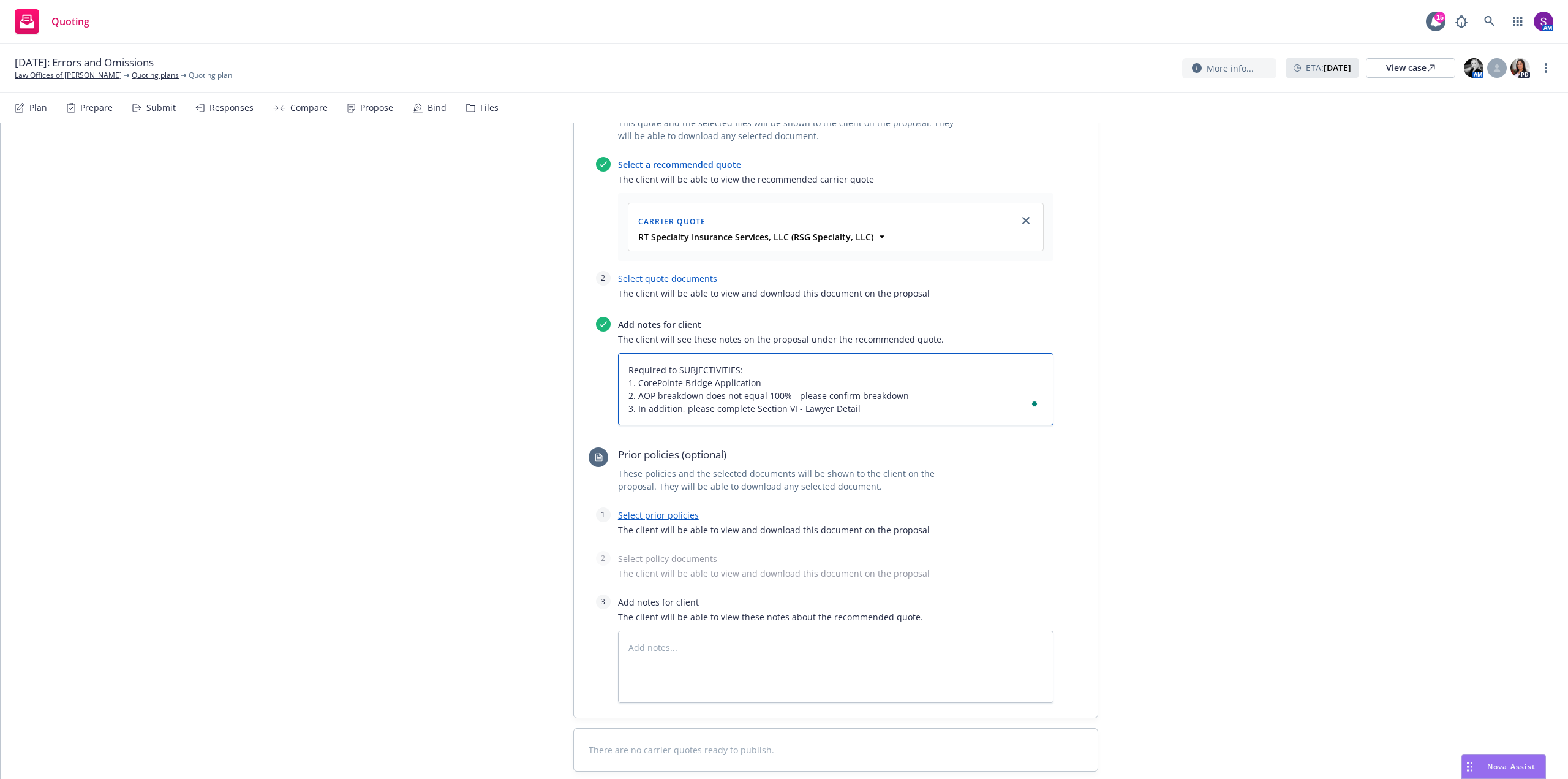
type textarea "x"
type textarea "Required to bSUBJECTIVITIES: 1. CorePointe Bridge Application 2. AOP breakdown …"
type textarea "x"
type textarea "Required to biSUBJECTIVITIES: 1. CorePointe Bridge Application 2. AOP breakdown…"
type textarea "x"
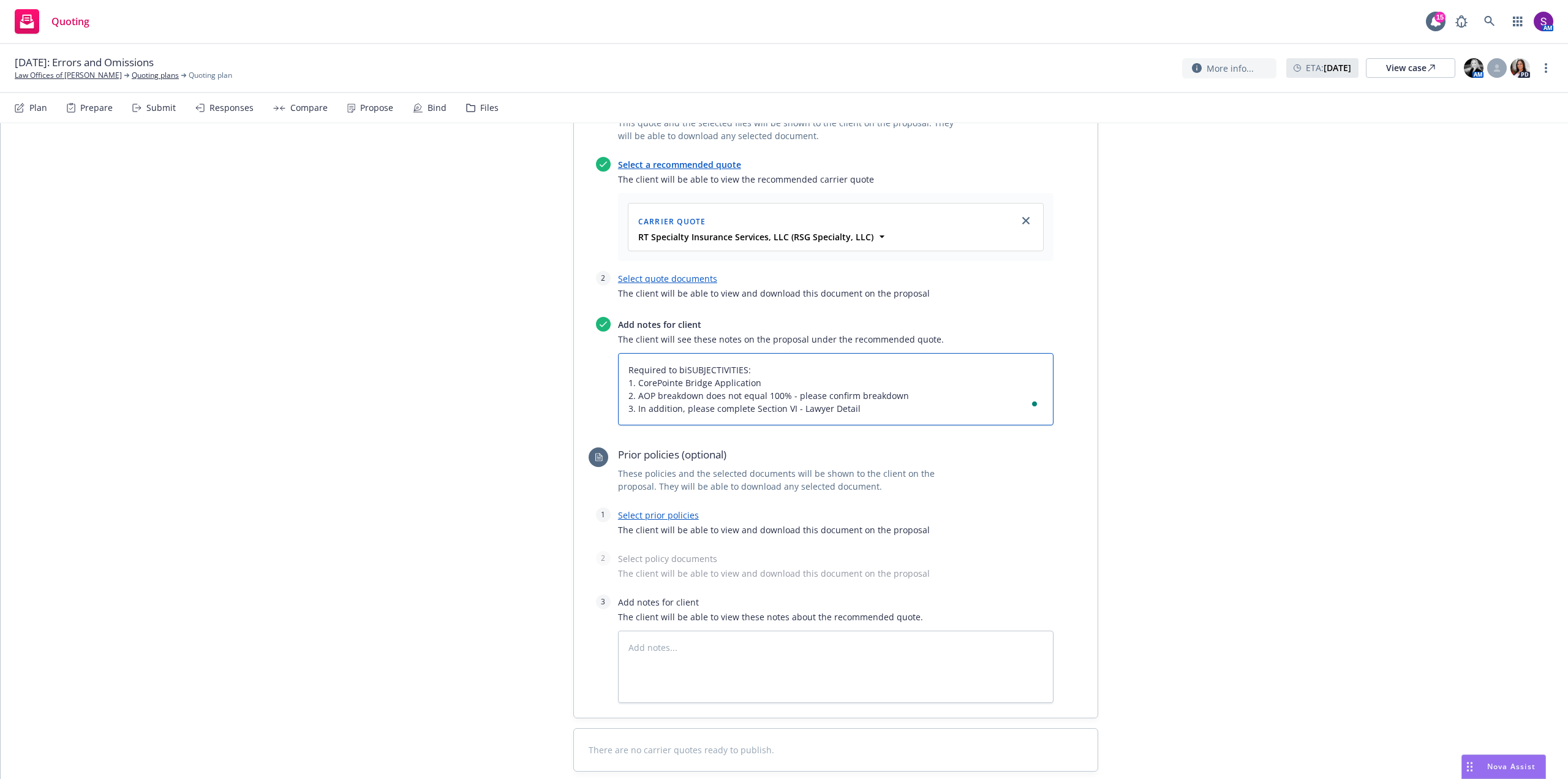
type textarea "Required to binSUBJECTIVITIES: 1. CorePointe Bridge Application 2. AOP breakdow…"
type textarea "x"
type textarea "Required to bindSUBJECTIVITIES: 1. CorePointe Bridge Application 2. AOP breakdo…"
type textarea "x"
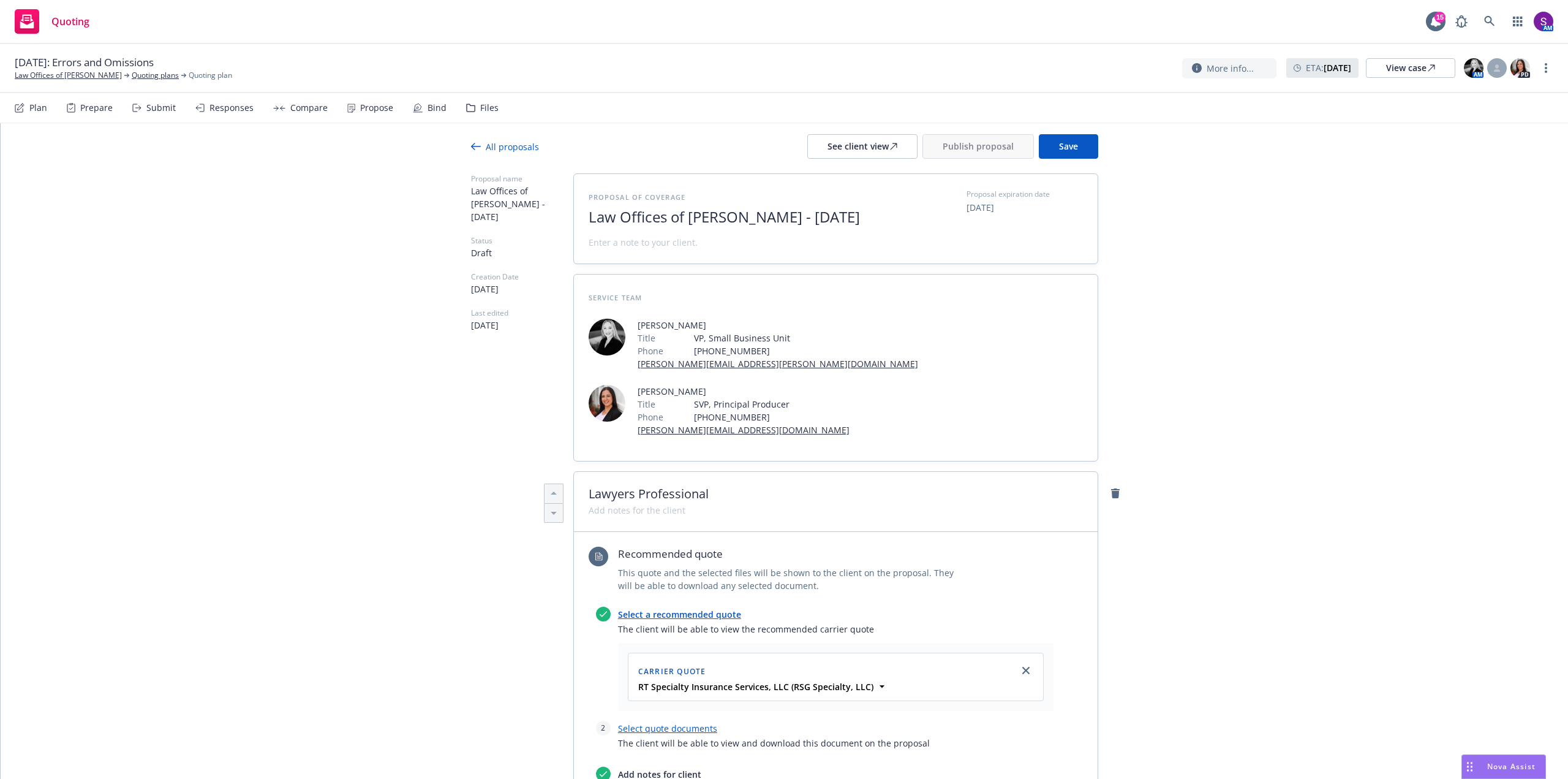
scroll to position [0, 0]
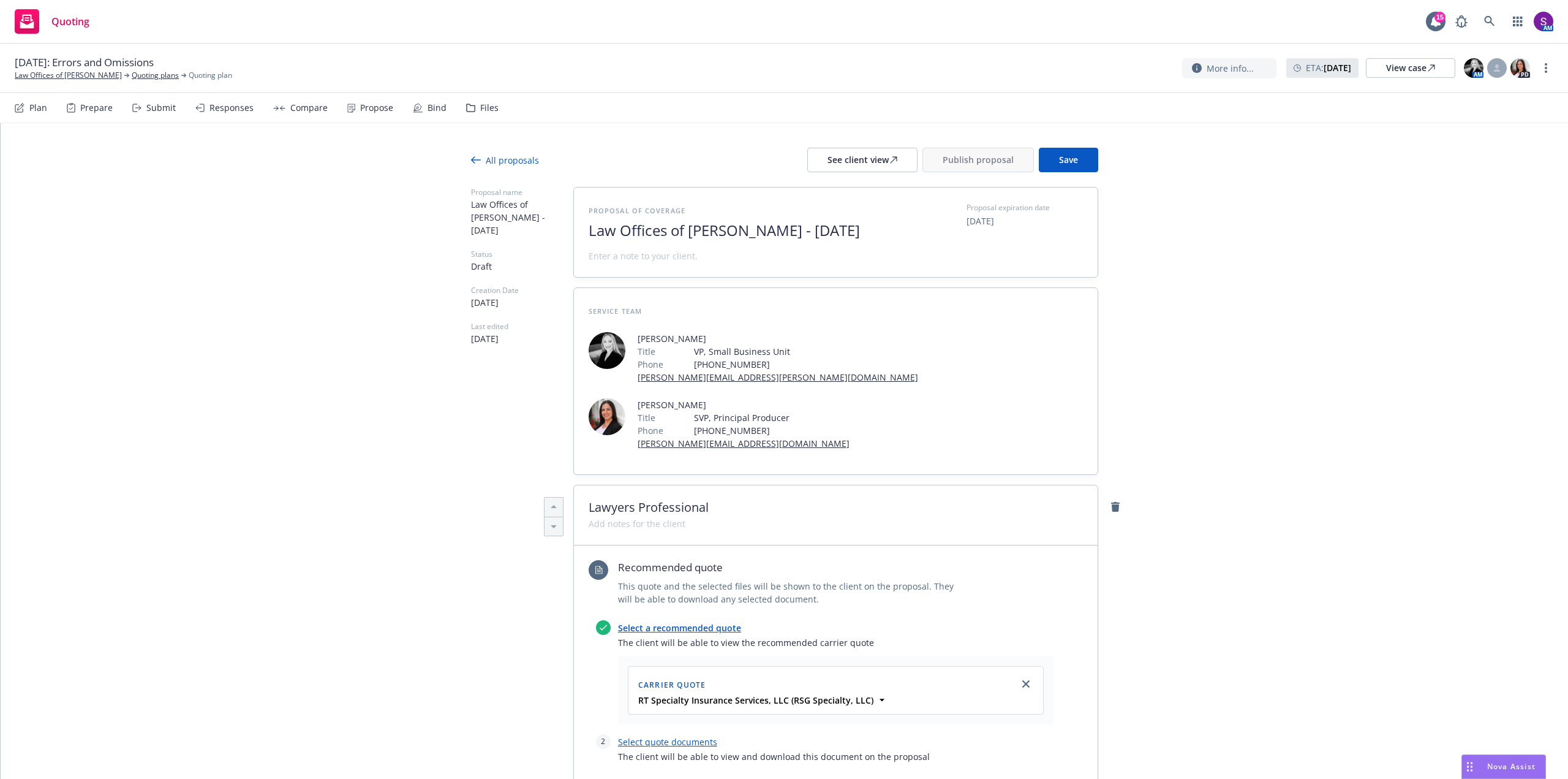
type textarea "Required to bind SUBJECTIVITIES: 1. CorePointe Bridge Application 2. AOP breakd…"
click at [893, 219] on div "Proposal of coverage Law Offices of George Tingo - August 2025 Proposal expirat…" at bounding box center [835, 232] width 494 height 60
click at [885, 225] on div "Proposal of coverage Law Offices of George Tingo - August 2025 Proposal expirat…" at bounding box center [835, 232] width 494 height 60
drag, startPoint x: 881, startPoint y: 225, endPoint x: 789, endPoint y: 228, distance: 92.0
click at [789, 228] on span "Law Offices of George Tingo - August 2025" at bounding box center [739, 231] width 300 height 18
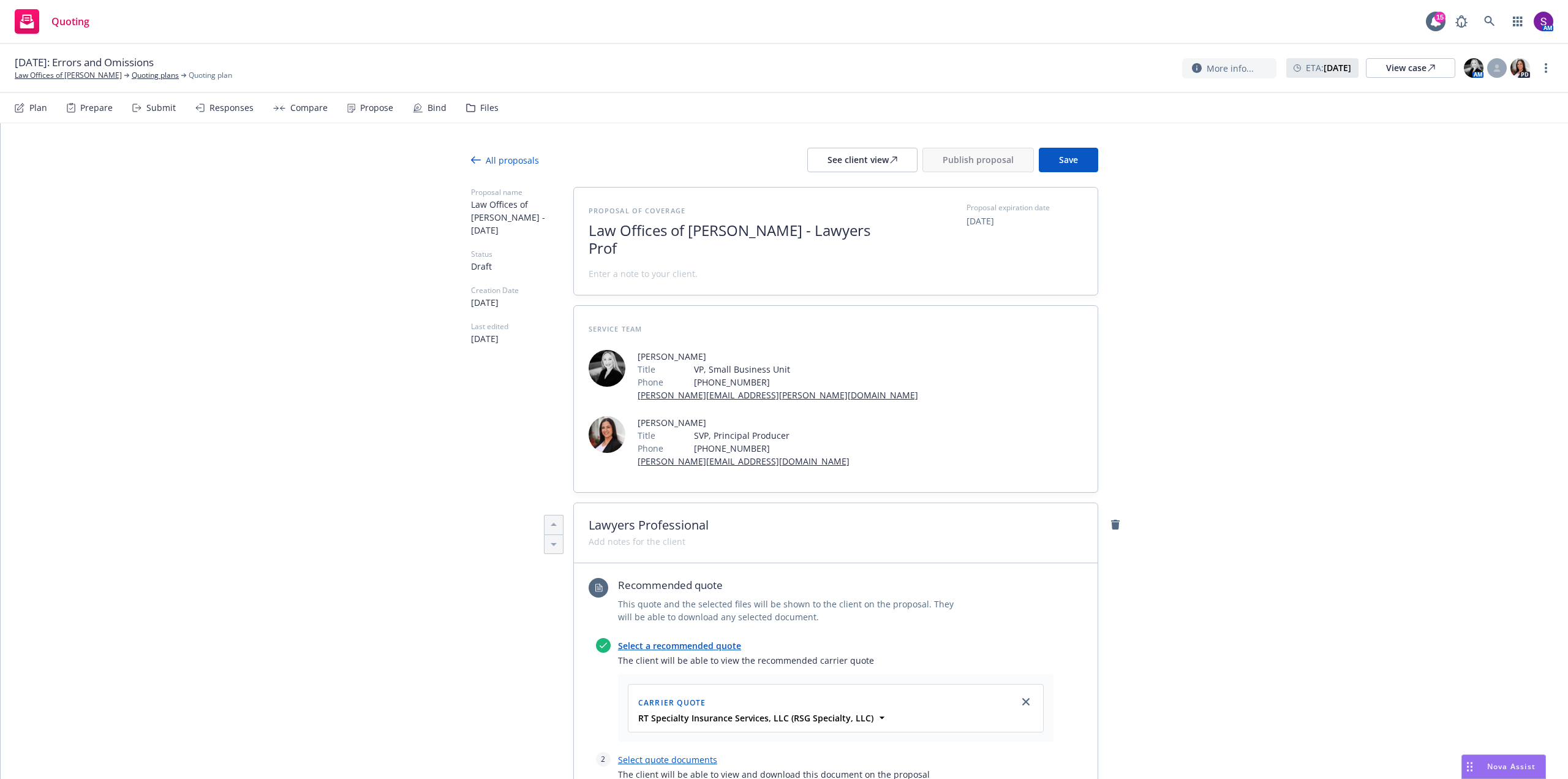
scroll to position [1, 0]
click at [1076, 165] on button "Save" at bounding box center [1068, 160] width 59 height 24
click at [973, 151] on button "Publish proposal" at bounding box center [978, 160] width 111 height 24
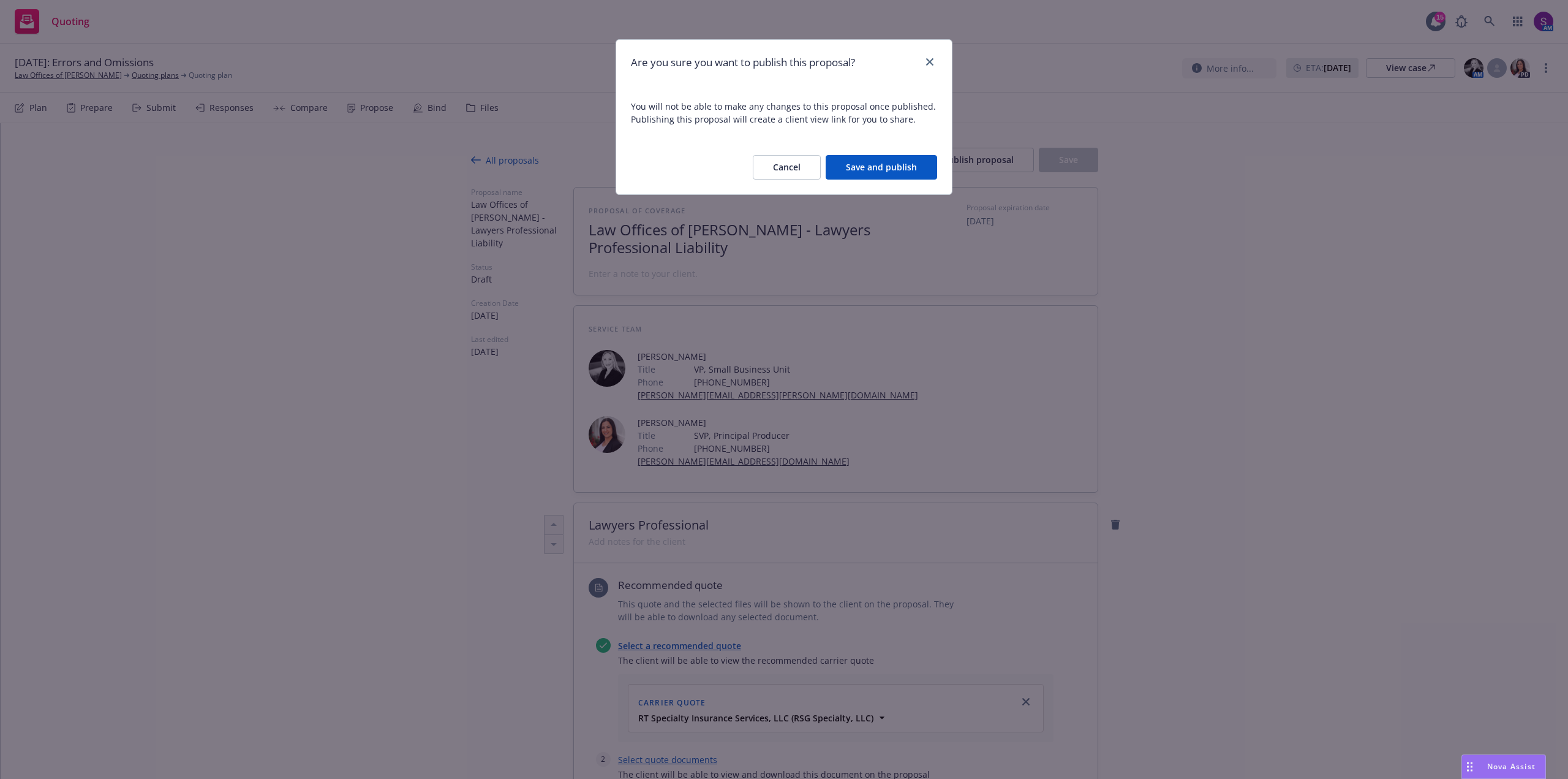
click at [846, 170] on button "Save and publish" at bounding box center [881, 167] width 111 height 24
type textarea "x"
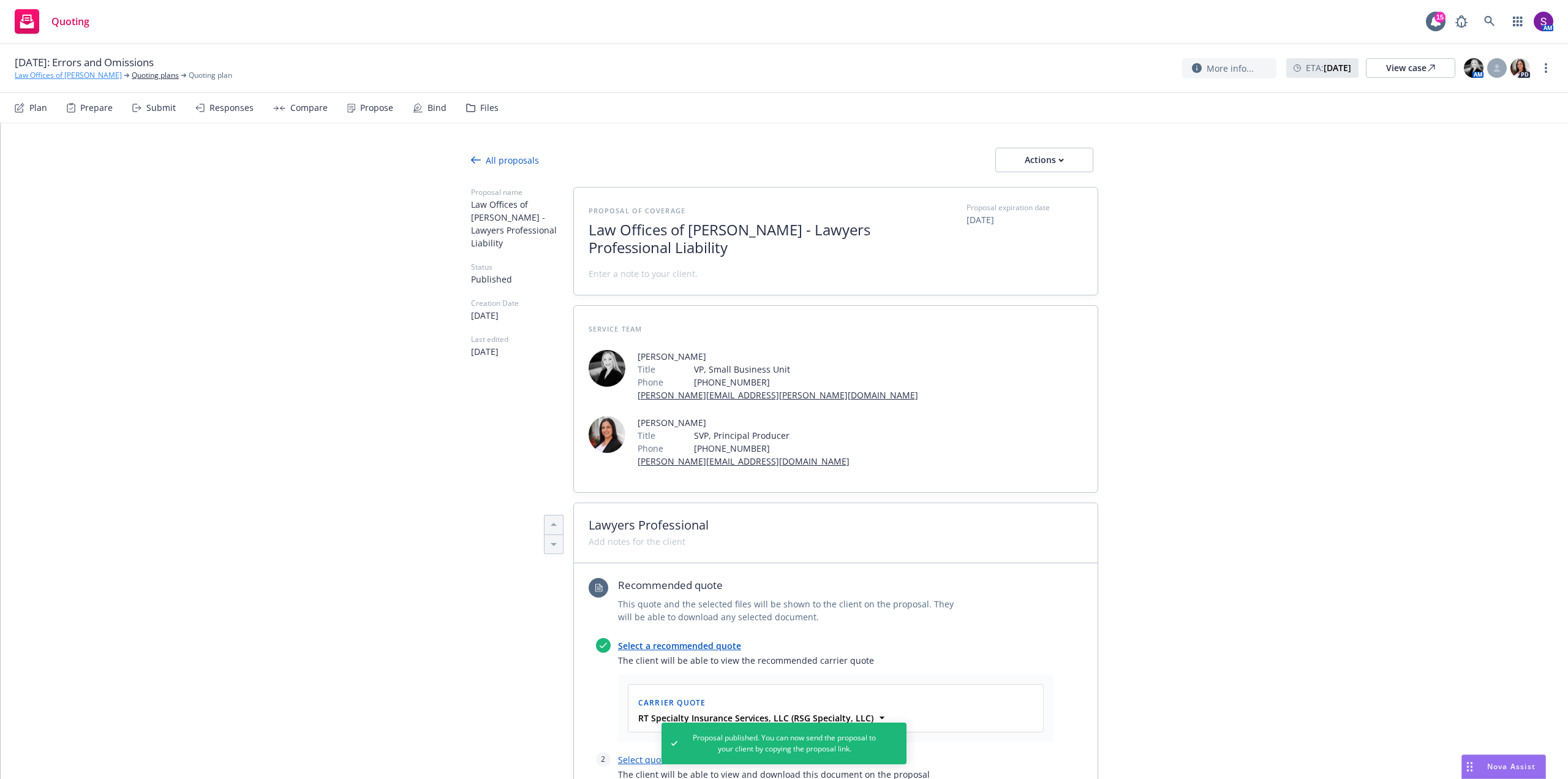
click at [67, 74] on link "Law Offices of George Tingo" at bounding box center [68, 75] width 107 height 11
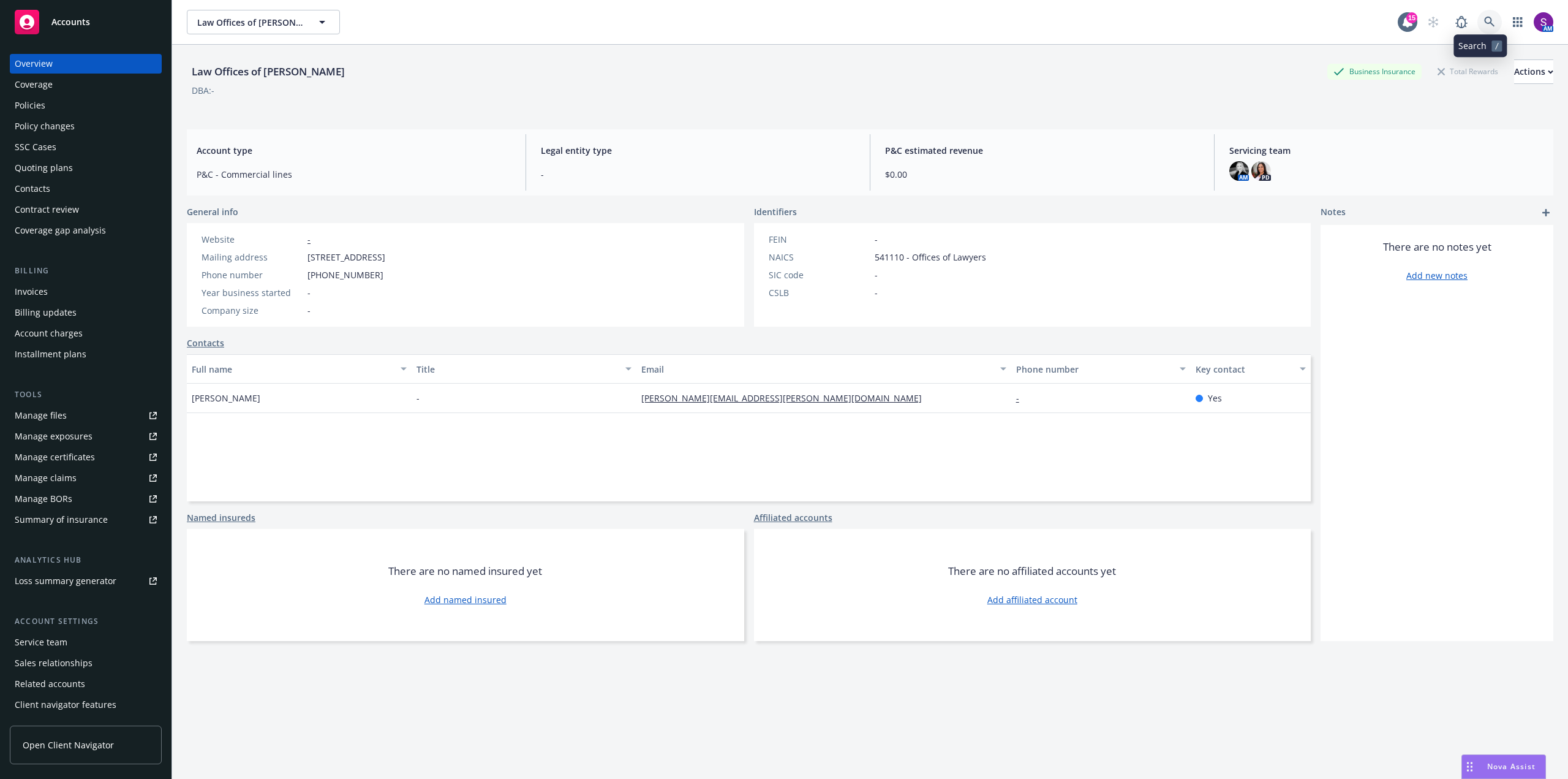
click at [1484, 24] on icon at bounding box center [1489, 21] width 10 height 10
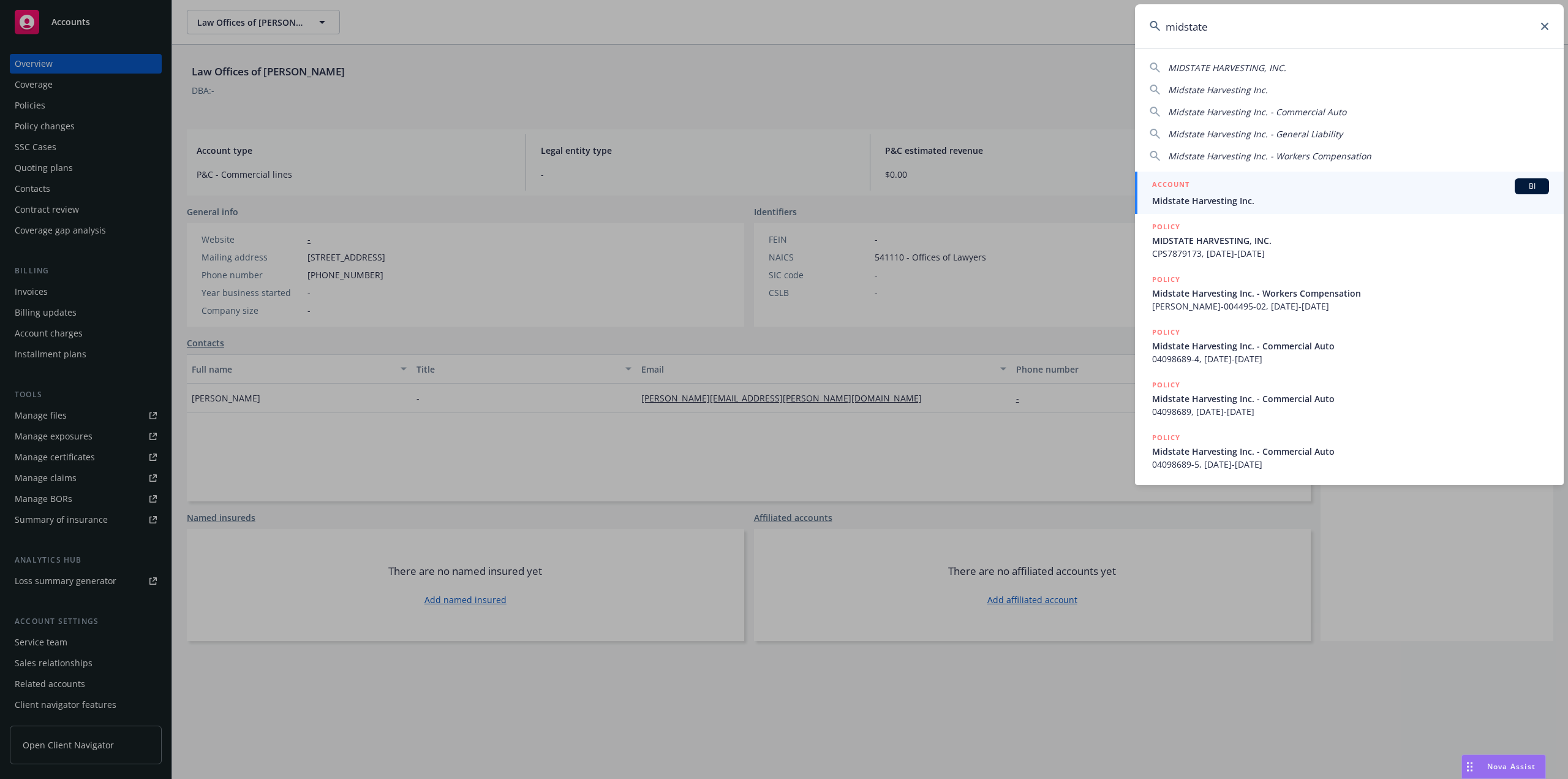
type input "midstate"
click at [1191, 192] on div "ACCOUNT BI" at bounding box center [1350, 186] width 397 height 16
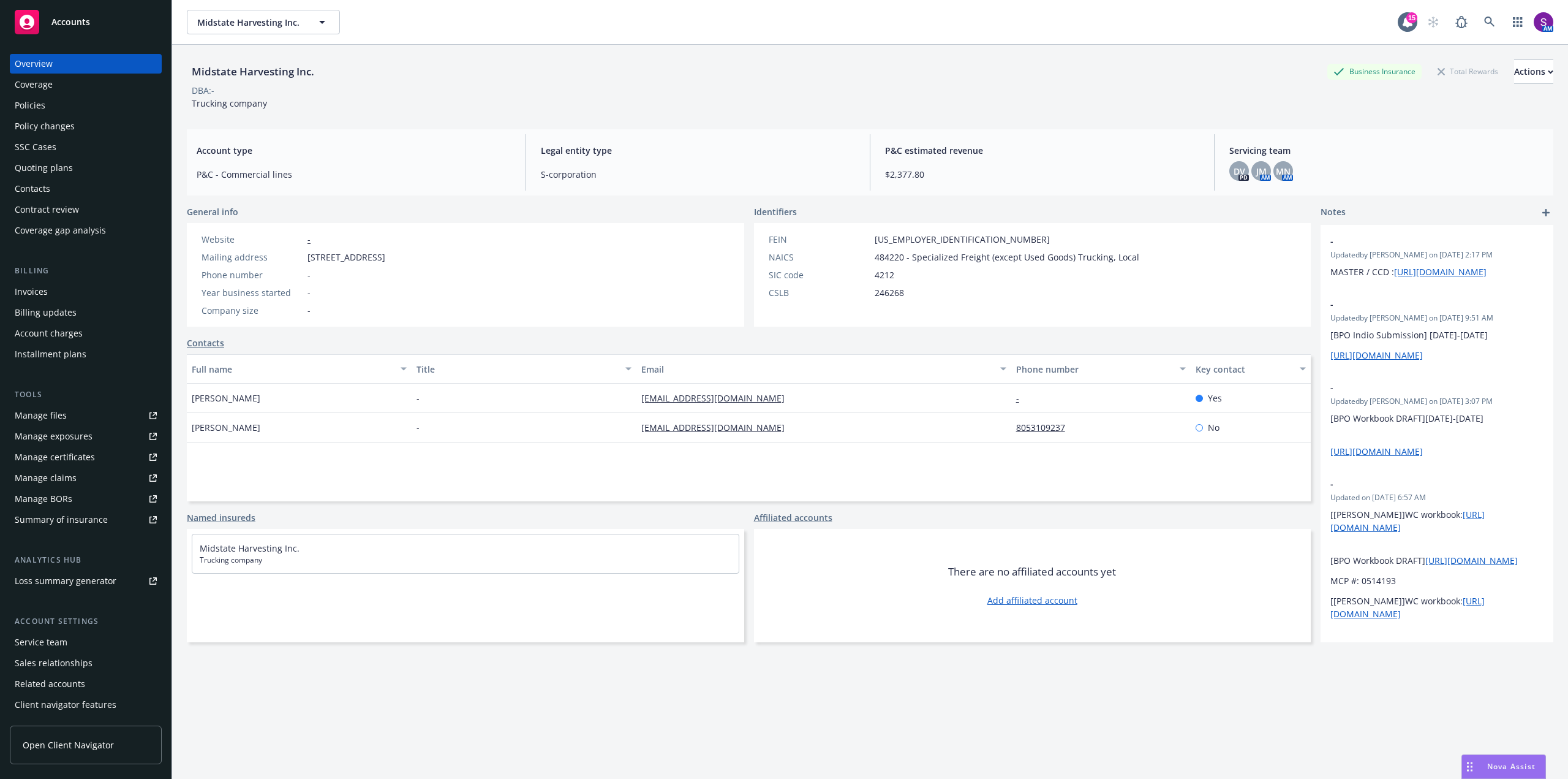
click at [37, 106] on div "Policies" at bounding box center [30, 105] width 30 height 19
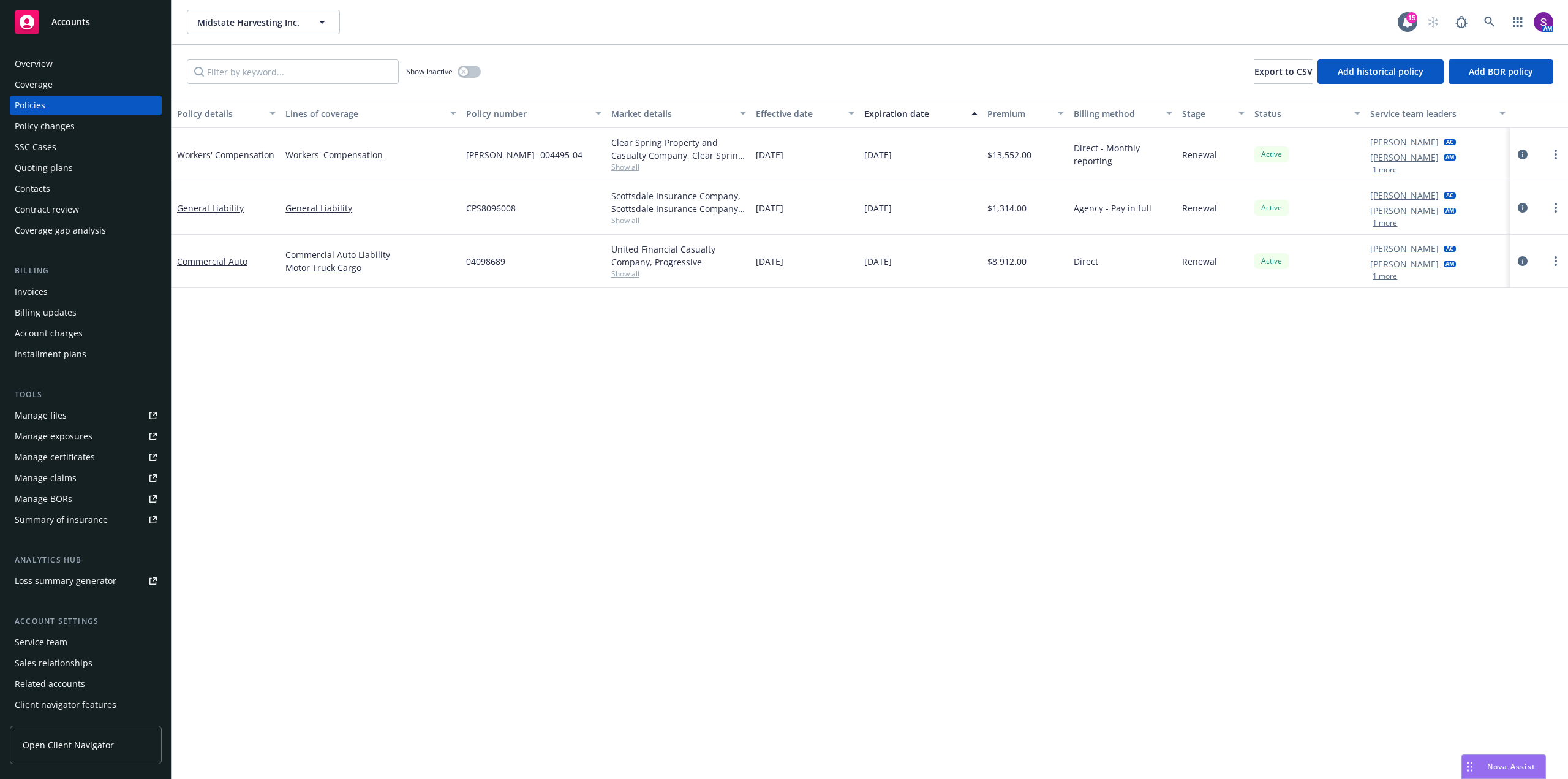
click at [63, 418] on div "Manage files" at bounding box center [40, 415] width 52 height 19
click at [73, 417] on link "Manage files" at bounding box center [86, 415] width 152 height 19
click at [62, 62] on div "Overview" at bounding box center [86, 64] width 142 height 19
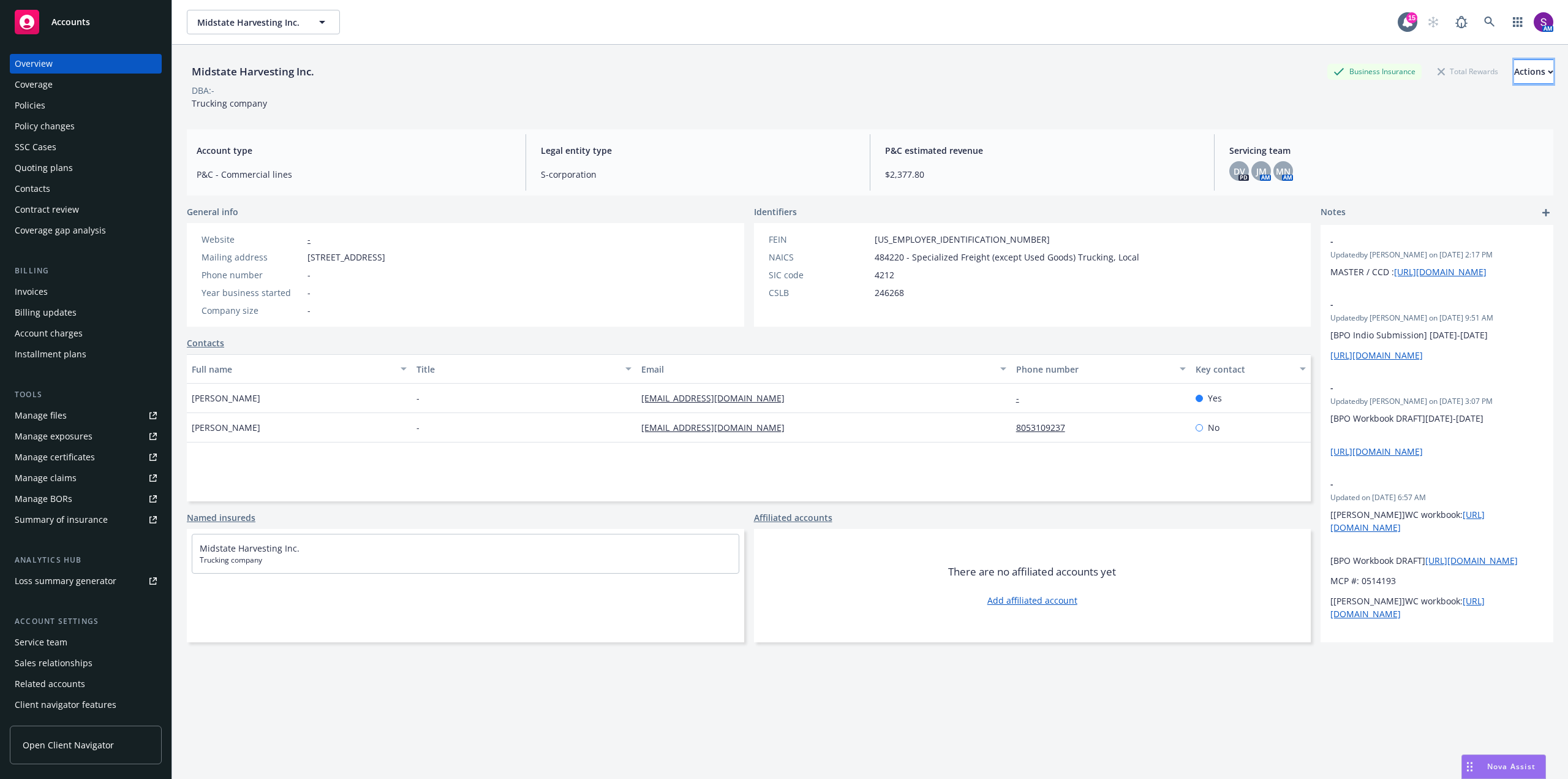
click at [1514, 73] on div "Actions" at bounding box center [1533, 72] width 39 height 24
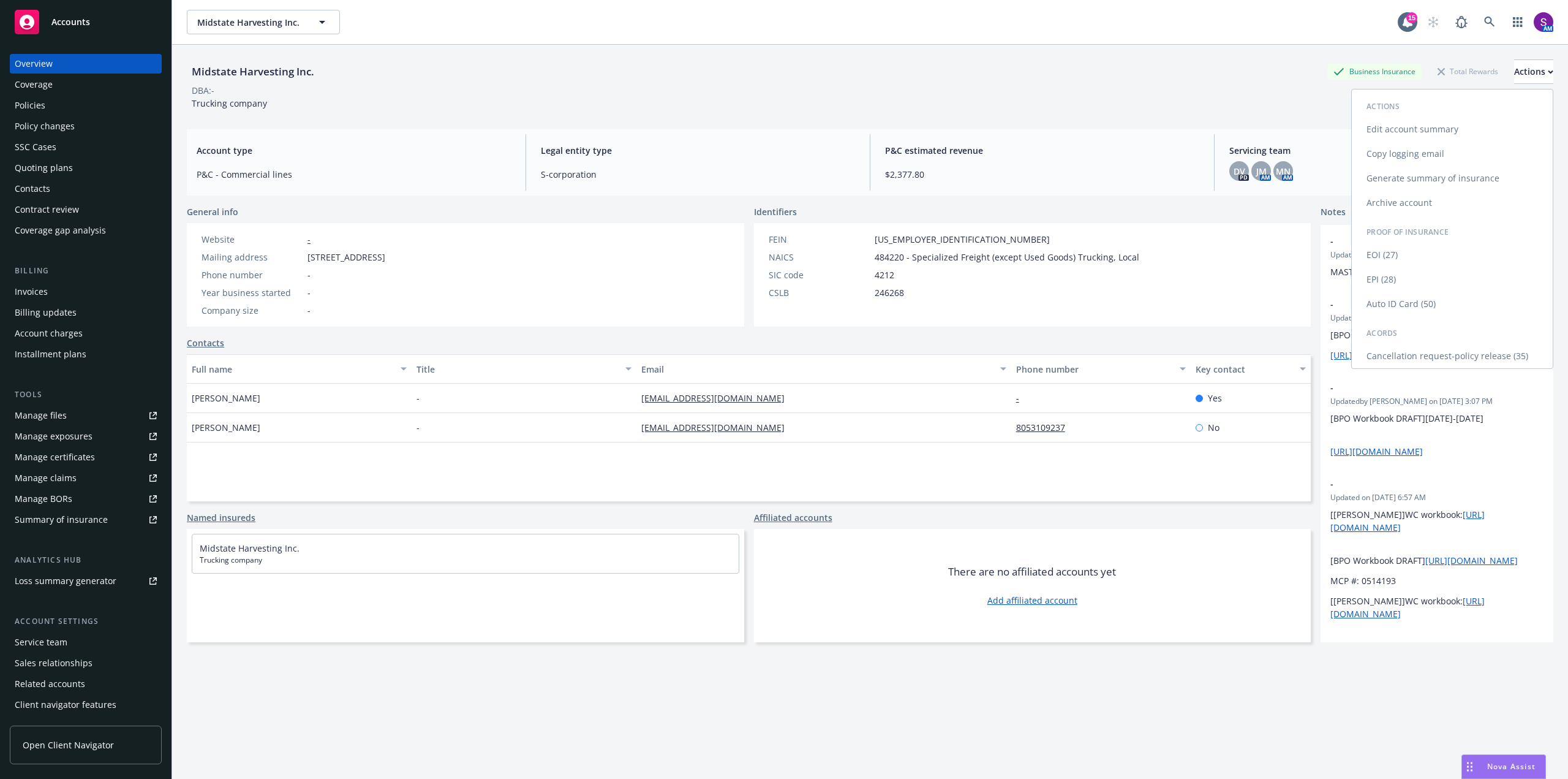
click at [1419, 158] on link "Copy logging email" at bounding box center [1452, 153] width 201 height 24
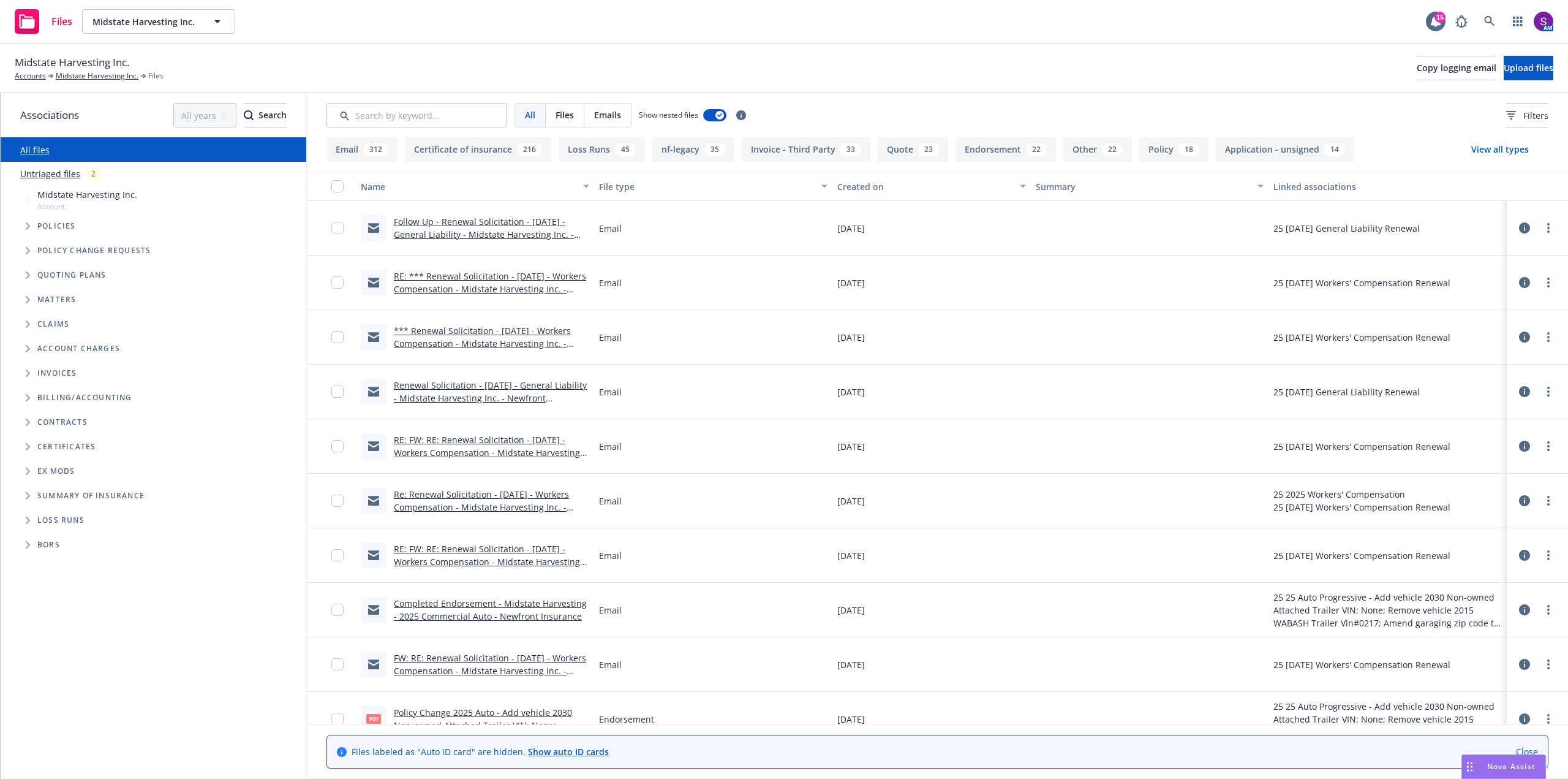
click at [478, 281] on link "RE: *** Renewal Solicitation - 08/18/25 - Workers Compensation - Midstate Harve…" at bounding box center [490, 289] width 192 height 37
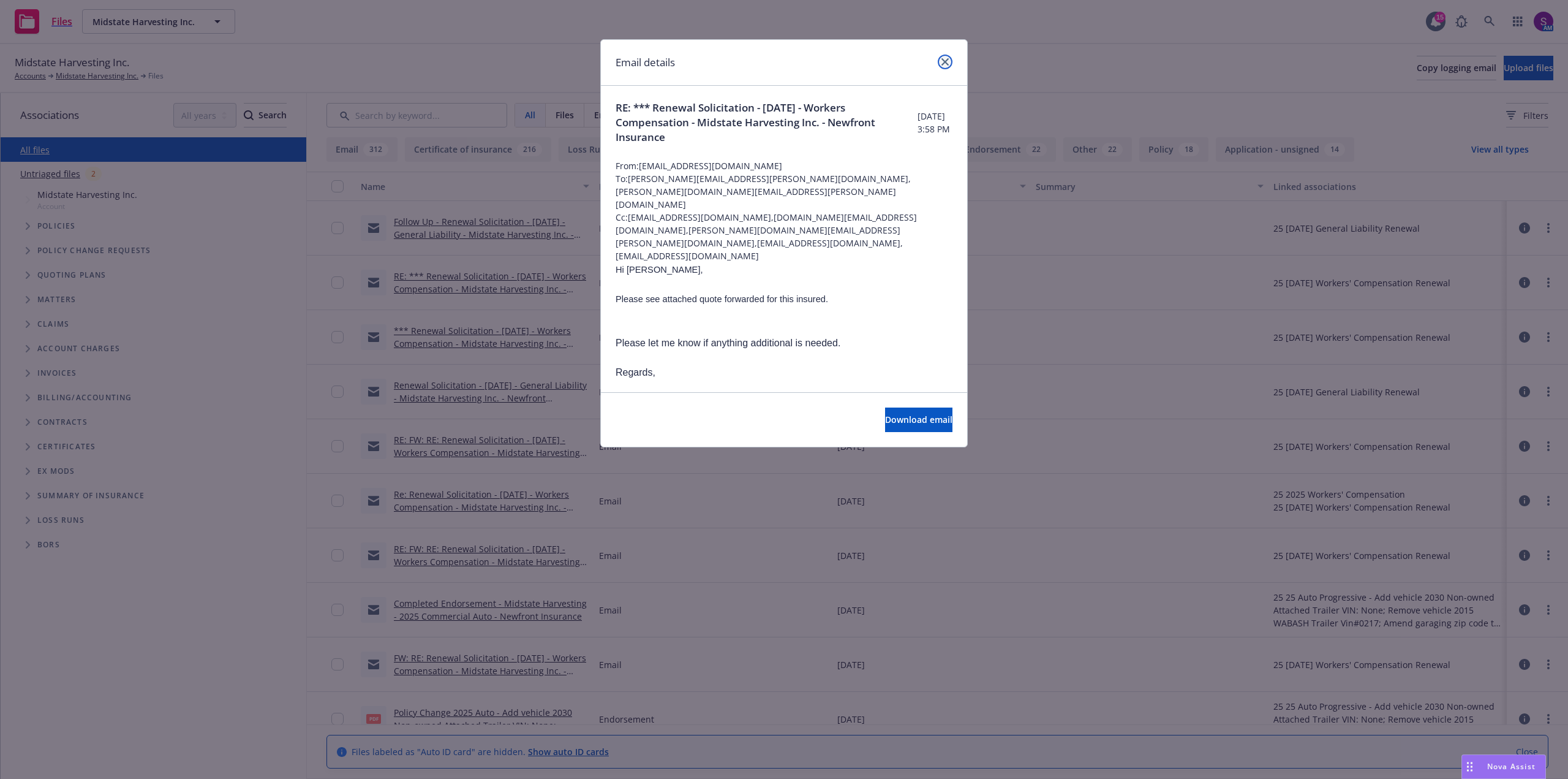
click at [945, 64] on icon "close" at bounding box center [945, 62] width 8 height 8
